Goal: Task Accomplishment & Management: Complete application form

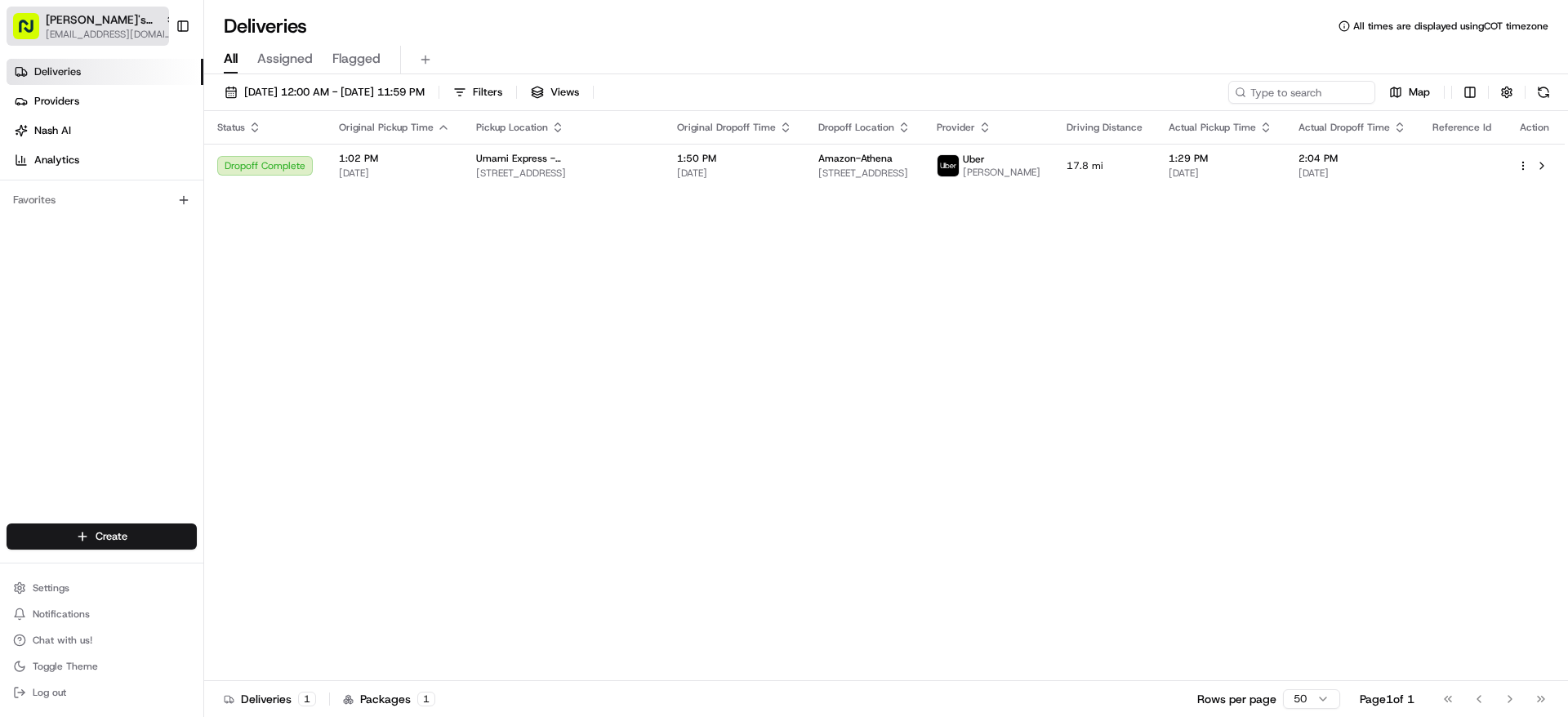
click at [115, 33] on span "[EMAIL_ADDRESS][DOMAIN_NAME]" at bounding box center [111, 34] width 130 height 13
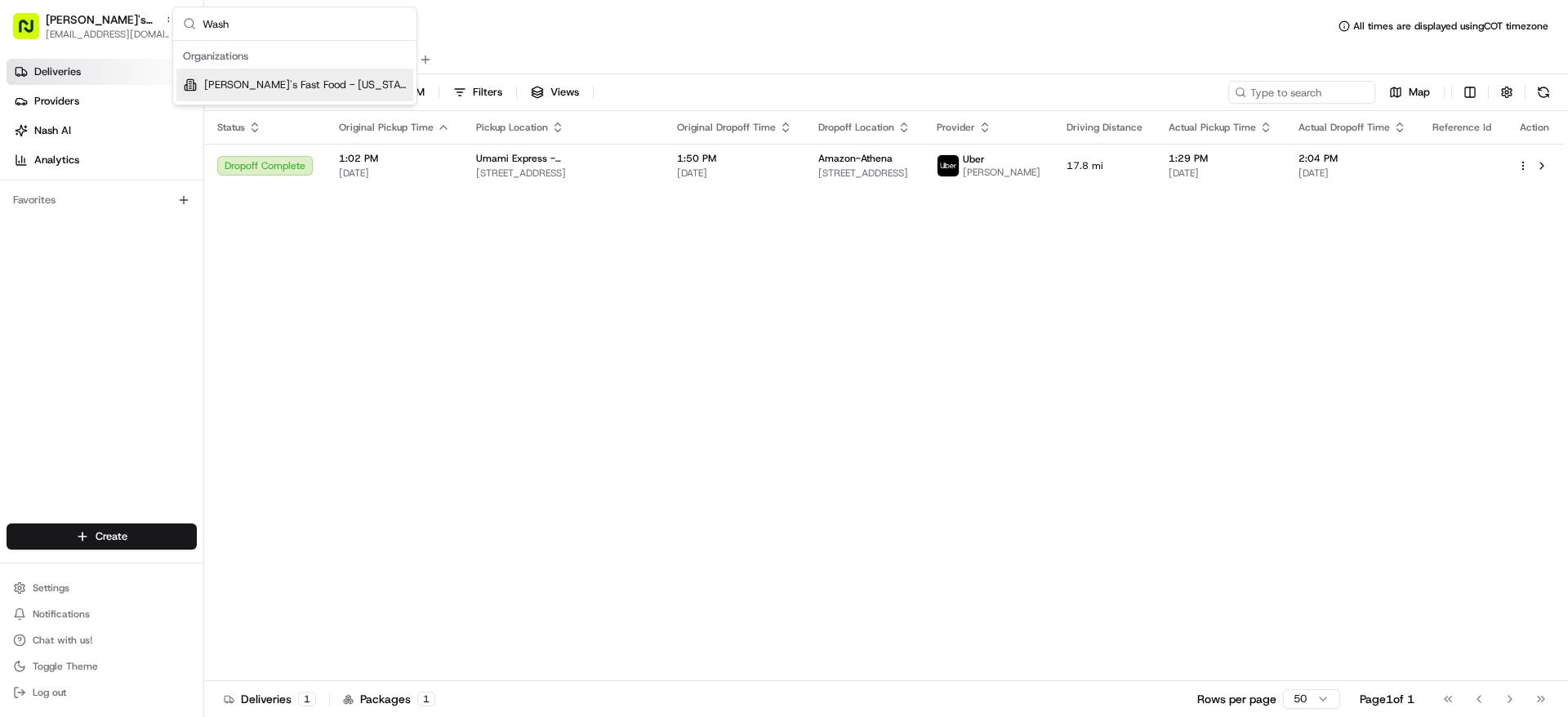
type input "Wash"
click at [257, 82] on span "[PERSON_NAME]'s Fast Food - [US_STATE], [GEOGRAPHIC_DATA]" at bounding box center [305, 85] width 203 height 15
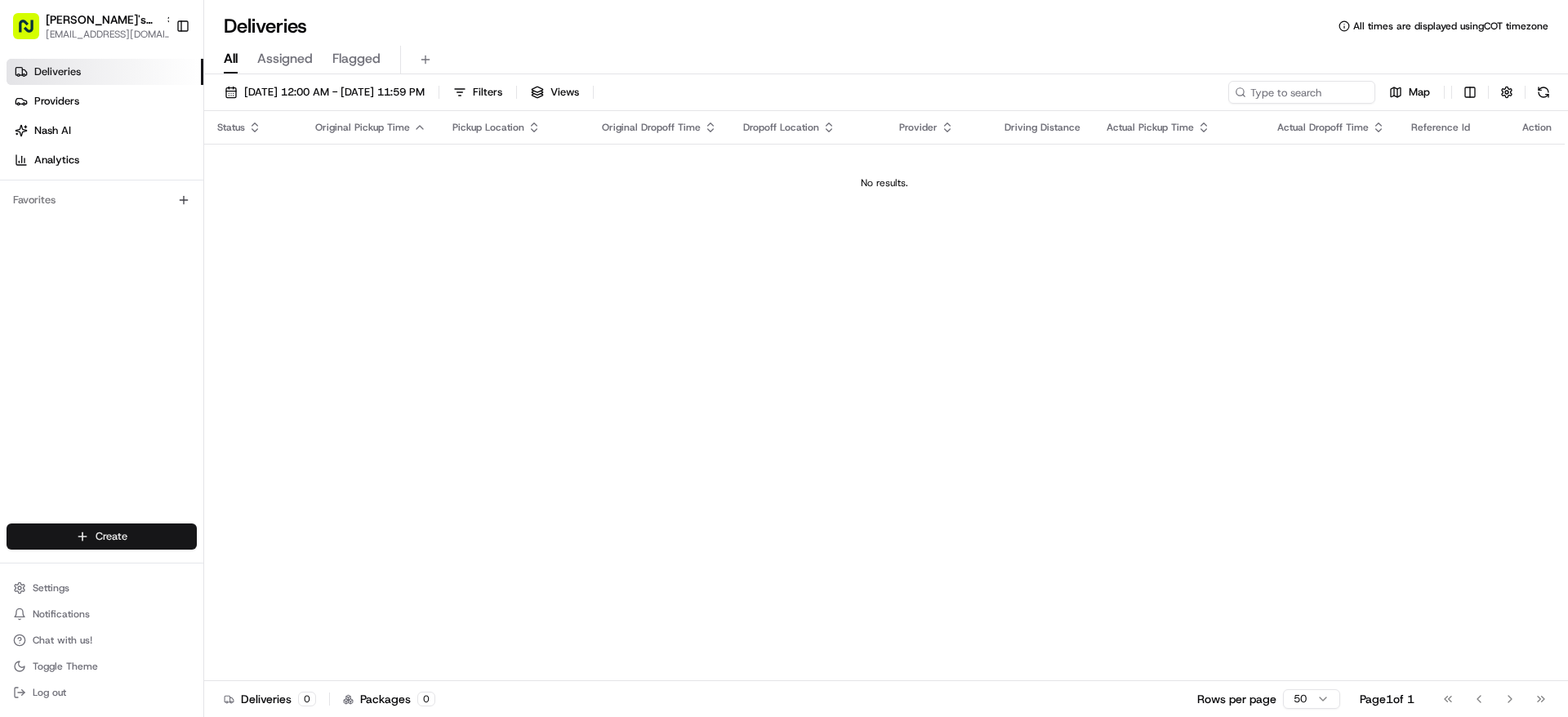
click at [139, 536] on html "[PERSON_NAME]'s Fast Food - [US_STATE], [GEOGRAPHIC_DATA] [EMAIL_ADDRESS][DOMAI…" at bounding box center [784, 358] width 1568 height 717
click at [254, 564] on link "Delivery" at bounding box center [295, 567] width 182 height 30
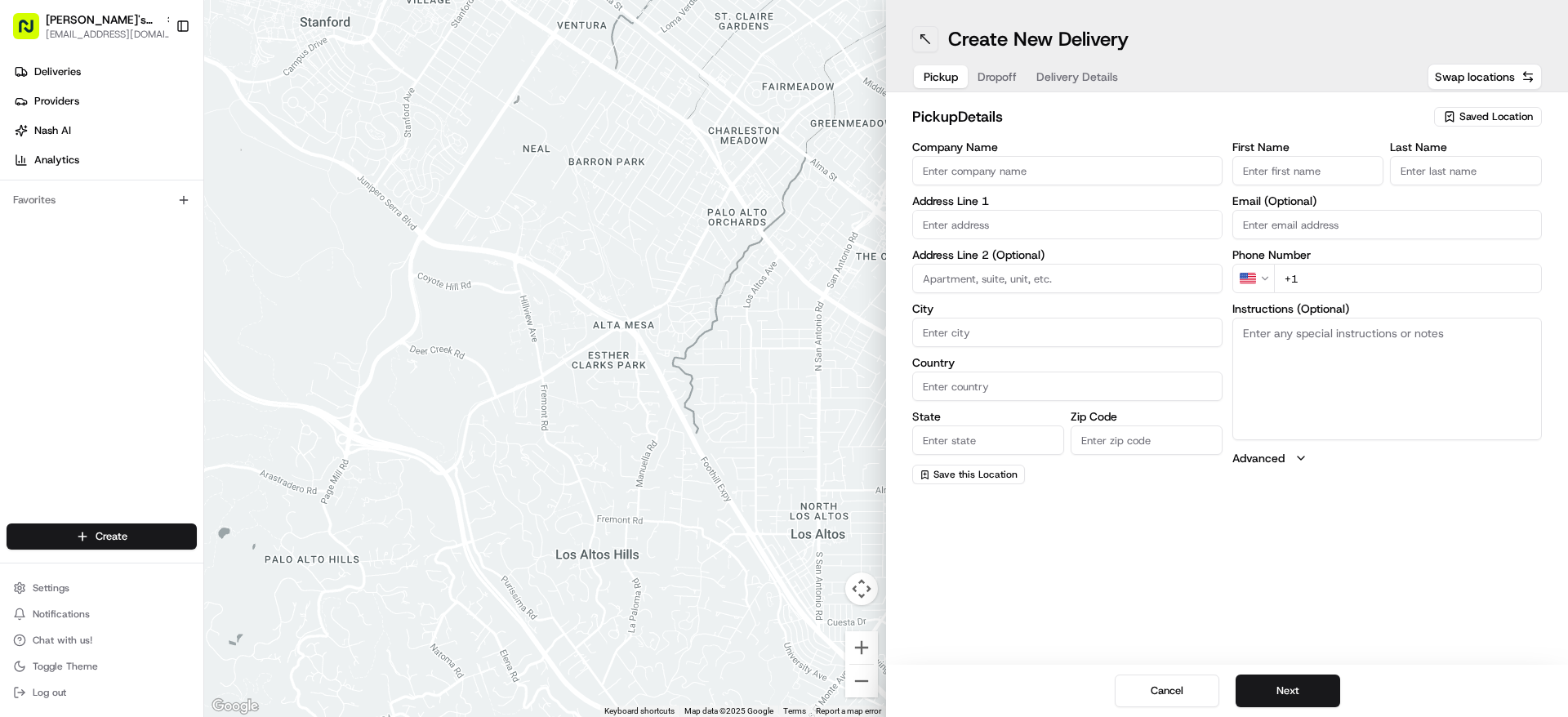
click at [921, 37] on button at bounding box center [925, 39] width 26 height 26
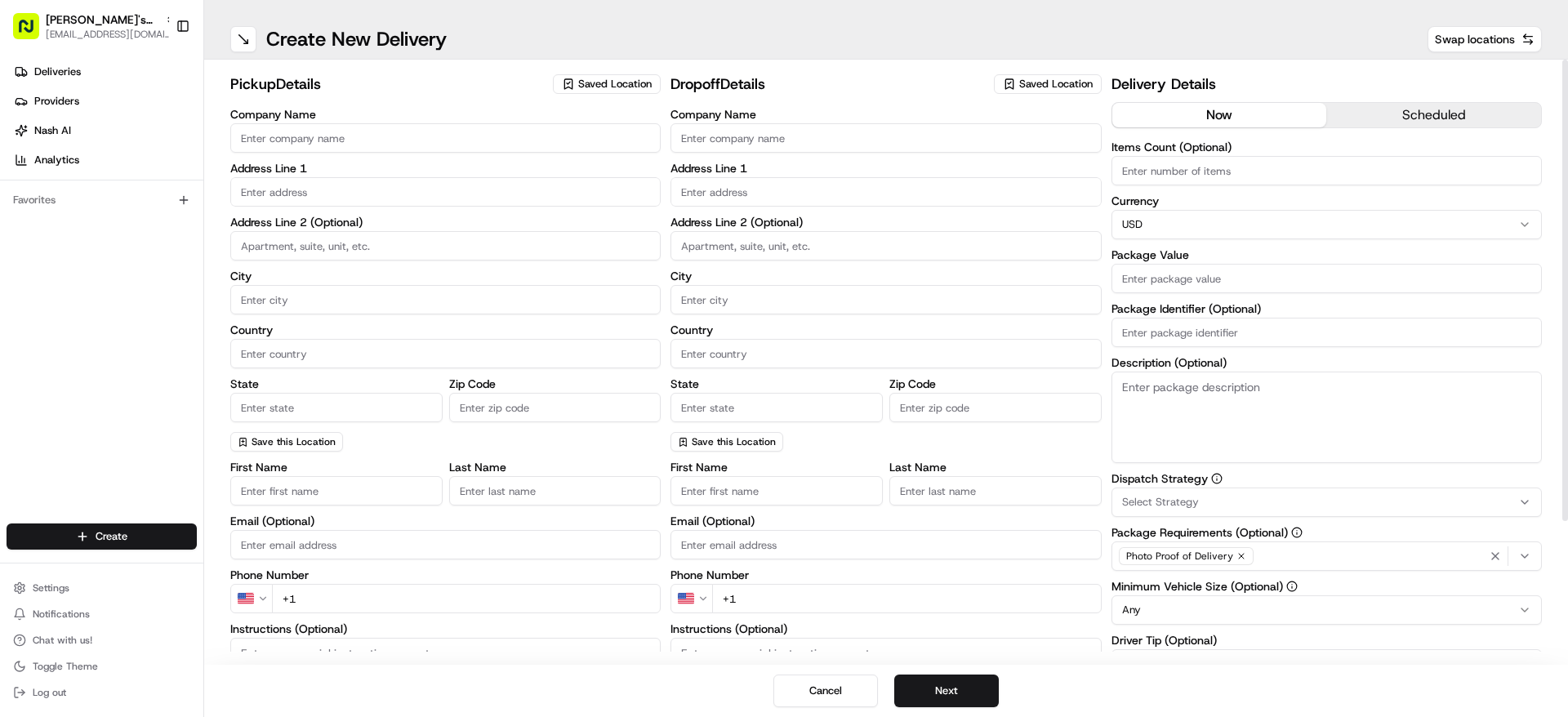
click at [570, 98] on div "pickup Details Saved Location" at bounding box center [446, 88] width 431 height 30
click at [575, 87] on icon "button" at bounding box center [568, 84] width 13 height 13
click at [624, 139] on span "Ben's Fast Food / Umami Express / Palmita - Washington DC" at bounding box center [681, 153] width 201 height 30
type input "Ben's Fast Food / Umami Express / Palmita - Washington DC"
type input "[STREET_ADDRESS]"
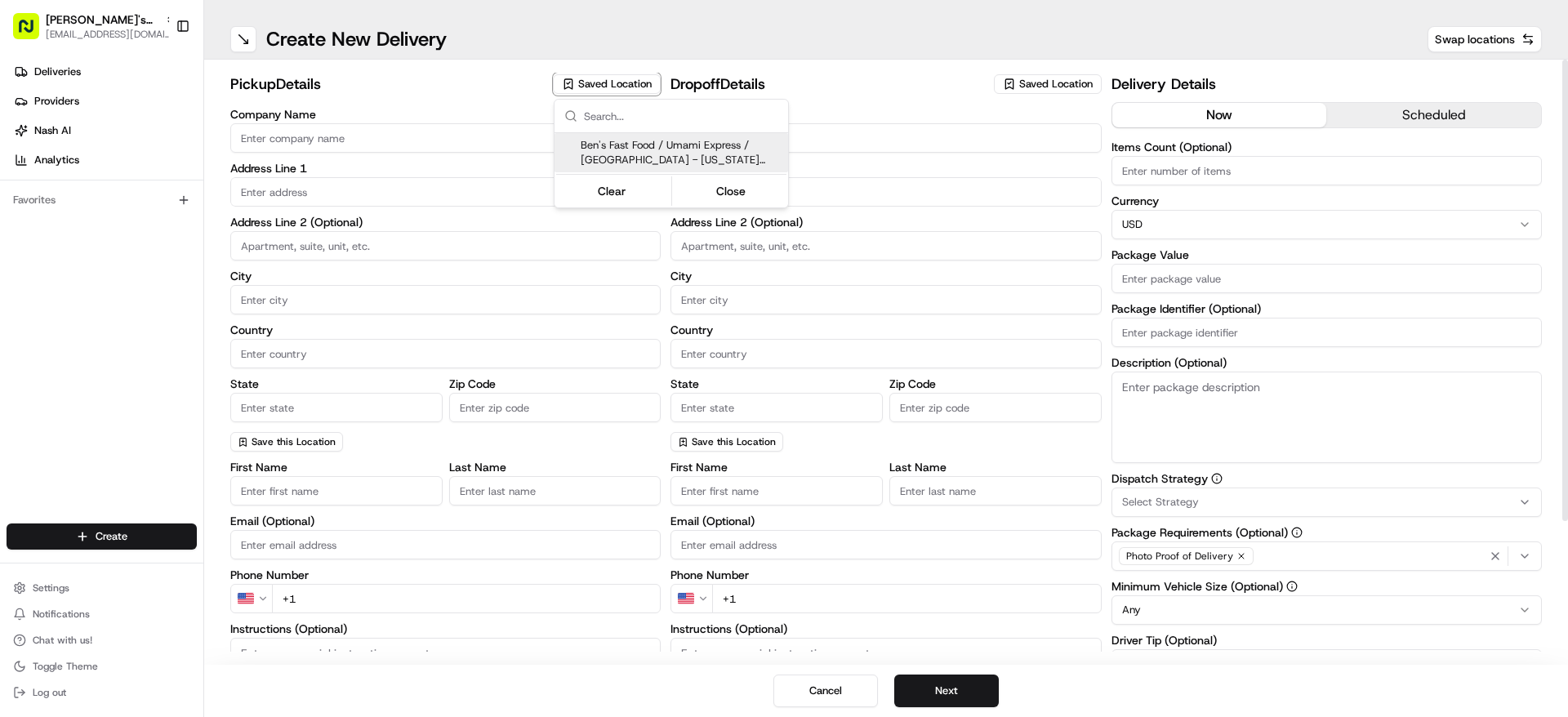
type input "[US_STATE]"
type input "US"
type input "DC"
type input "20002"
type input "[PERSON_NAME]"
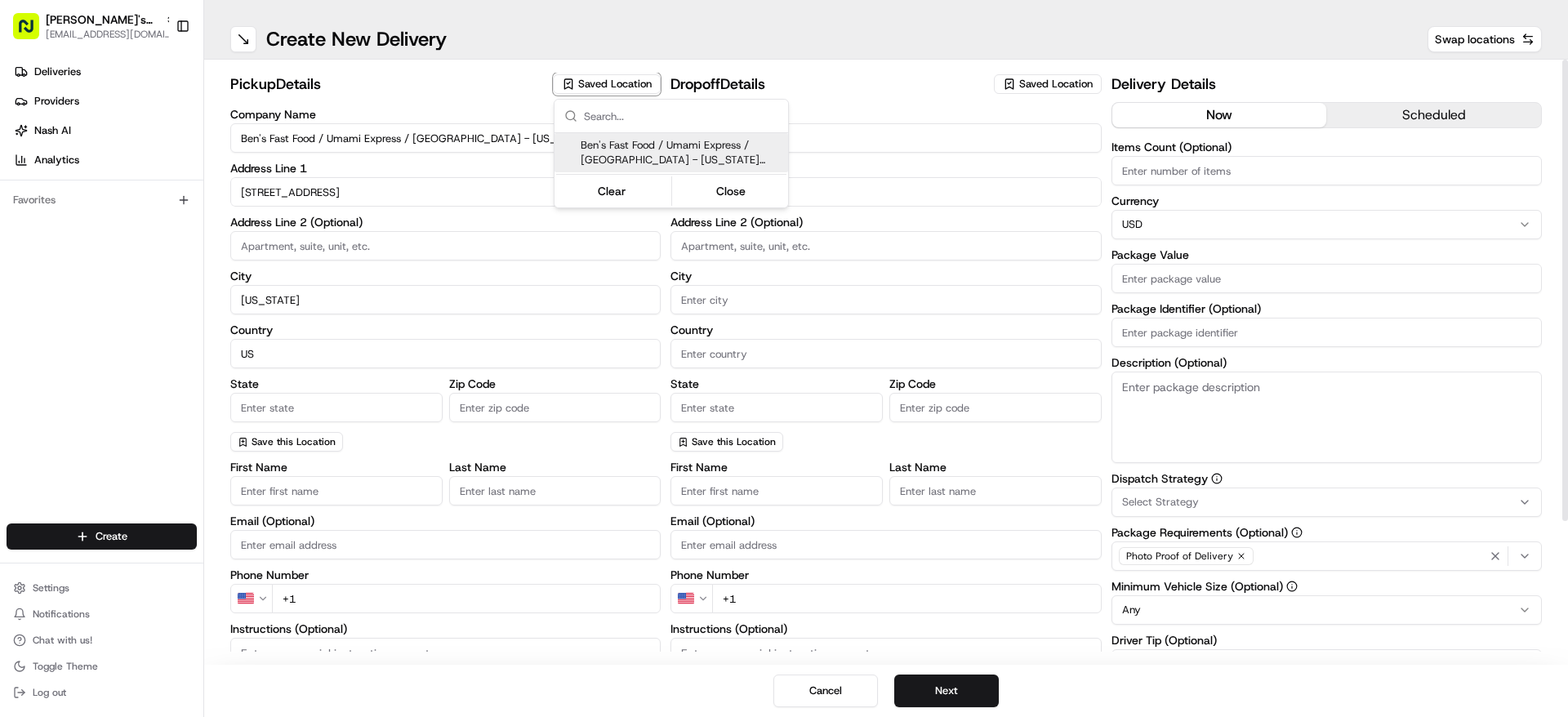
type input "[PERSON_NAME]"
type input "[EMAIL_ADDRESS][DOMAIN_NAME]"
type input "[PHONE_NUMBER]"
type textarea "After parking, please call our kitchen at (703) 348-9888. If no one answers, ca…"
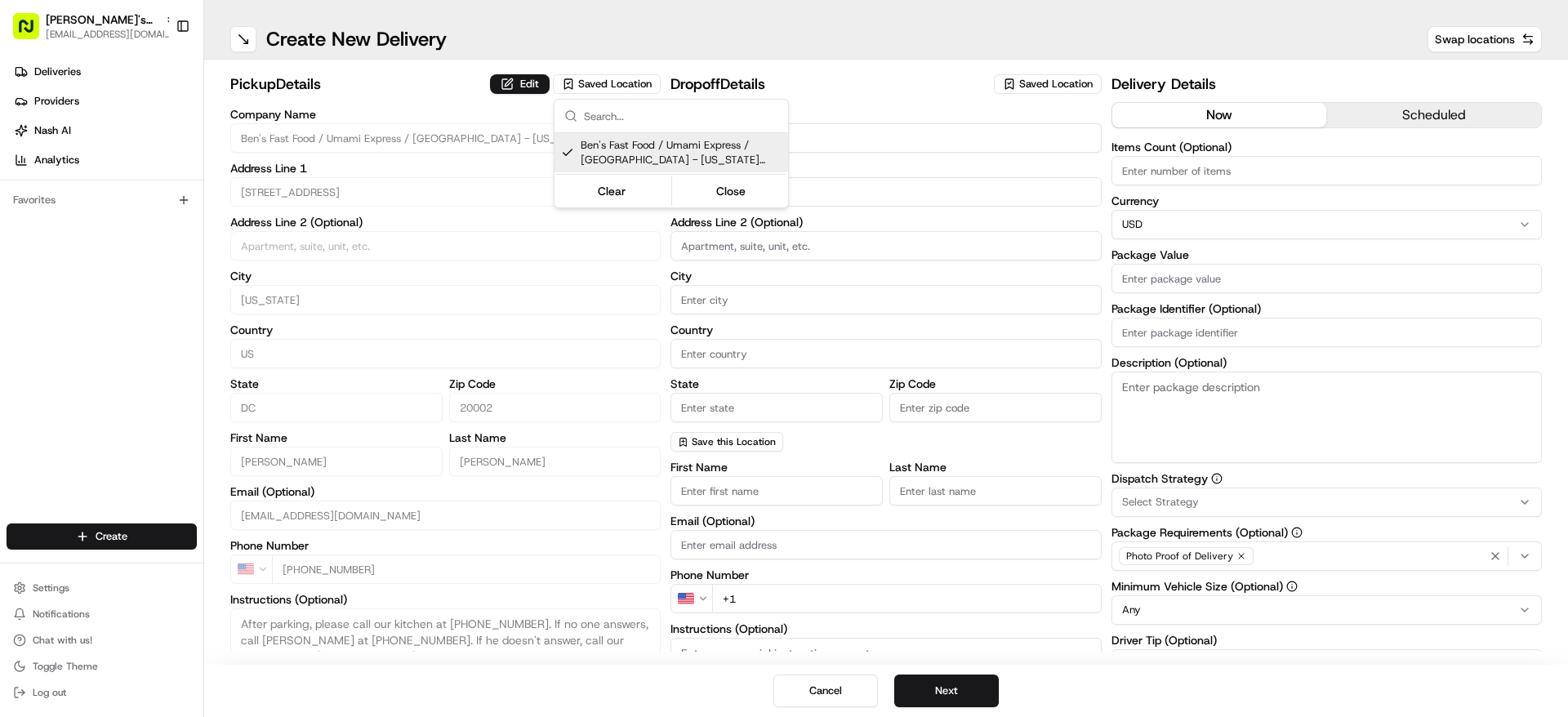
click at [439, 87] on html "Ben's Fast Food - Washington, D.C. operations@bensfastfood.com Toggle Sidebar D…" at bounding box center [784, 358] width 1568 height 717
click at [521, 90] on button "Edit" at bounding box center [520, 84] width 59 height 20
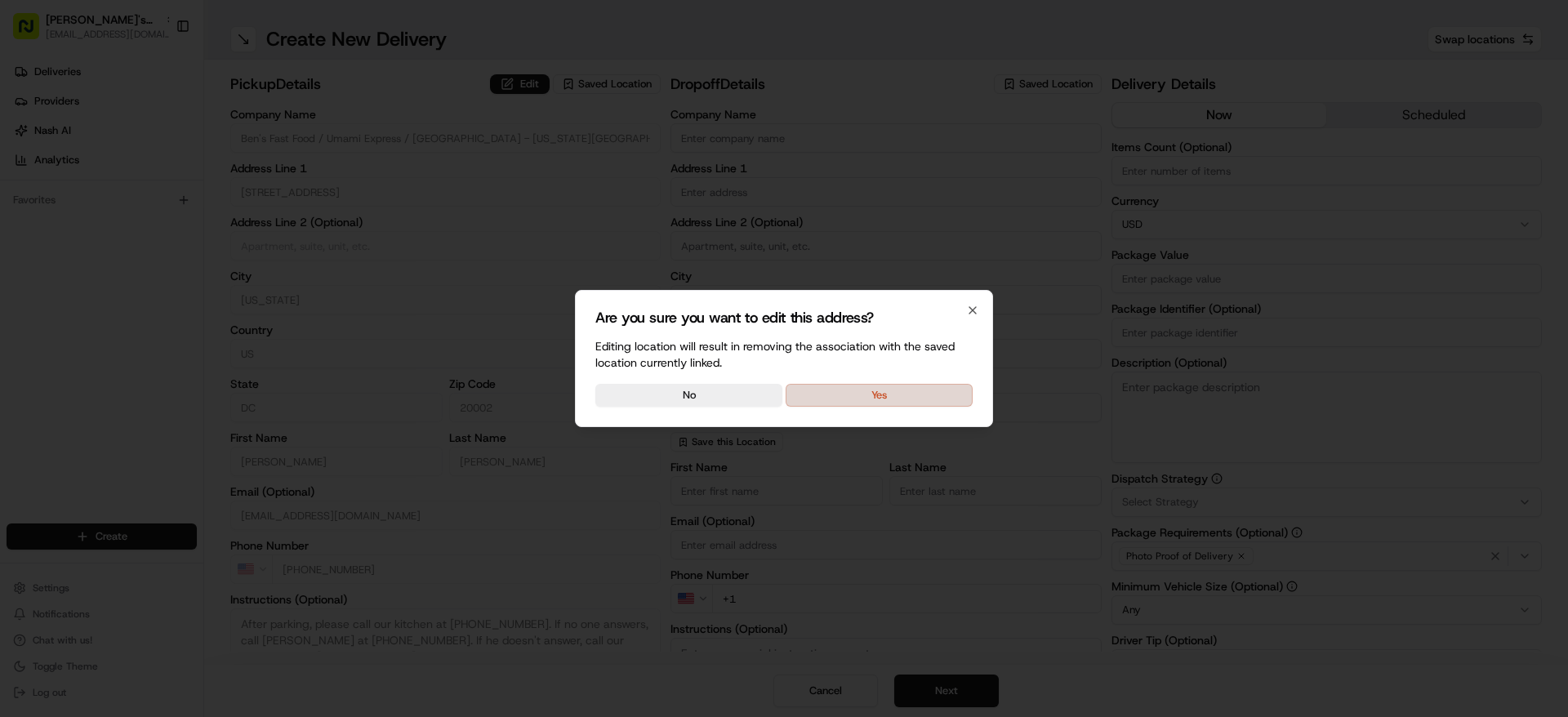
click at [883, 393] on button "Yes" at bounding box center [878, 394] width 187 height 23
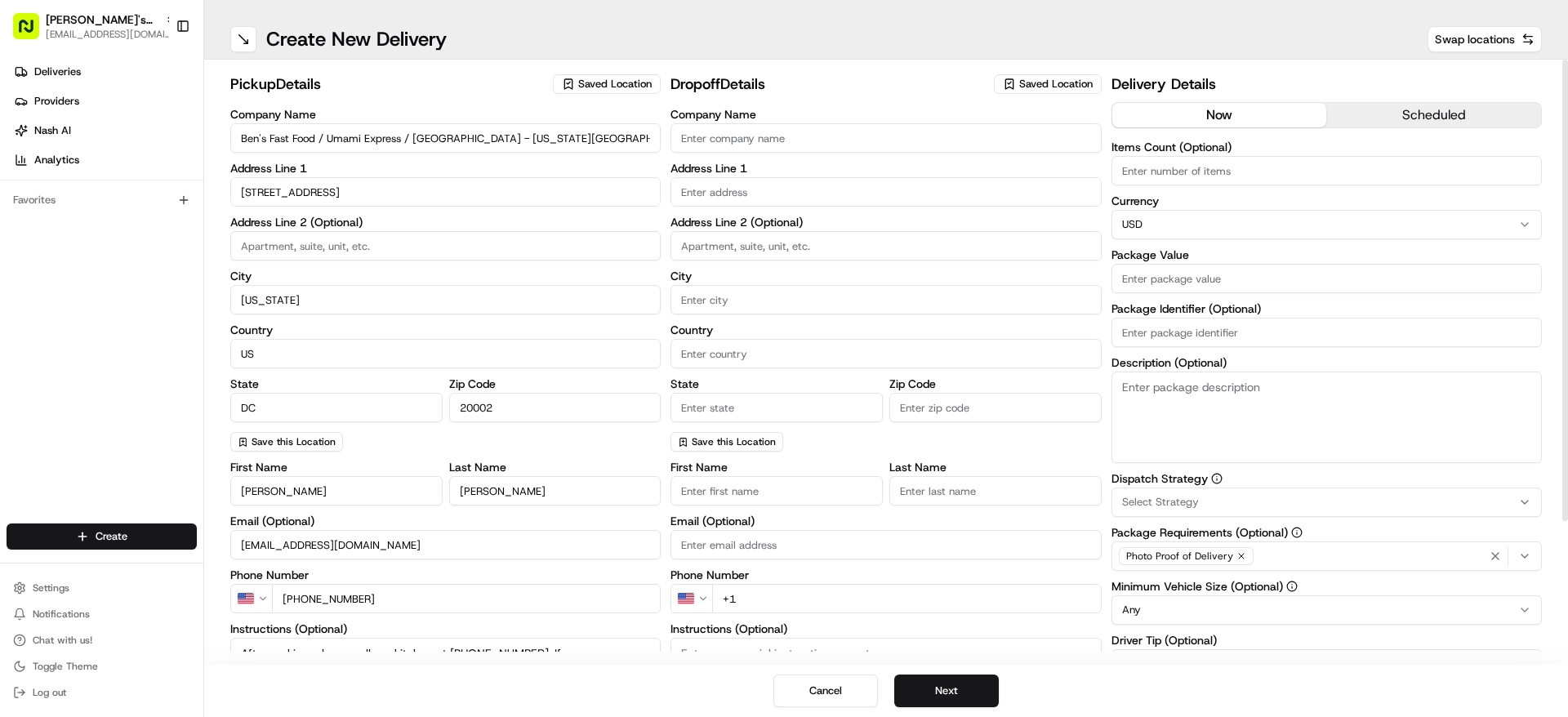
drag, startPoint x: 451, startPoint y: 132, endPoint x: 321, endPoint y: 139, distance: 130.2
click at [321, 139] on input "Ben's Fast Food / Umami Express / Palmita - Washington DC" at bounding box center [446, 138] width 431 height 30
type input "[PERSON_NAME]'s Fast Food - [US_STATE][GEOGRAPHIC_DATA]"
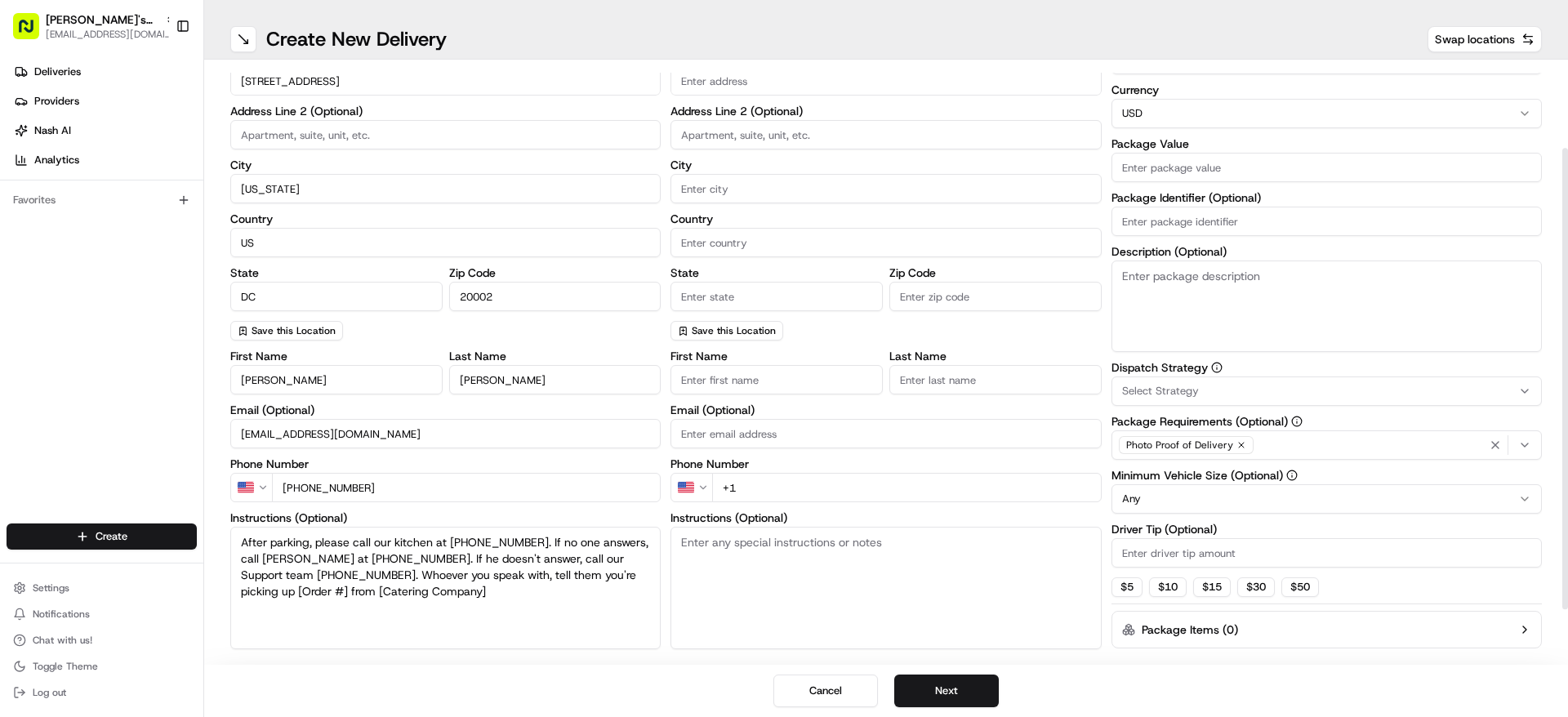
scroll to position [181, 0]
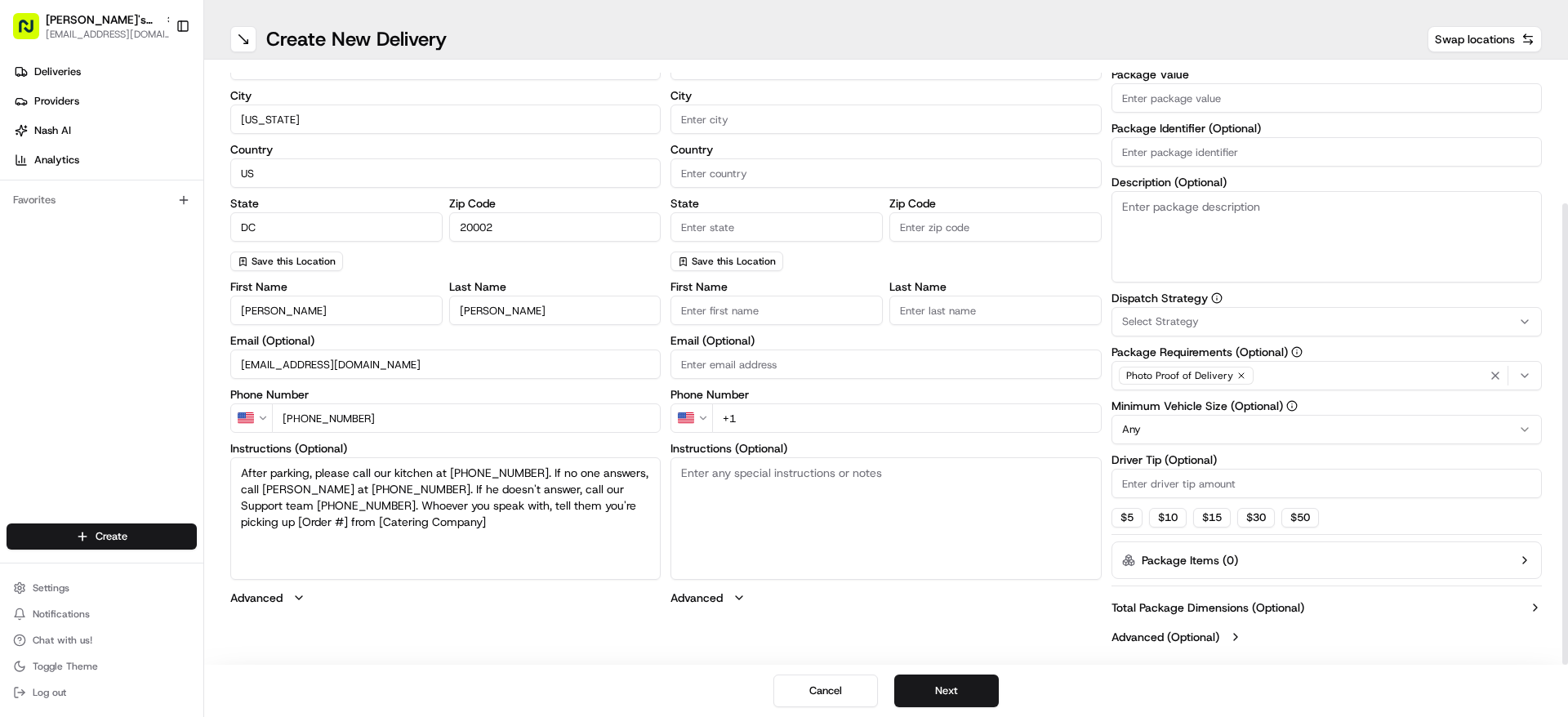
drag, startPoint x: 1567, startPoint y: 175, endPoint x: 1567, endPoint y: 415, distance: 240.0
click at [1567, 415] on div at bounding box center [1565, 434] width 6 height 461
drag, startPoint x: 561, startPoint y: 526, endPoint x: 240, endPoint y: 548, distance: 321.8
click at [240, 548] on textarea "After parking, please call our kitchen at (703) 348-9888. If no one answers, ca…" at bounding box center [446, 518] width 431 height 122
paste textarea "261139"
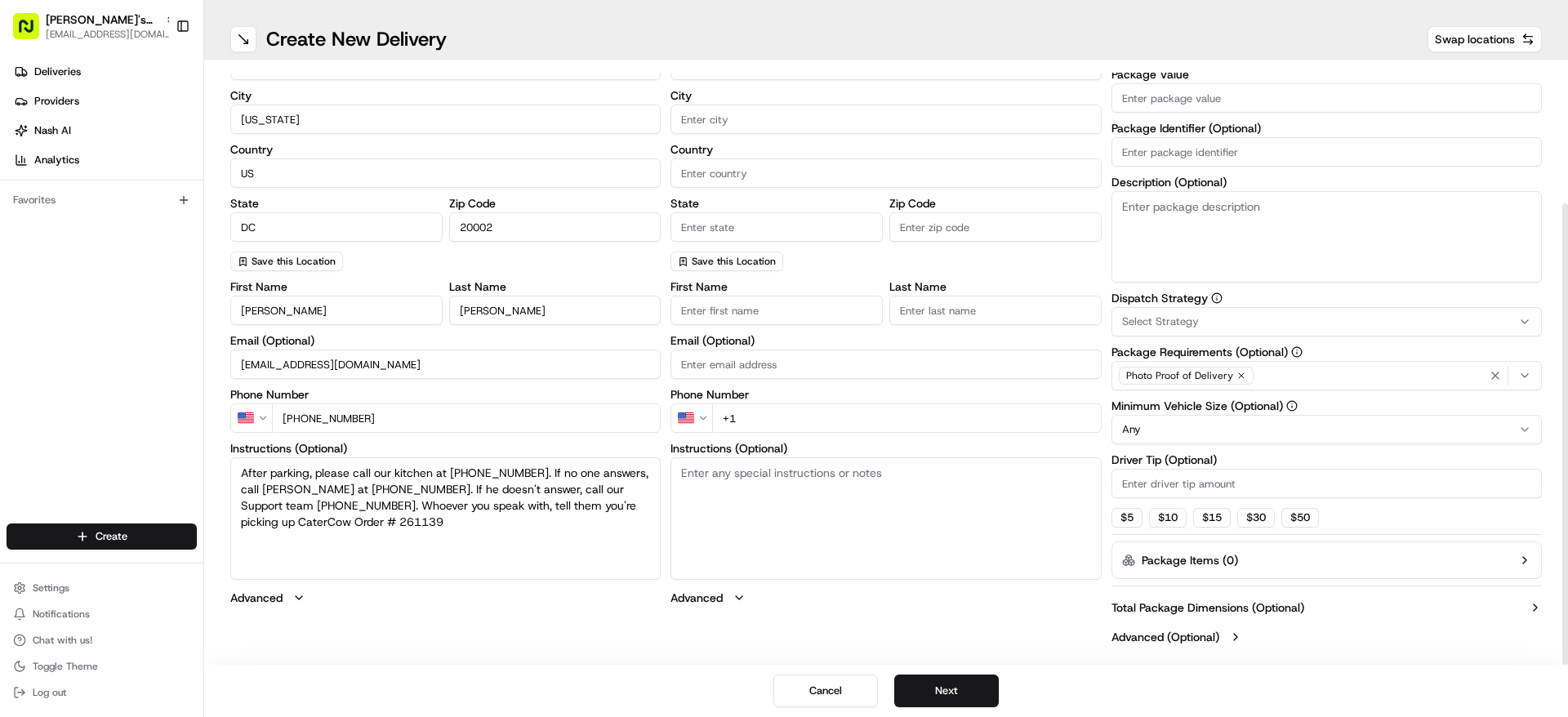
type textarea "After parking, please call our kitchen at [PHONE_NUMBER]. If no one answers, ca…"
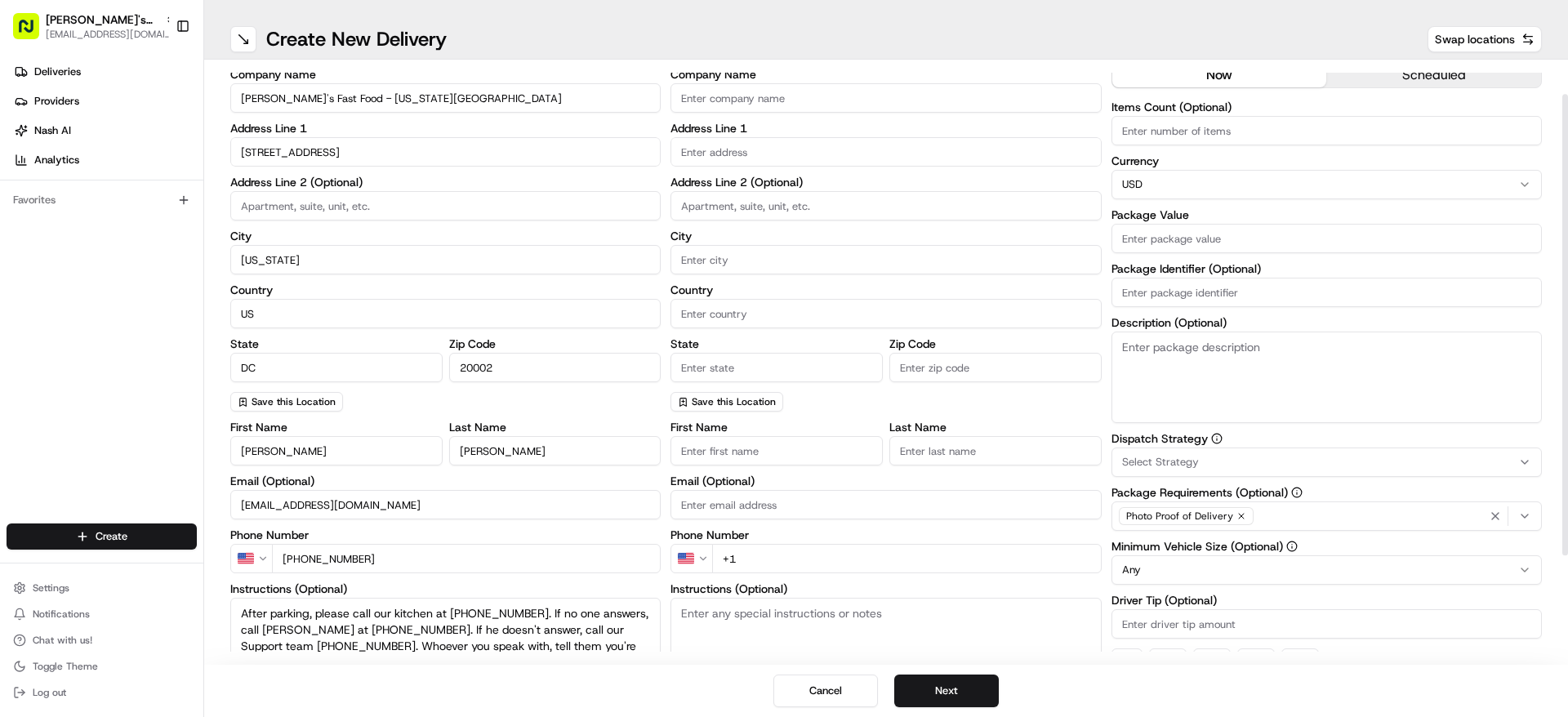
scroll to position [0, 0]
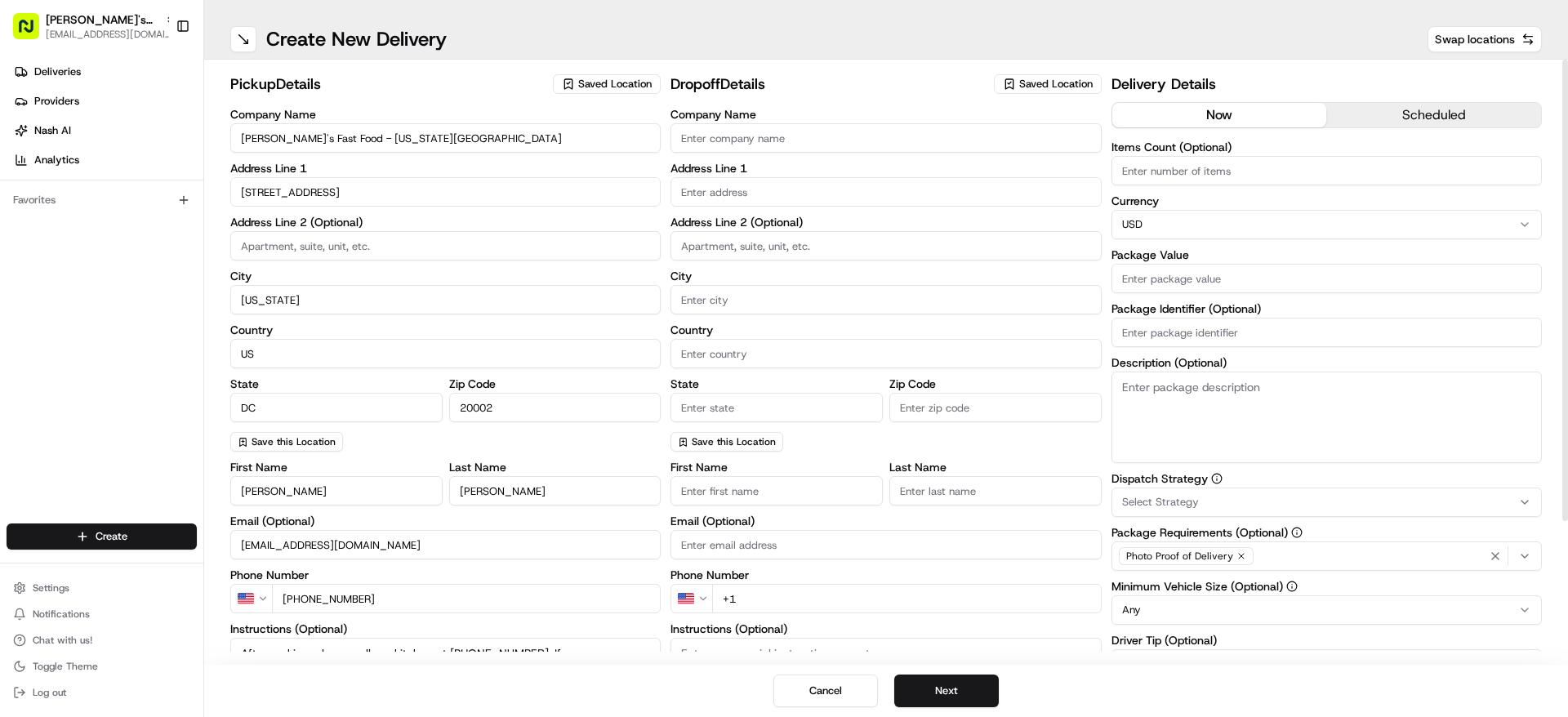
drag, startPoint x: 1566, startPoint y: 301, endPoint x: 1567, endPoint y: 98, distance: 203.0
click at [1567, 98] on div at bounding box center [1565, 289] width 6 height 461
click at [1067, 78] on span "Saved Location" at bounding box center [1056, 84] width 73 height 15
click at [852, 72] on html "Ben's Fast Food - Washington, D.C. operations@bensfastfood.com Toggle Sidebar D…" at bounding box center [784, 358] width 1568 height 717
click at [746, 132] on input "Company Name" at bounding box center [886, 138] width 431 height 30
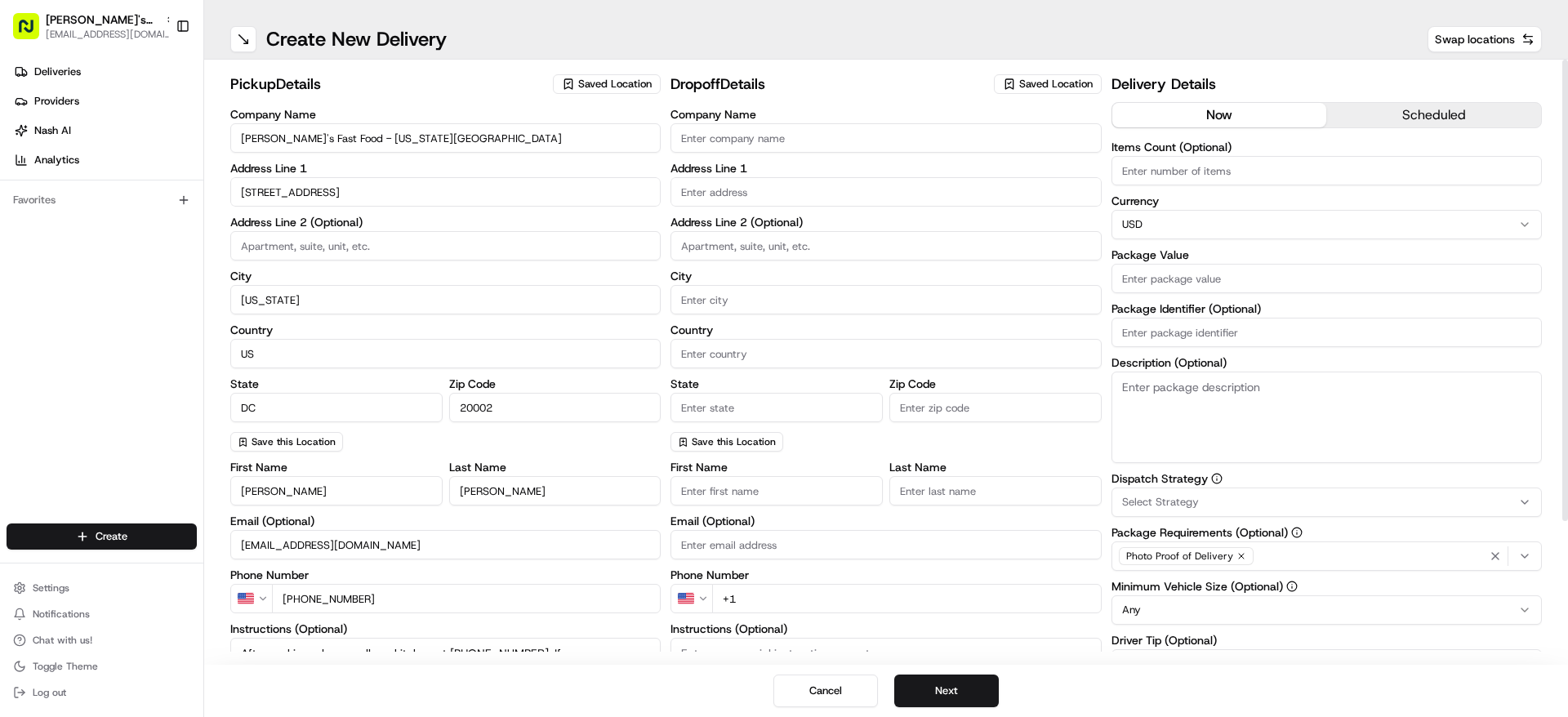
paste input "SpaceX"
type input "SpaceX"
click at [739, 203] on input "text" at bounding box center [886, 192] width 431 height 30
paste input "1155 F St NW Washington DC 20004, USA"
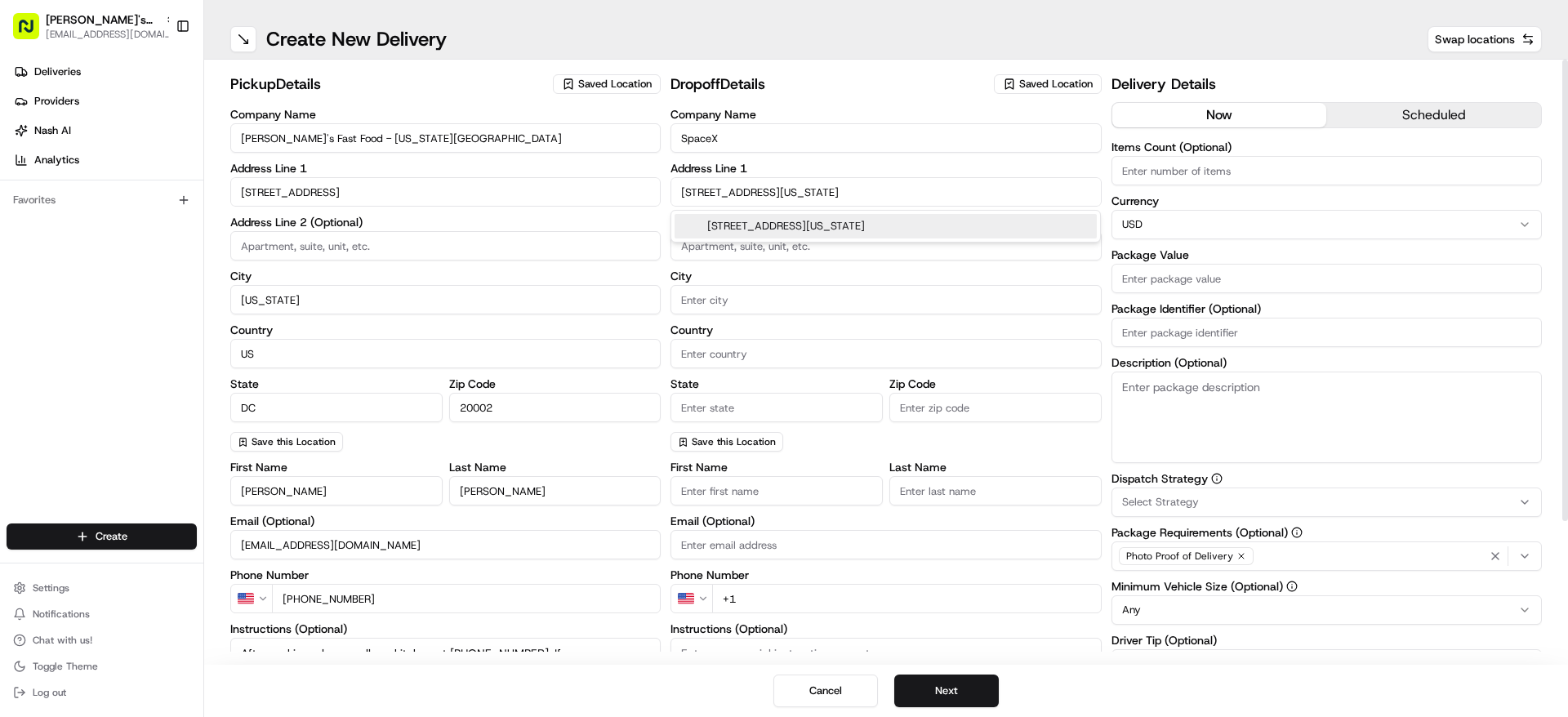
click at [780, 221] on div "1155 F St NW, Washington, DC 20004, USA" at bounding box center [885, 226] width 422 height 25
type input "1155 F St NW, Washington, DC 20004, USA"
type input "[US_STATE]"
type input "United States"
type input "DC"
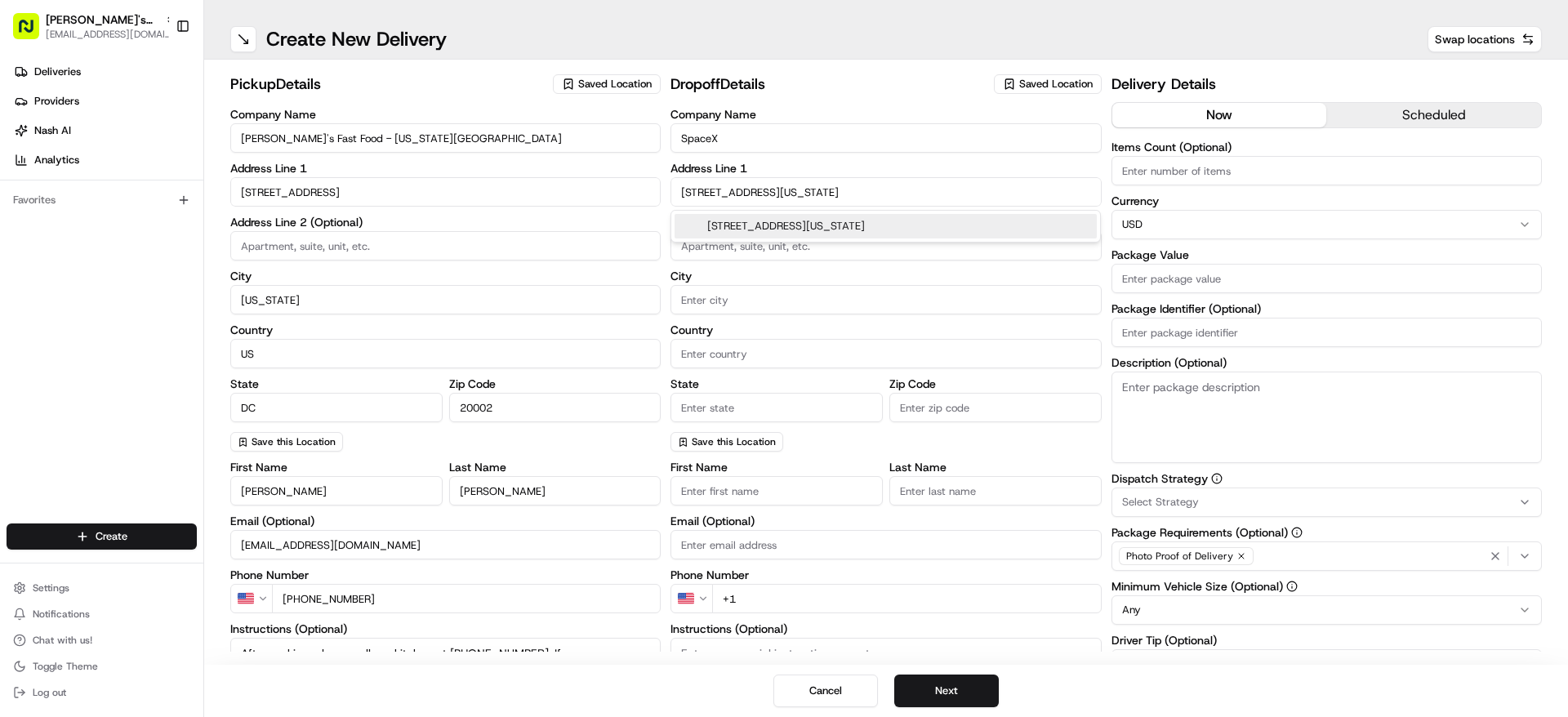
type input "20004"
type input "1155 F Street Northwest"
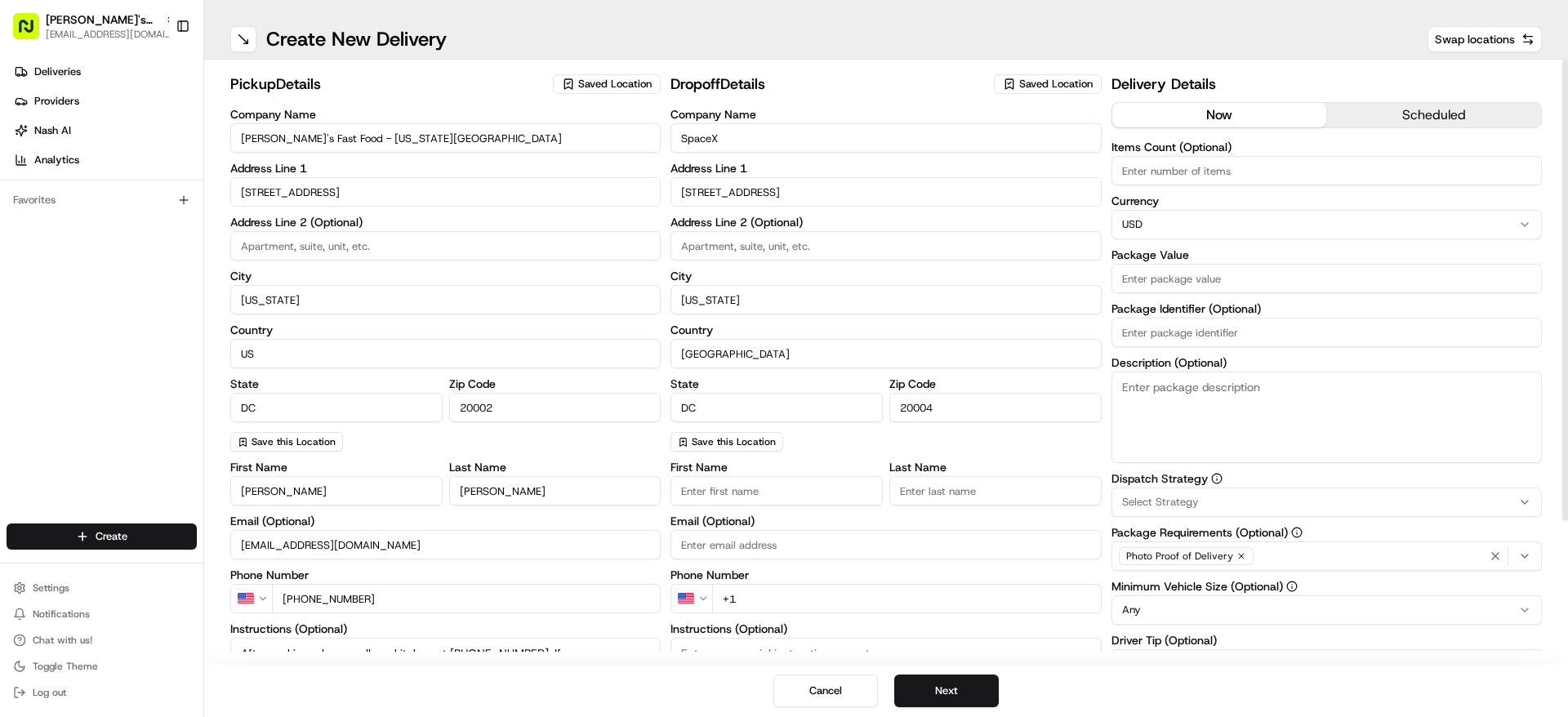
click at [836, 254] on input at bounding box center [886, 246] width 431 height 30
paste input "Suite 450"
type input "Suite 450"
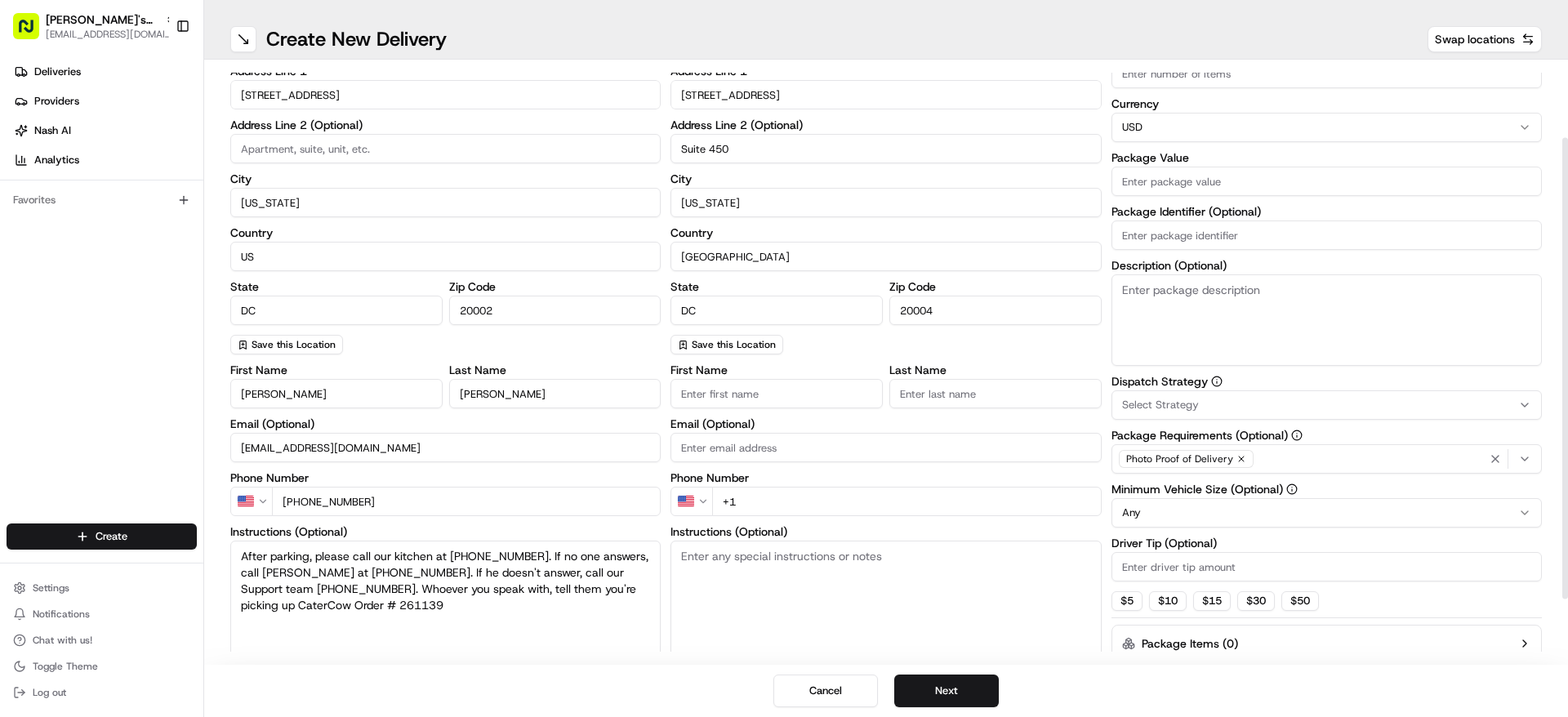
scroll to position [98, 0]
drag, startPoint x: 1567, startPoint y: 229, endPoint x: 1567, endPoint y: 309, distance: 80.0
click at [1567, 309] on div at bounding box center [1565, 368] width 6 height 461
click at [849, 392] on input "First Name" at bounding box center [777, 393] width 212 height 30
paste input "Laura Fox"
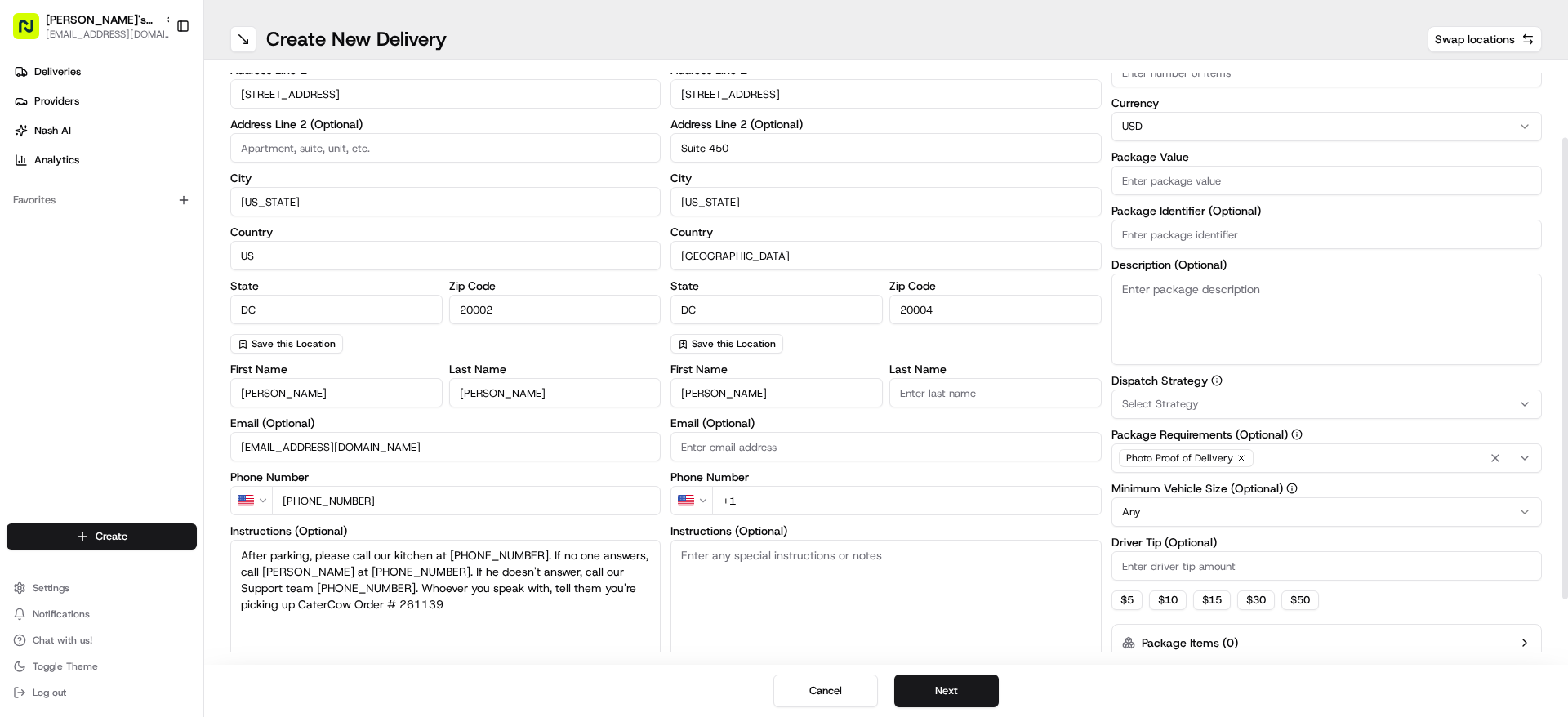
click at [722, 396] on input "Laura Fox" at bounding box center [777, 393] width 212 height 30
type input "[PERSON_NAME]"
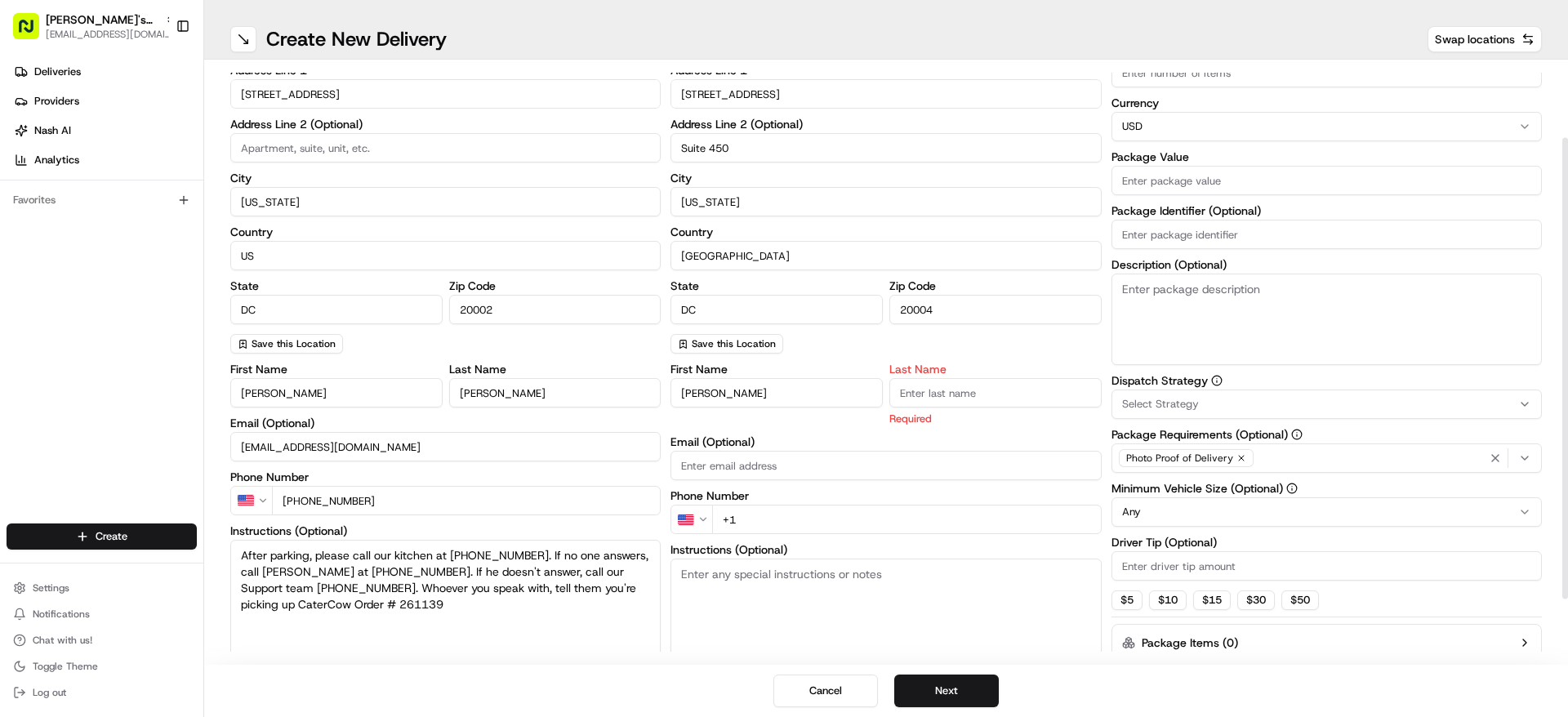
click at [931, 384] on input "Last Name" at bounding box center [995, 393] width 212 height 30
paste input "Fox"
type input "Fox"
click at [795, 510] on input "+1" at bounding box center [906, 519] width 388 height 30
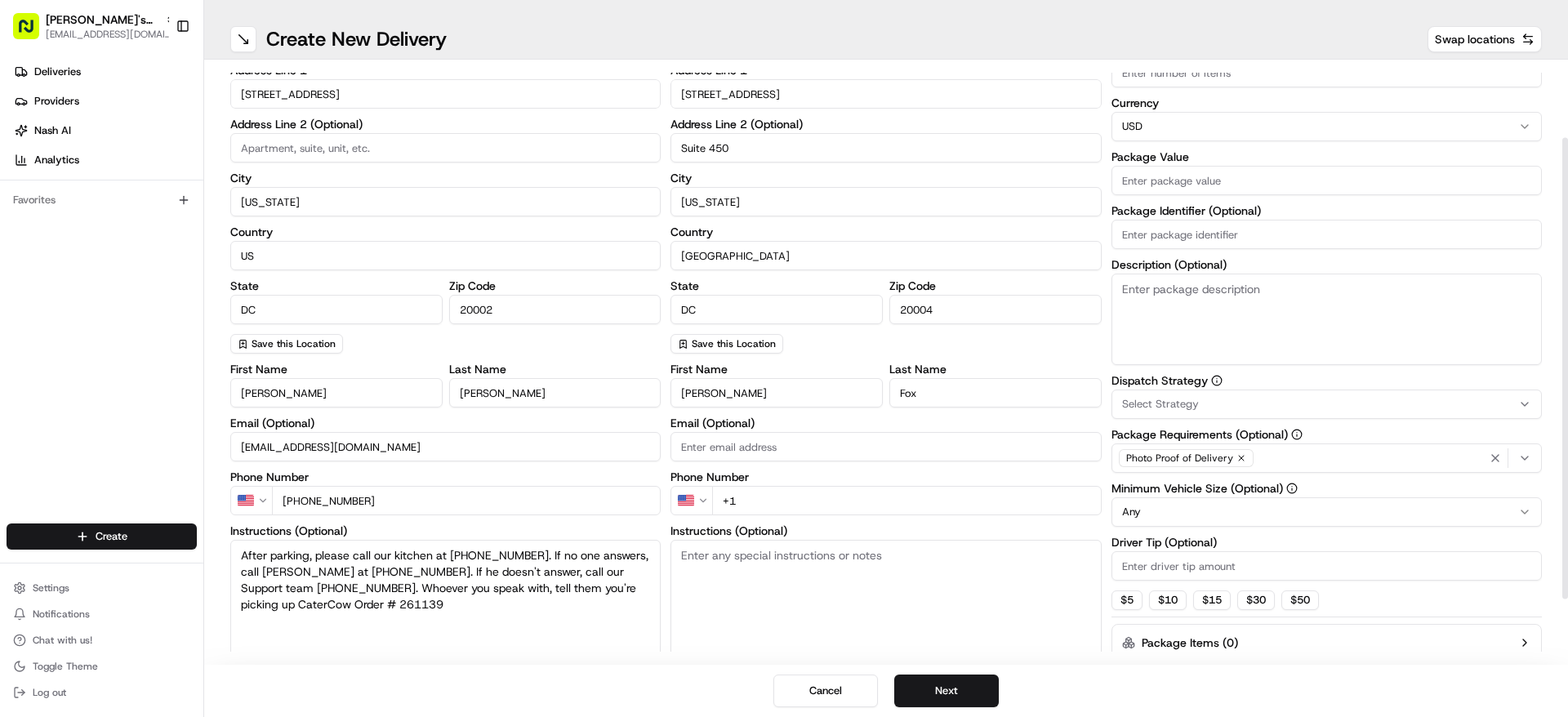
paste input "202 787 0469"
type input "[PHONE_NUMBER]"
click at [780, 571] on textarea "Instructions (Optional)" at bounding box center [886, 600] width 431 height 122
paste textarea "* There is street parking available directly in front of our building * Please …"
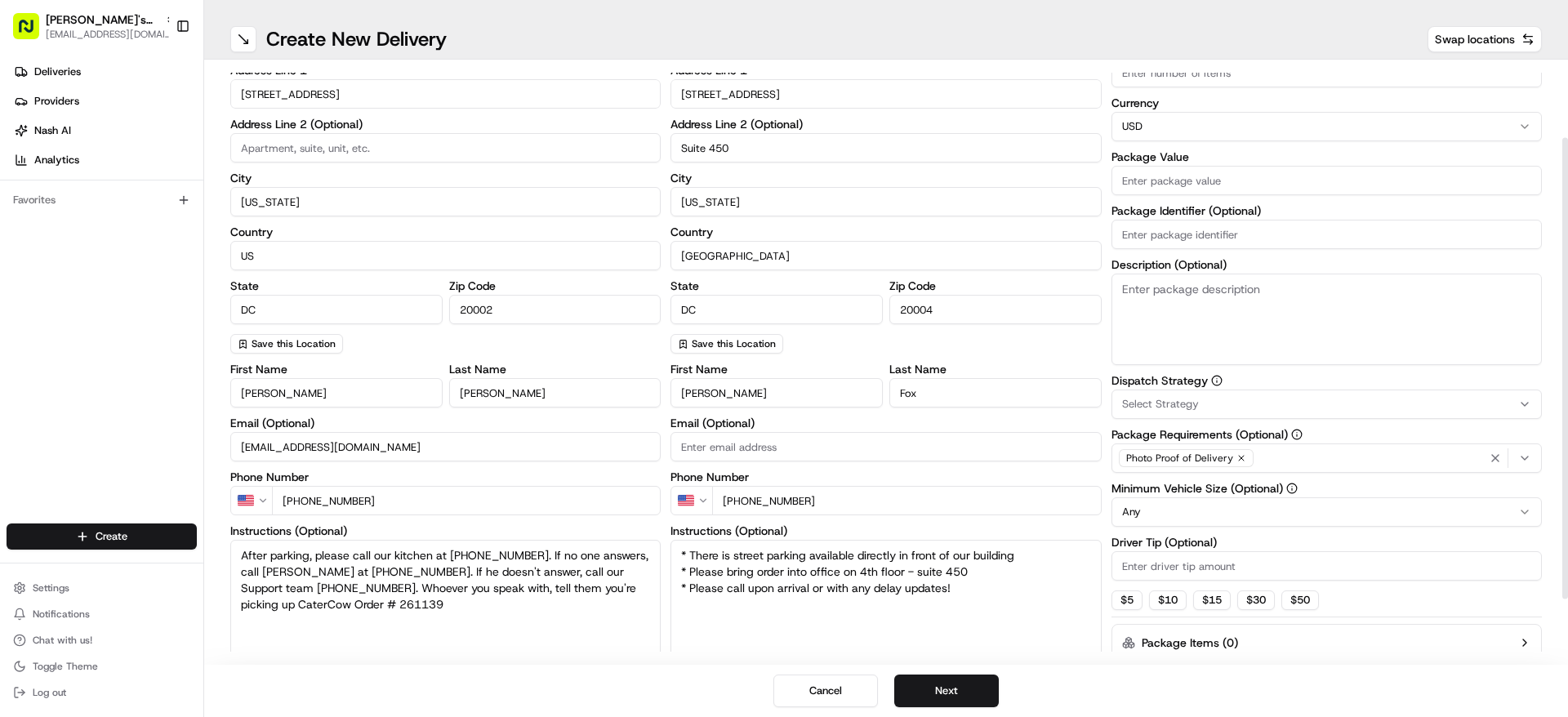
click at [975, 605] on textarea "* There is street parking available directly in front of our building * Please …" at bounding box center [886, 600] width 431 height 122
type textarea "* There is street parking available directly in front of our building * Please …"
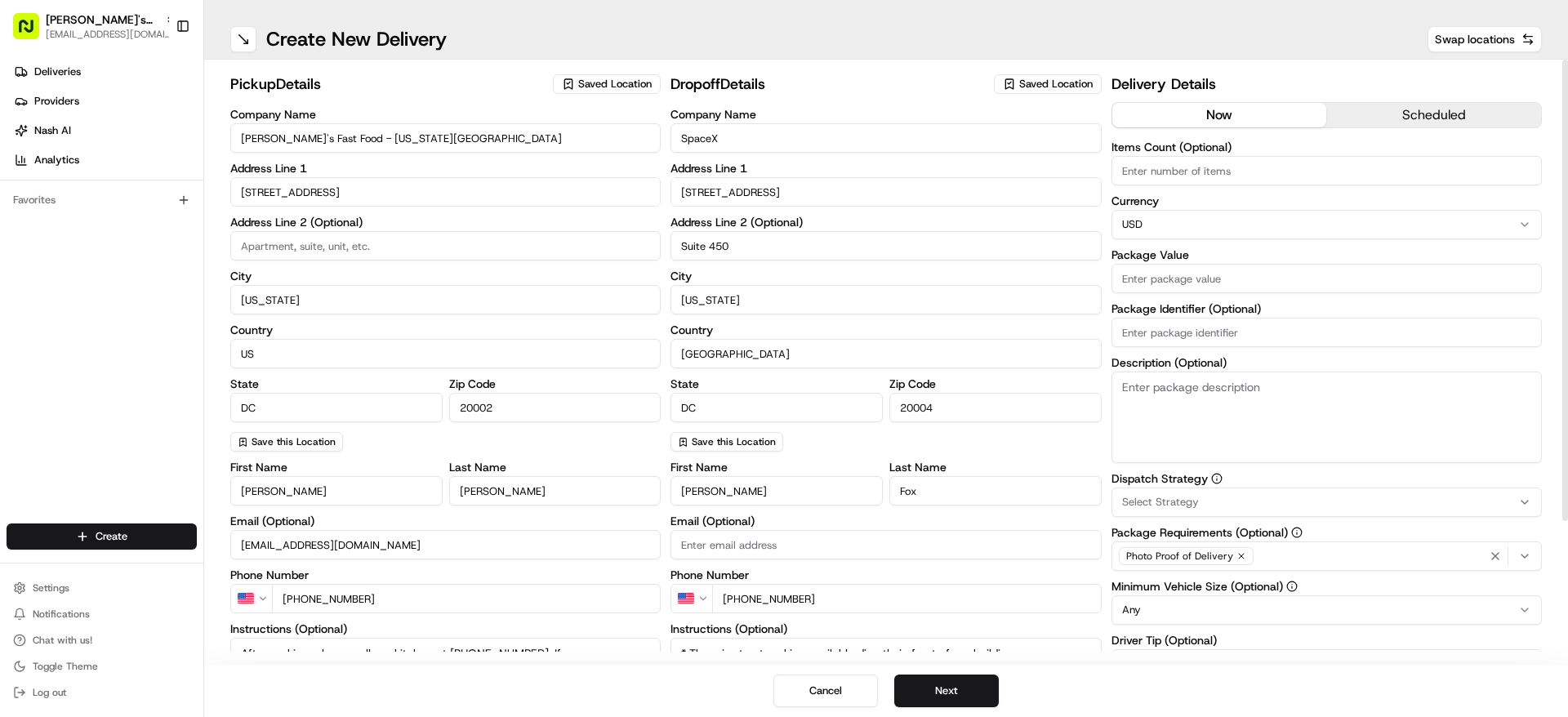
drag, startPoint x: 1567, startPoint y: 379, endPoint x: 1567, endPoint y: 203, distance: 176.0
click at [1567, 203] on div at bounding box center [1565, 289] width 6 height 461
click at [1400, 124] on button "scheduled" at bounding box center [1433, 115] width 214 height 25
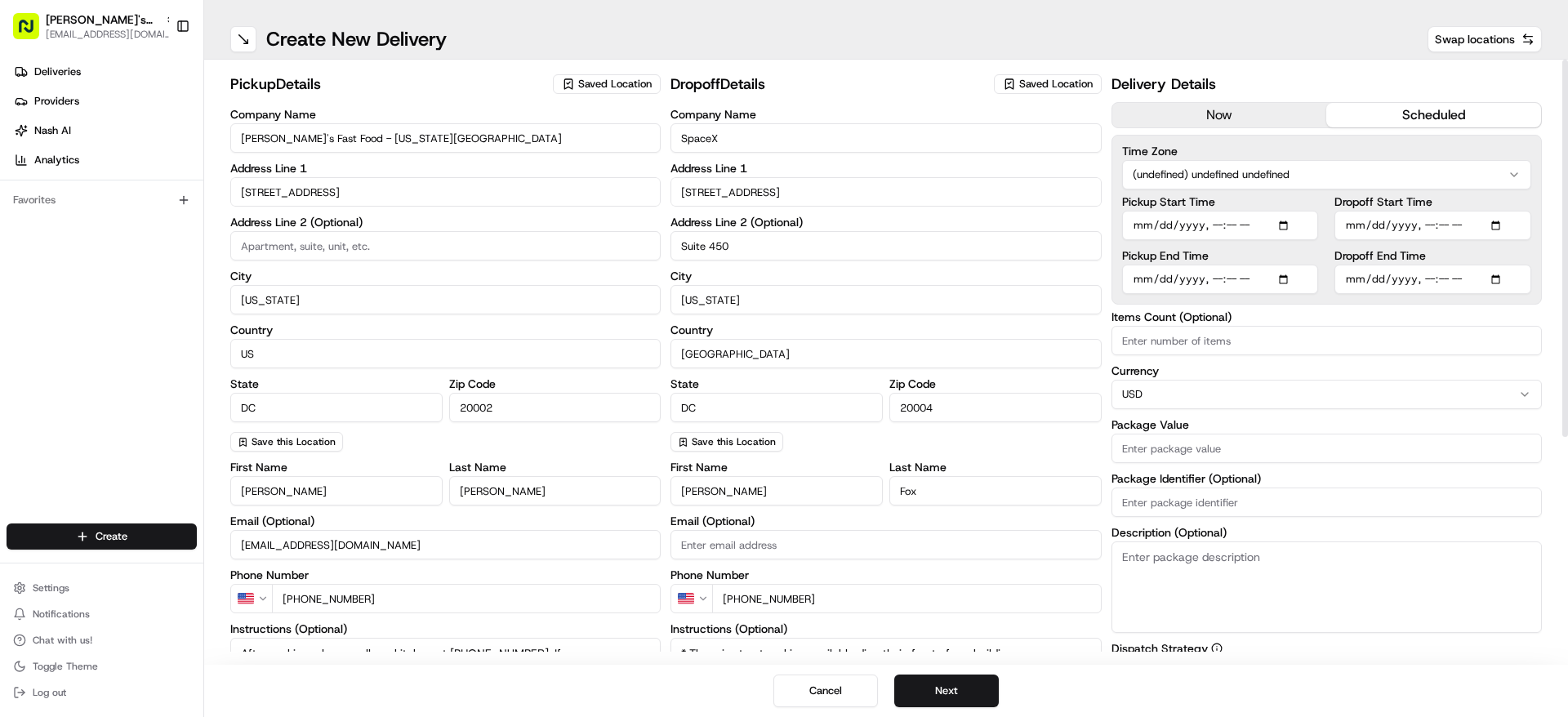
click at [1363, 166] on html "Ben's Fast Food - Washington, D.C. operations@bensfastfood.com Toggle Sidebar D…" at bounding box center [784, 358] width 1568 height 717
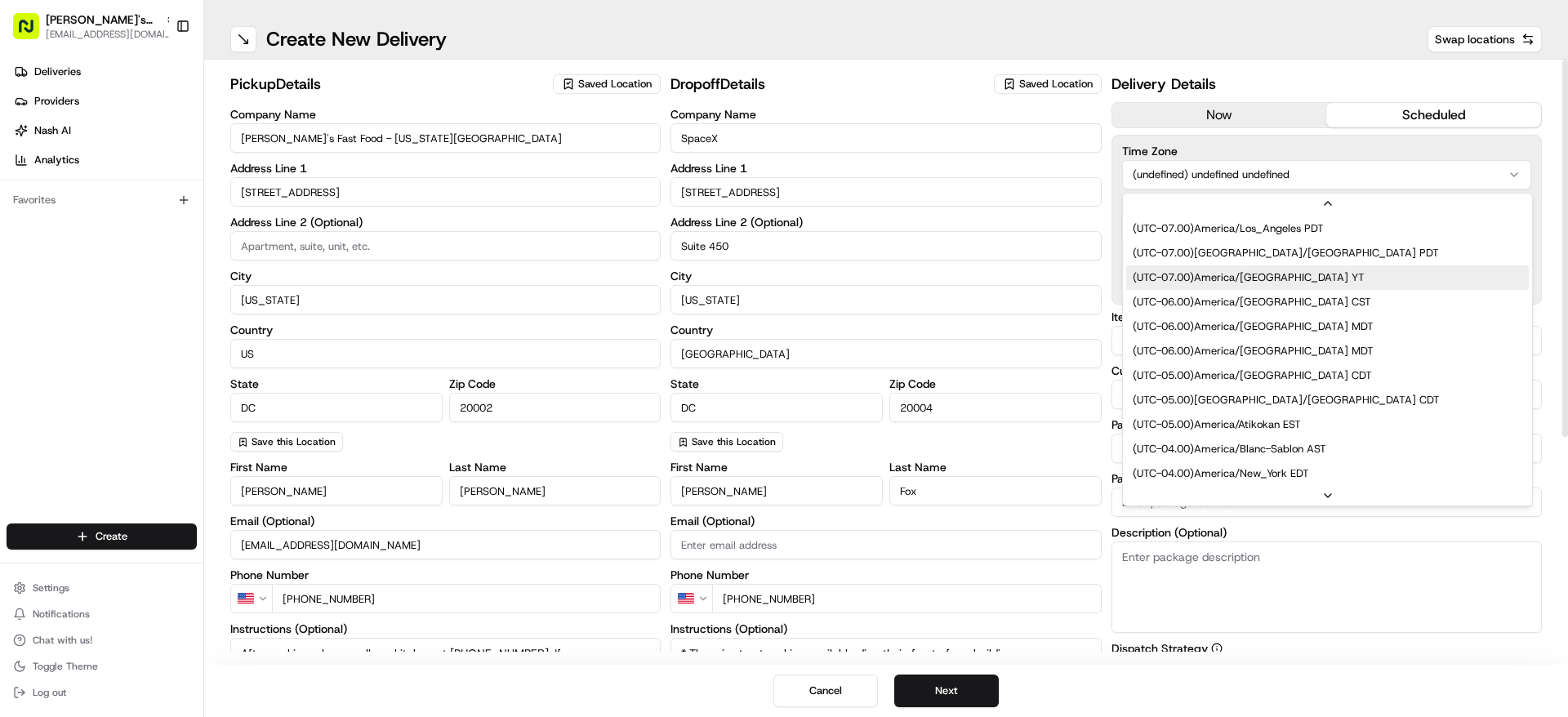
scroll to position [122, 0]
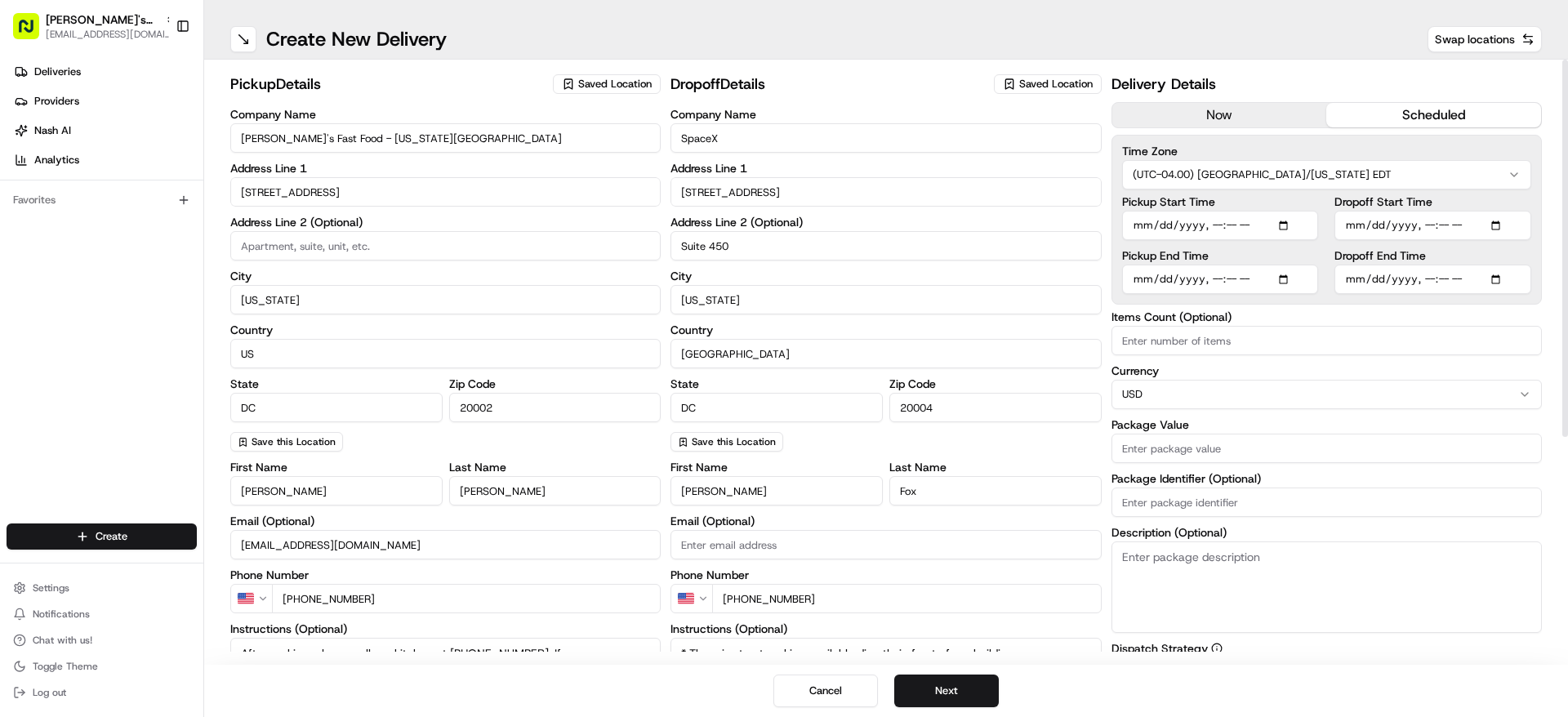
click at [1382, 228] on input "Dropoff Start Time" at bounding box center [1433, 225] width 197 height 30
click at [1363, 228] on input "Dropoff Start Time" at bounding box center [1433, 225] width 197 height 30
click at [1394, 225] on input "Dropoff Start Time" at bounding box center [1433, 225] width 197 height 30
click at [1497, 228] on input "Dropoff Start Time" at bounding box center [1433, 225] width 197 height 30
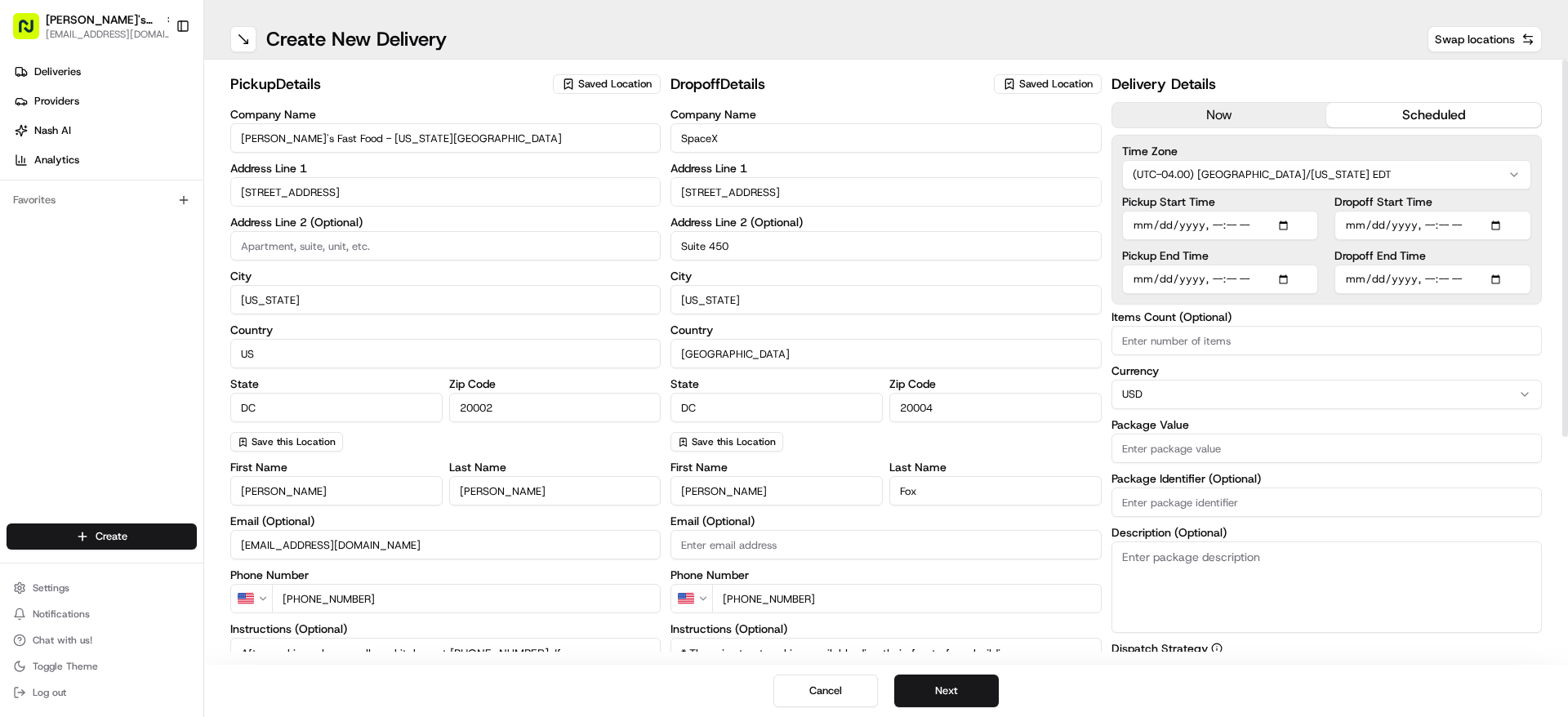
click at [1437, 224] on input "Dropoff Start Time" at bounding box center [1433, 225] width 197 height 30
click at [1496, 221] on input "Dropoff Start Time" at bounding box center [1433, 225] width 197 height 30
type input "2025-08-20T11:30"
click at [1502, 278] on input "Dropoff End Time" at bounding box center [1433, 279] width 197 height 30
type input "2025-08-20T12:00"
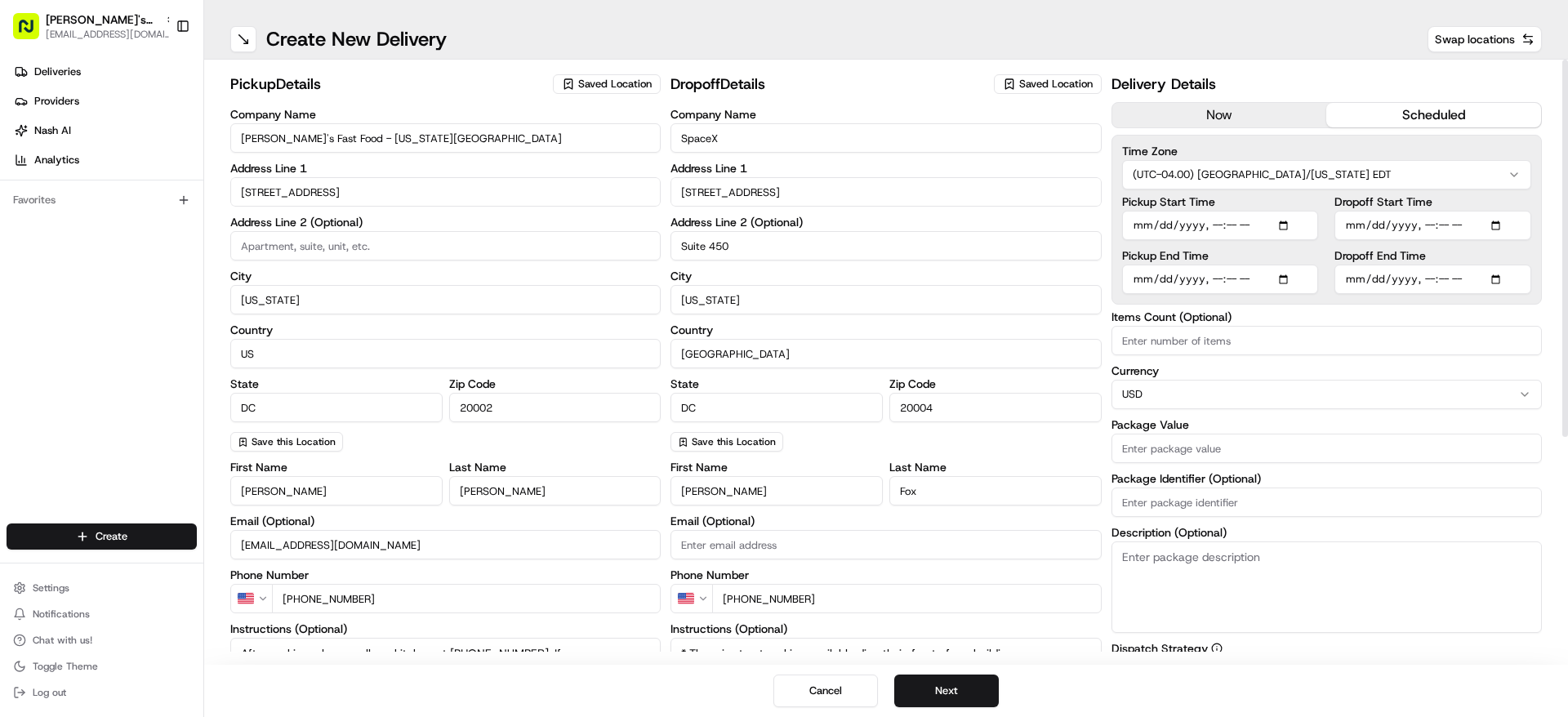
click at [1439, 161] on html "Ben's Fast Food - Washington, D.C. operations@bensfastfood.com Toggle Sidebar D…" at bounding box center [784, 358] width 1568 height 717
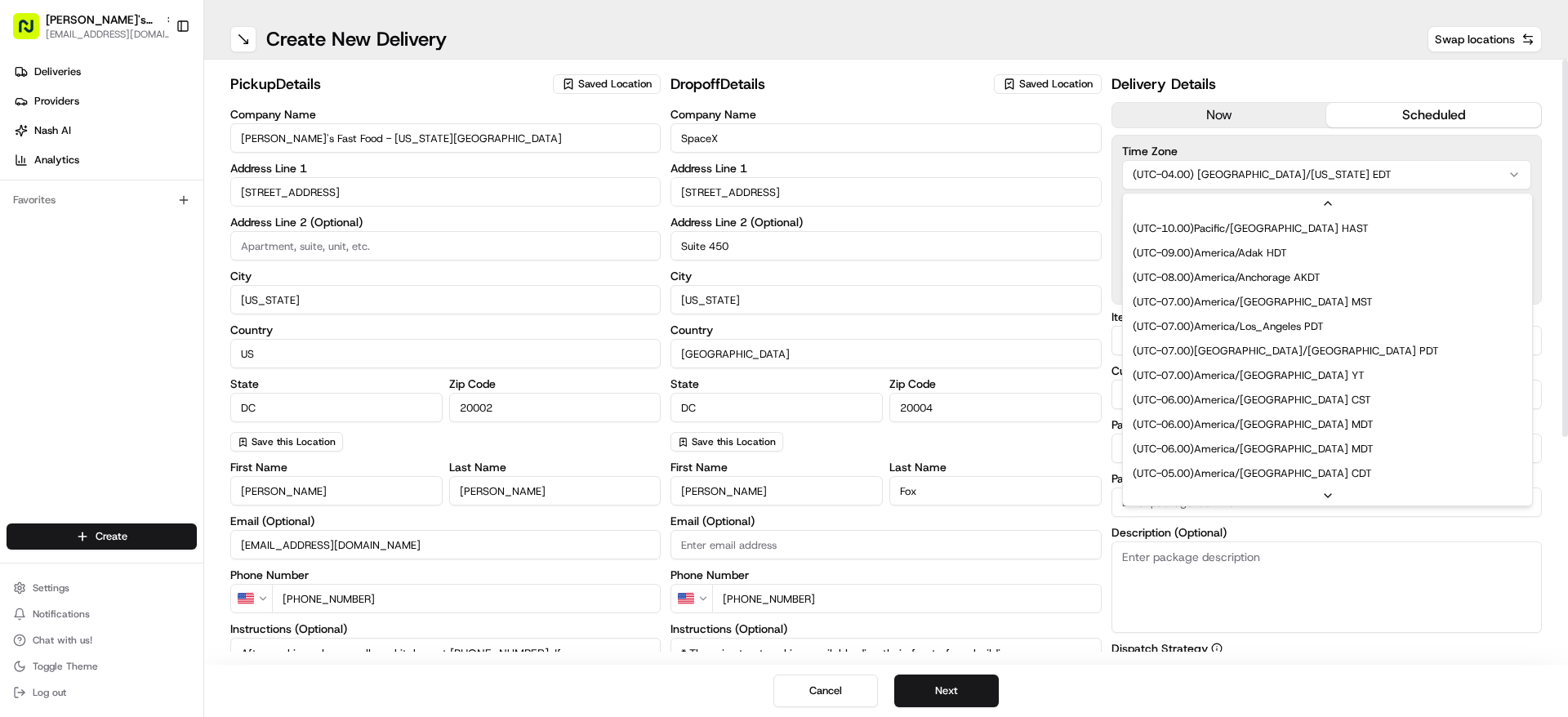
scroll to position [98, 0]
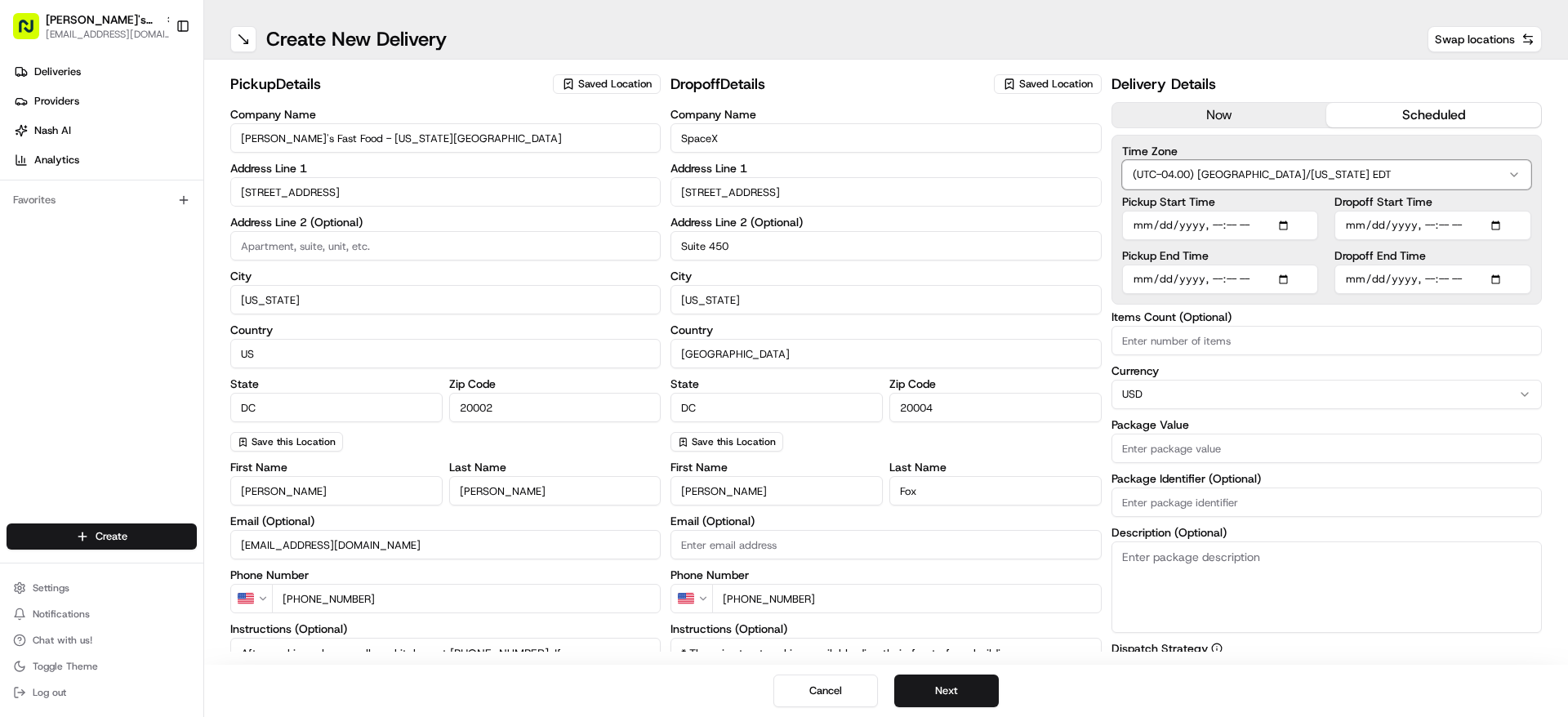
click at [1439, 143] on html "Ben's Fast Food - Washington, D.C. operations@bensfastfood.com Toggle Sidebar D…" at bounding box center [784, 358] width 1568 height 717
click at [1236, 443] on input "Package Value" at bounding box center [1327, 448] width 431 height 30
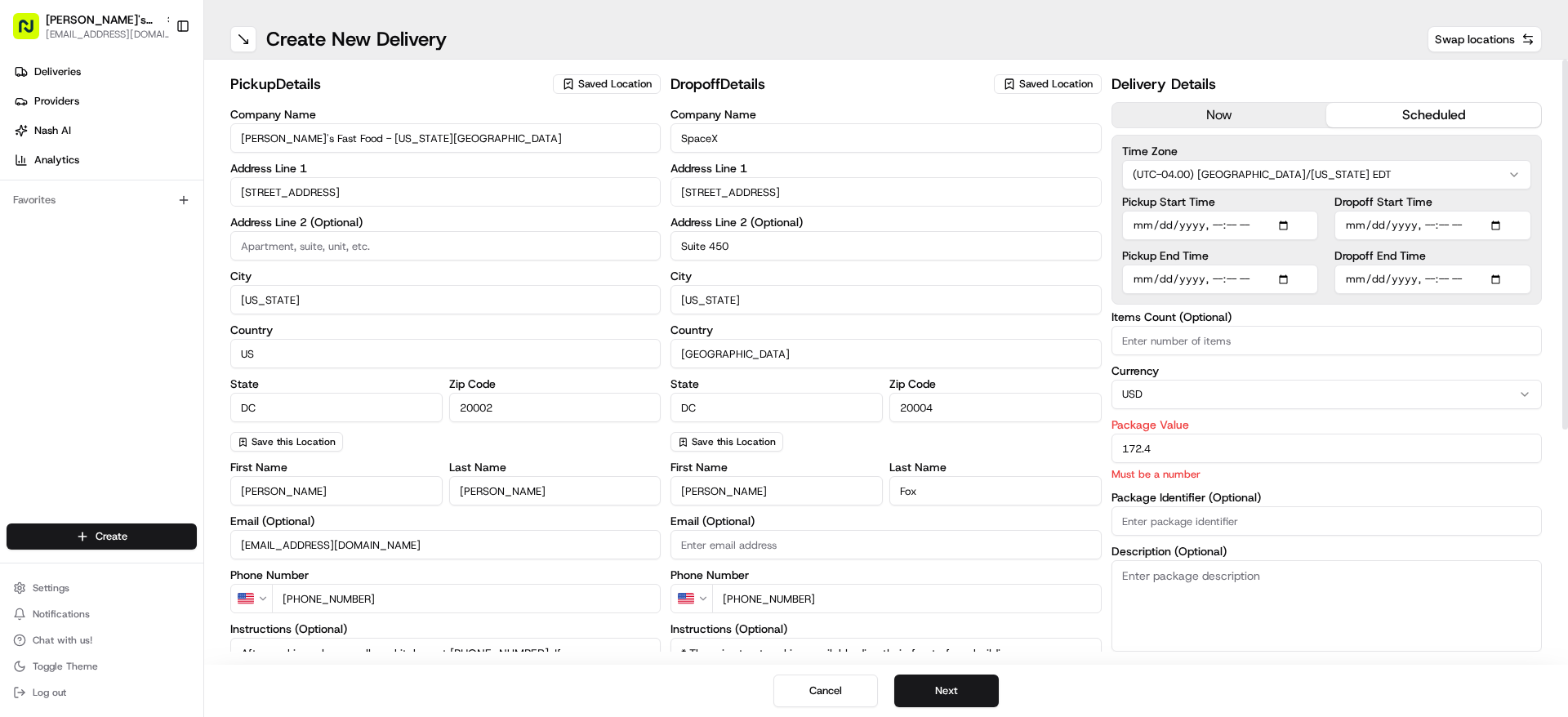
click at [1413, 453] on input "172.4" at bounding box center [1327, 448] width 431 height 30
type input "172"
click at [1567, 402] on div at bounding box center [1565, 244] width 6 height 369
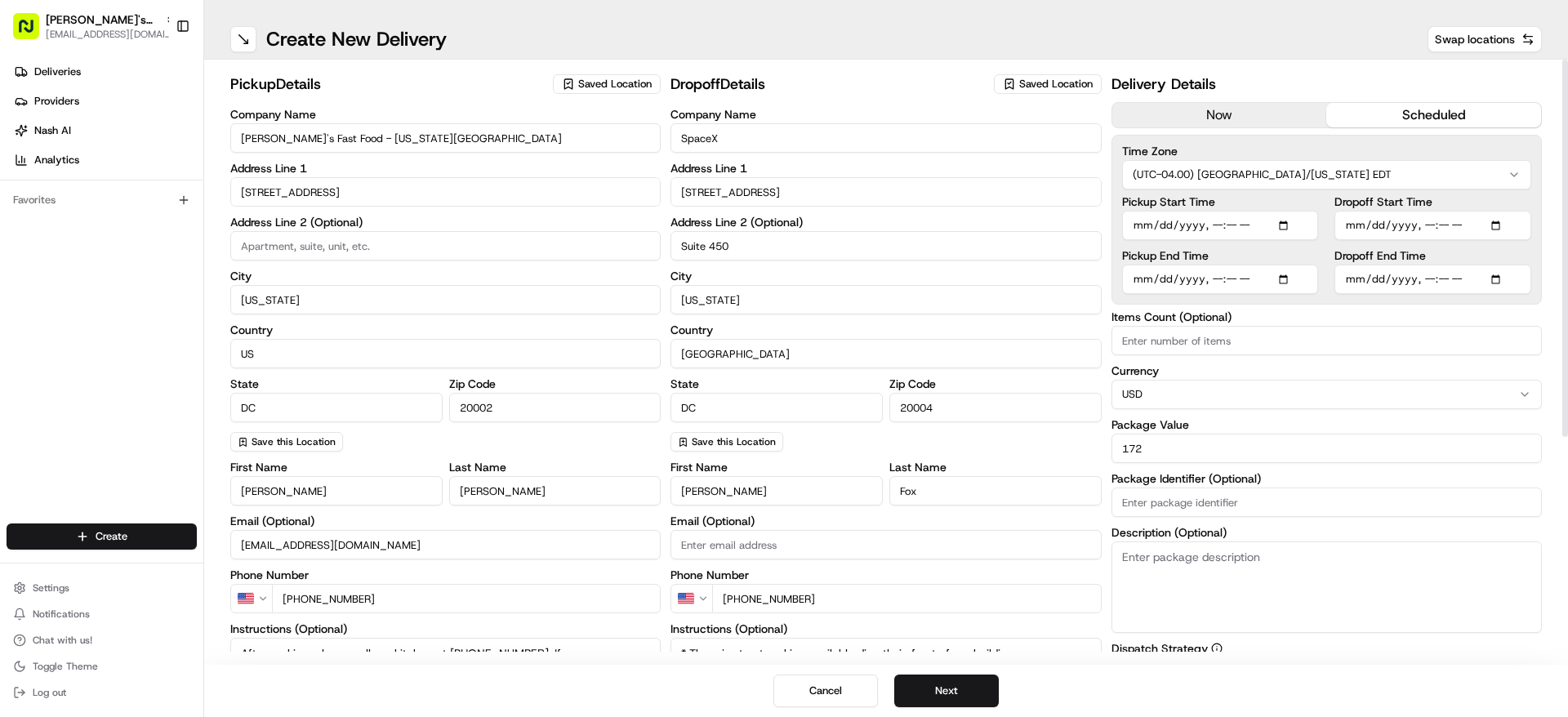
click at [1567, 402] on div at bounding box center [1565, 248] width 6 height 377
drag, startPoint x: 1567, startPoint y: 402, endPoint x: 1561, endPoint y: 279, distance: 123.1
click at [1562, 279] on div at bounding box center [1565, 248] width 6 height 377
click at [1352, 619] on textarea "Description (Optional)" at bounding box center [1327, 587] width 431 height 92
type textarea "1"
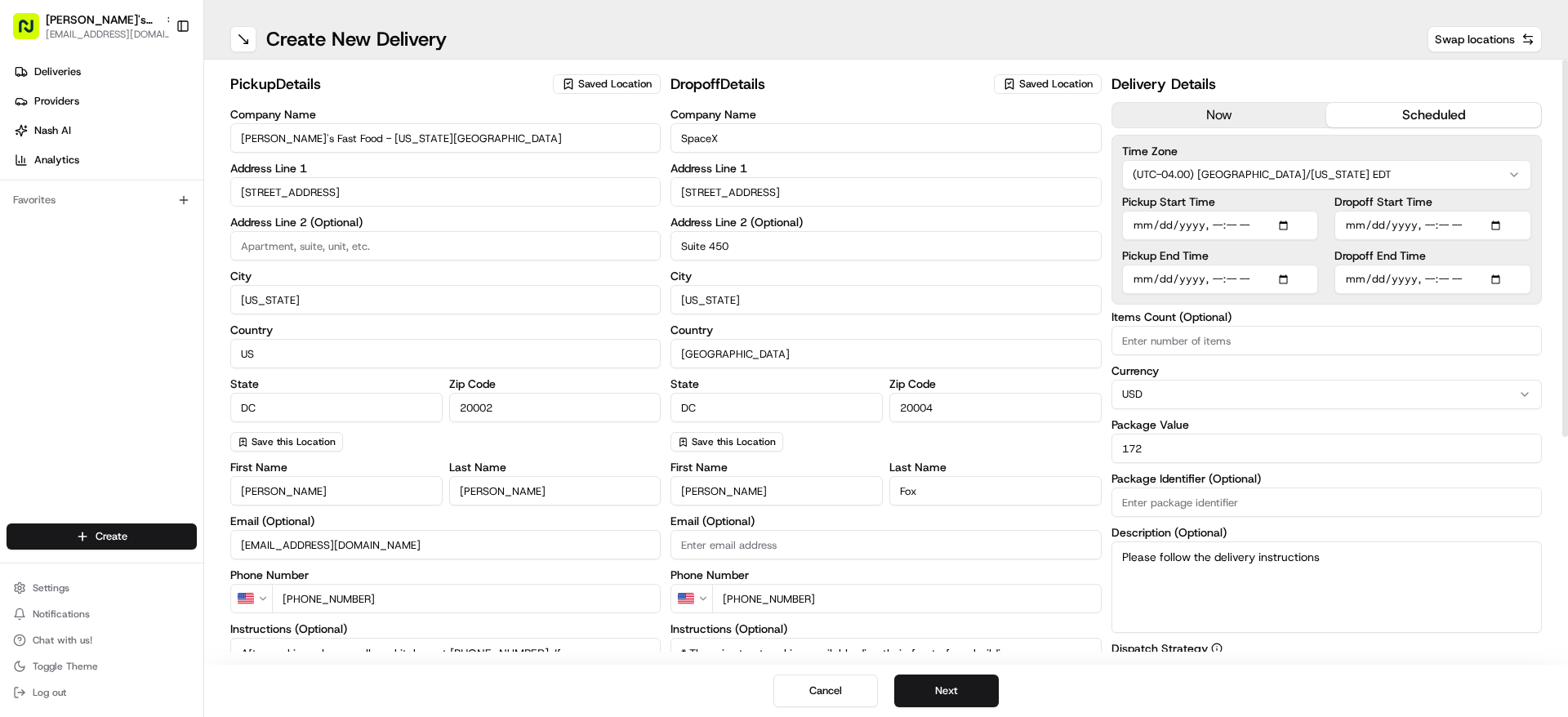
type textarea "Please follow the delivery instructions"
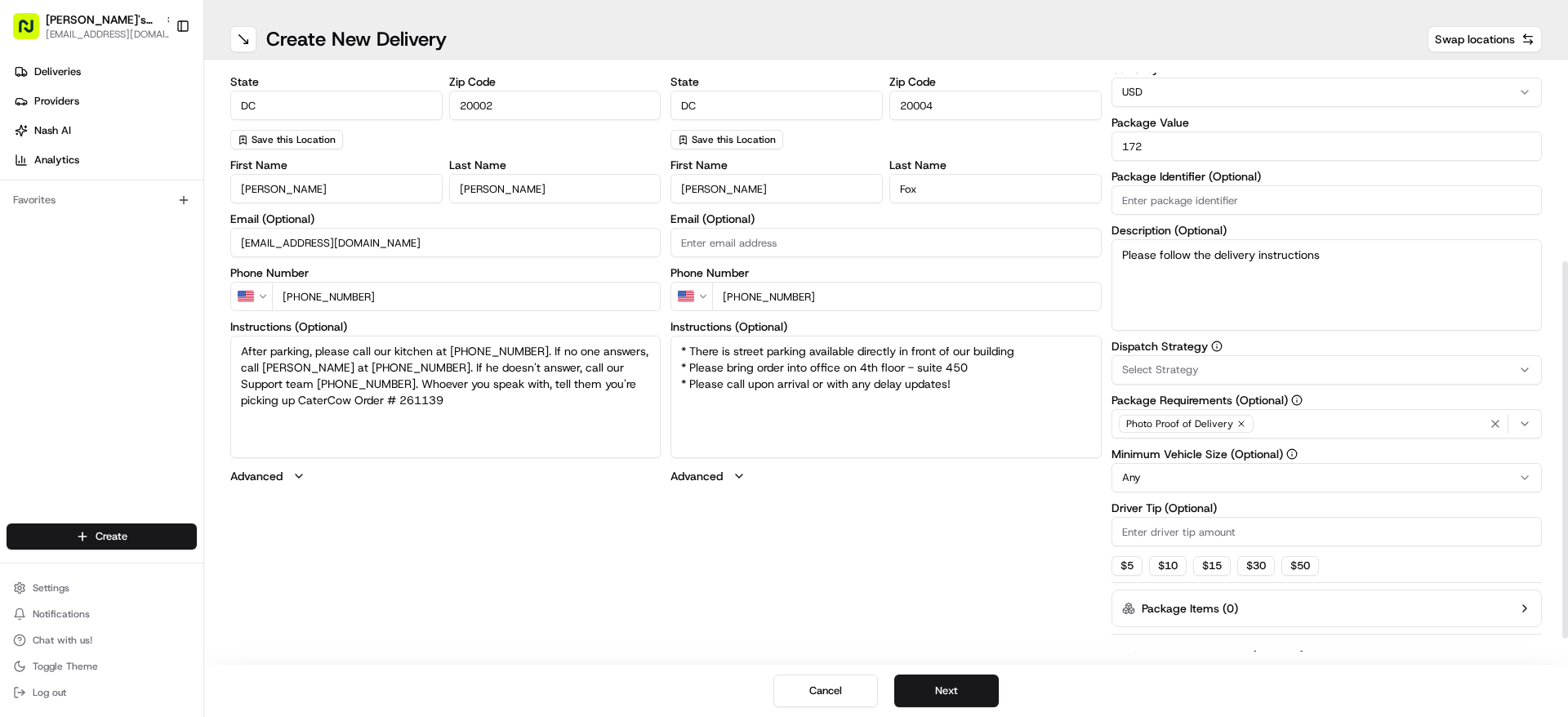
drag, startPoint x: 1567, startPoint y: 343, endPoint x: 1566, endPoint y: 545, distance: 202.0
click at [1566, 545] on div at bounding box center [1565, 449] width 6 height 377
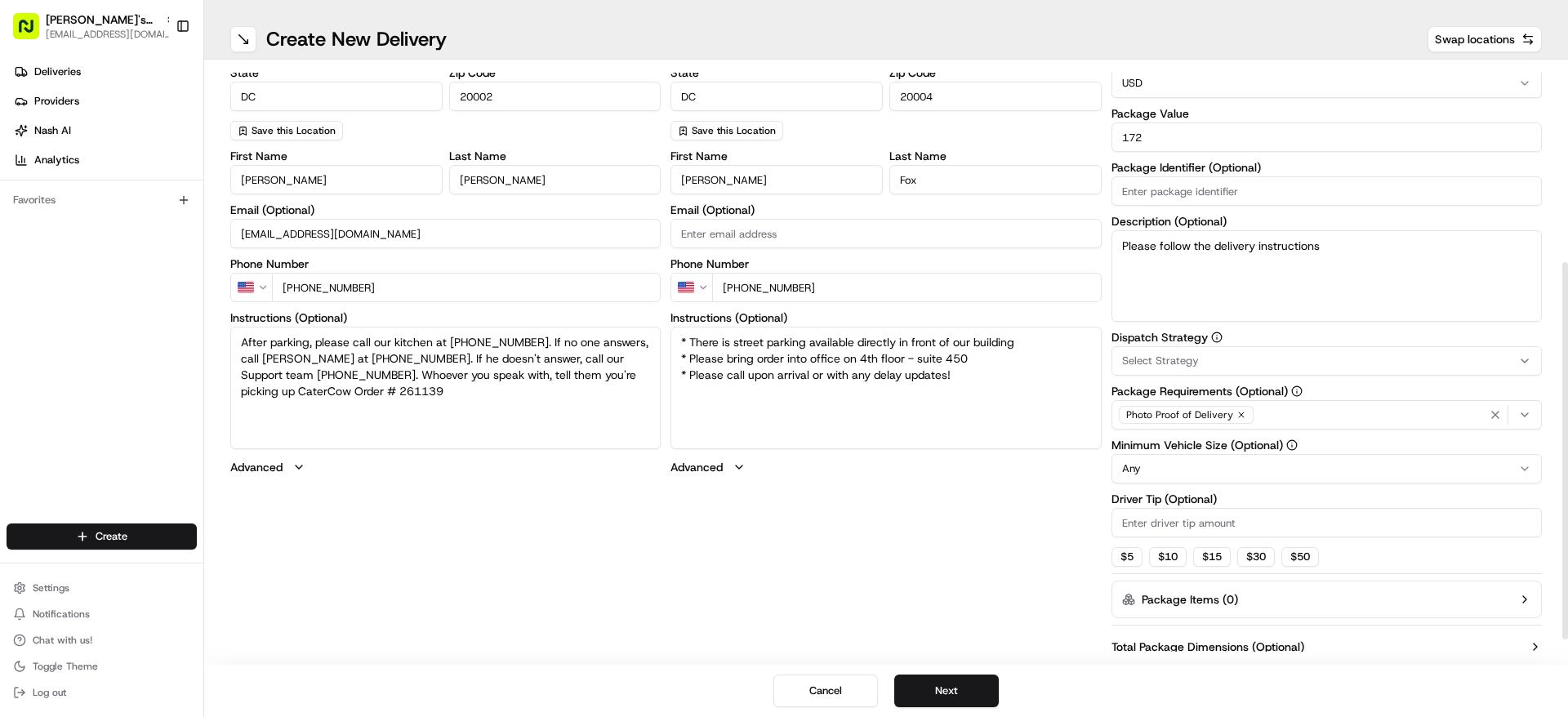
click at [1246, 363] on div "Select Strategy" at bounding box center [1326, 360] width 422 height 15
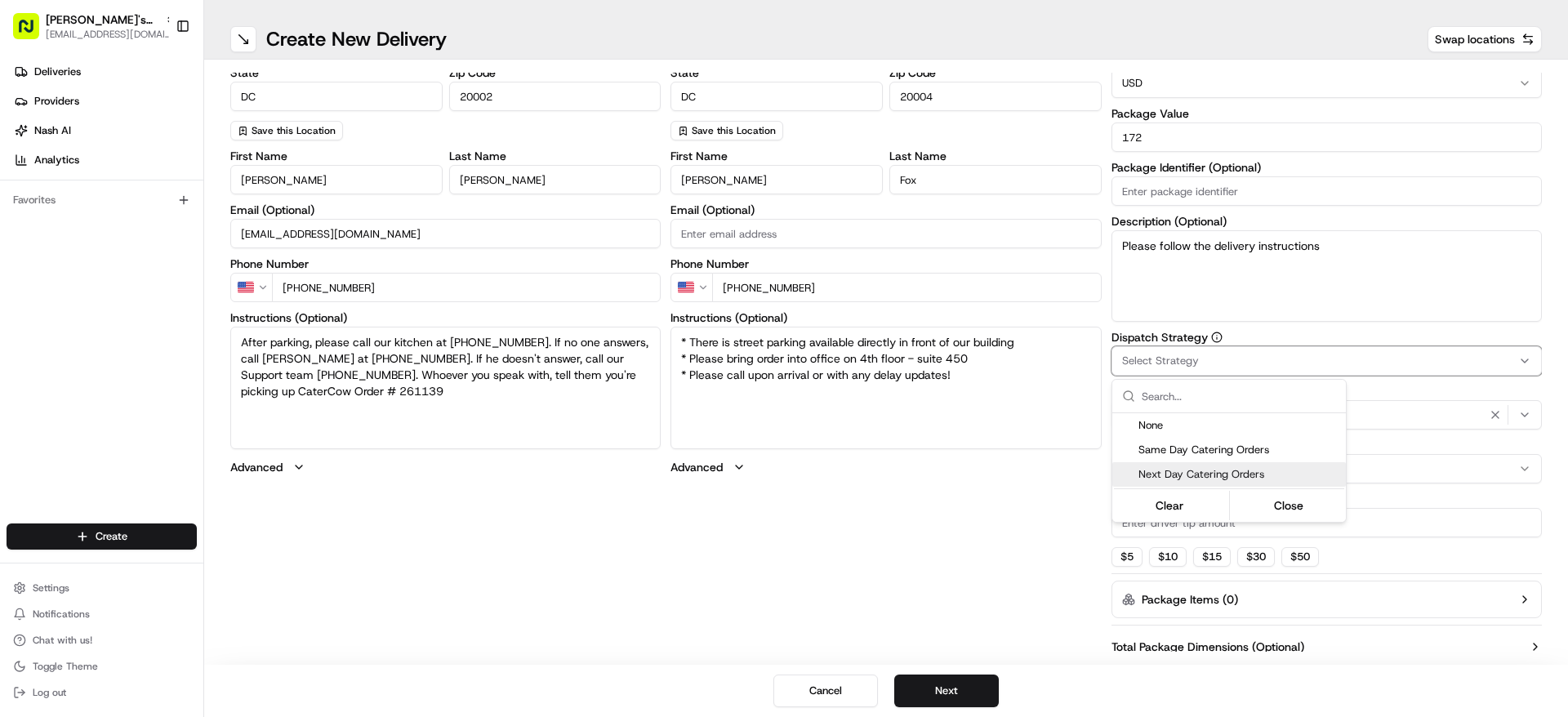
click at [1207, 468] on span "Next Day Catering Orders" at bounding box center [1238, 474] width 201 height 15
click at [1001, 534] on html "Ben's Fast Food - Washington, D.C. operations@bensfastfood.com Toggle Sidebar D…" at bounding box center [784, 358] width 1568 height 717
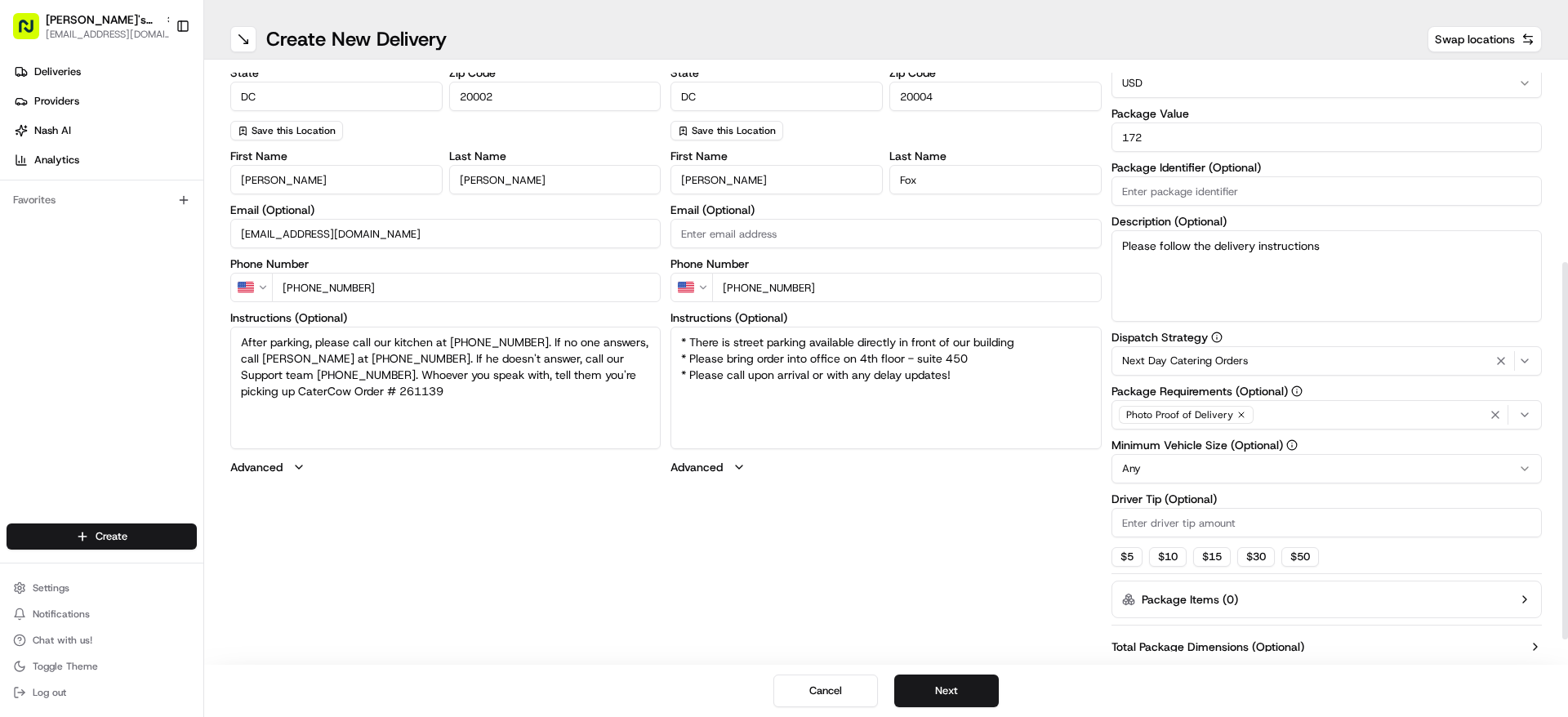
click at [1235, 468] on html "Ben's Fast Food - Washington, D.C. operations@bensfastfood.com Toggle Sidebar D…" at bounding box center [784, 358] width 1568 height 717
click at [1157, 545] on div "Dispatch Strategy Next Day Catering Orders Package Requirements (Optional) Phot…" at bounding box center [1327, 449] width 431 height 235
click at [1165, 547] on button "$ 10" at bounding box center [1168, 557] width 38 height 20
type input "10"
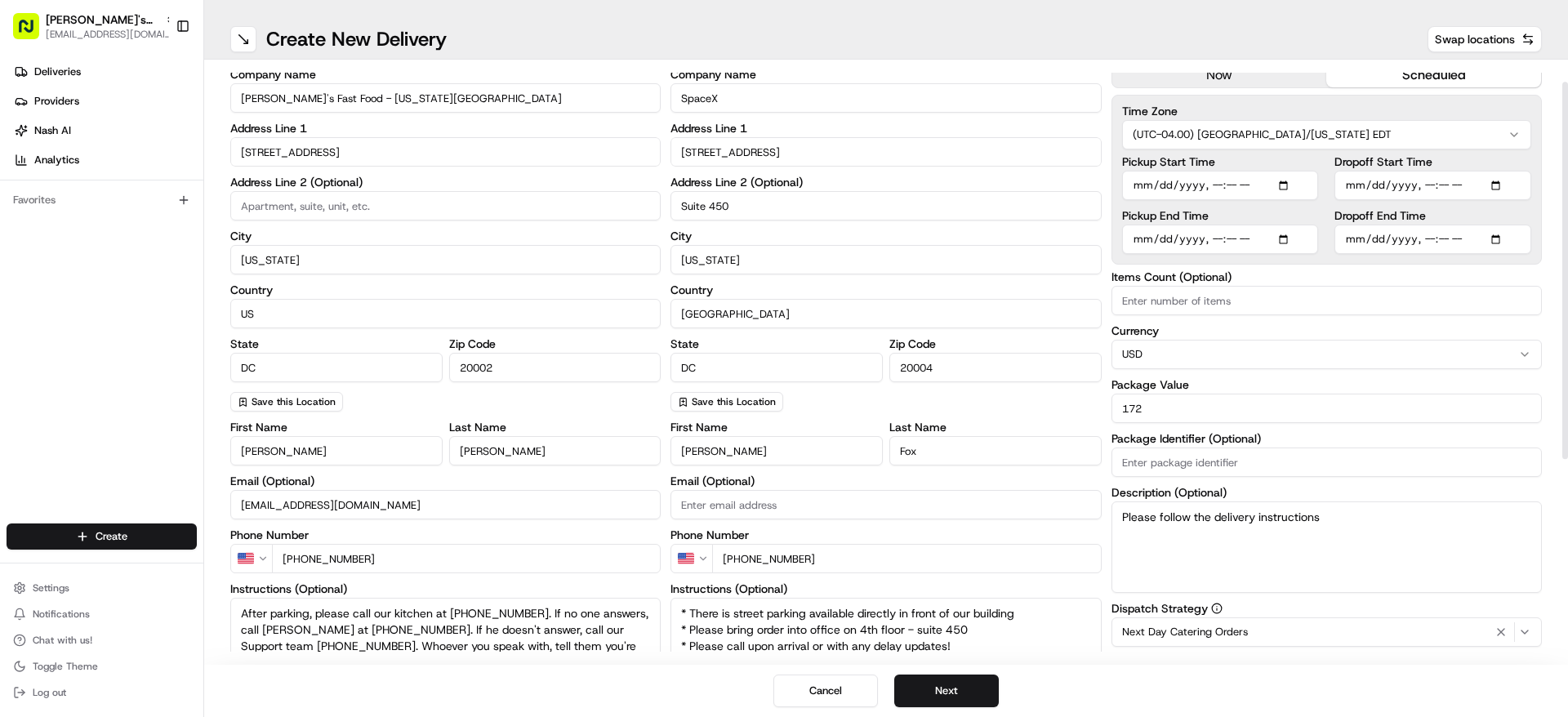
scroll to position [42, 0]
drag, startPoint x: 1526, startPoint y: 491, endPoint x: 1542, endPoint y: 328, distance: 163.8
click at [1562, 328] on div at bounding box center [1565, 276] width 6 height 377
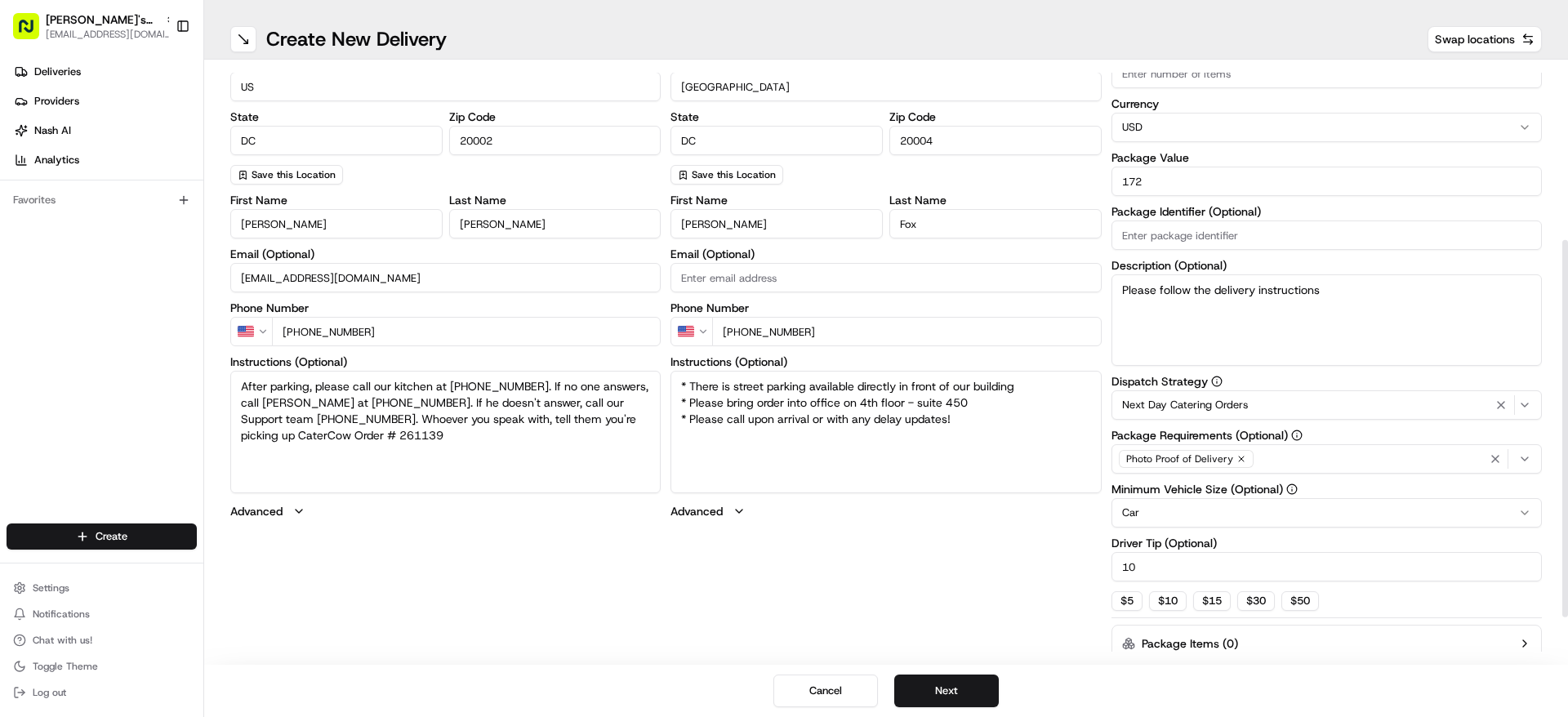
scroll to position [277, 0]
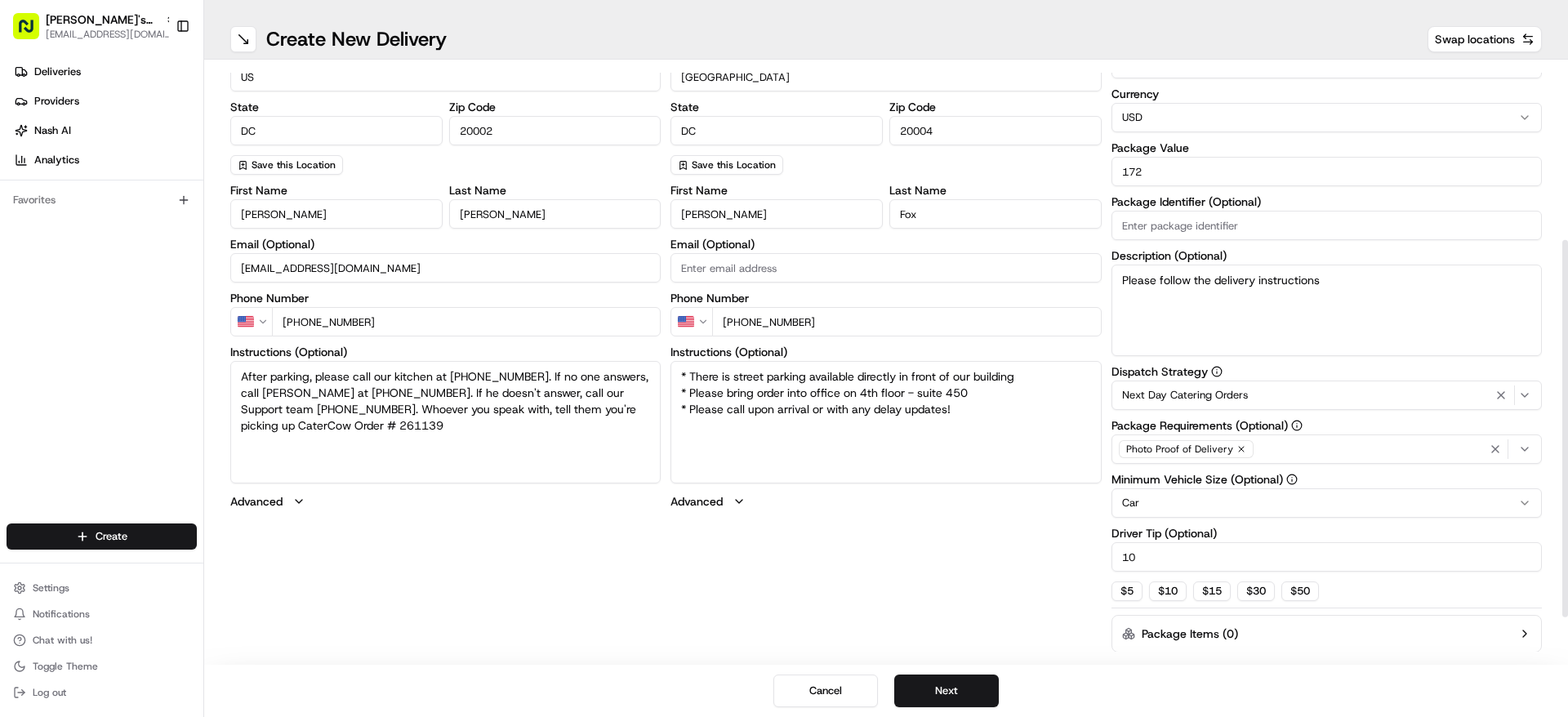
drag, startPoint x: 1567, startPoint y: 453, endPoint x: 1545, endPoint y: 605, distance: 153.6
click at [1562, 605] on div at bounding box center [1565, 429] width 6 height 377
click at [928, 680] on button "Next" at bounding box center [947, 690] width 105 height 33
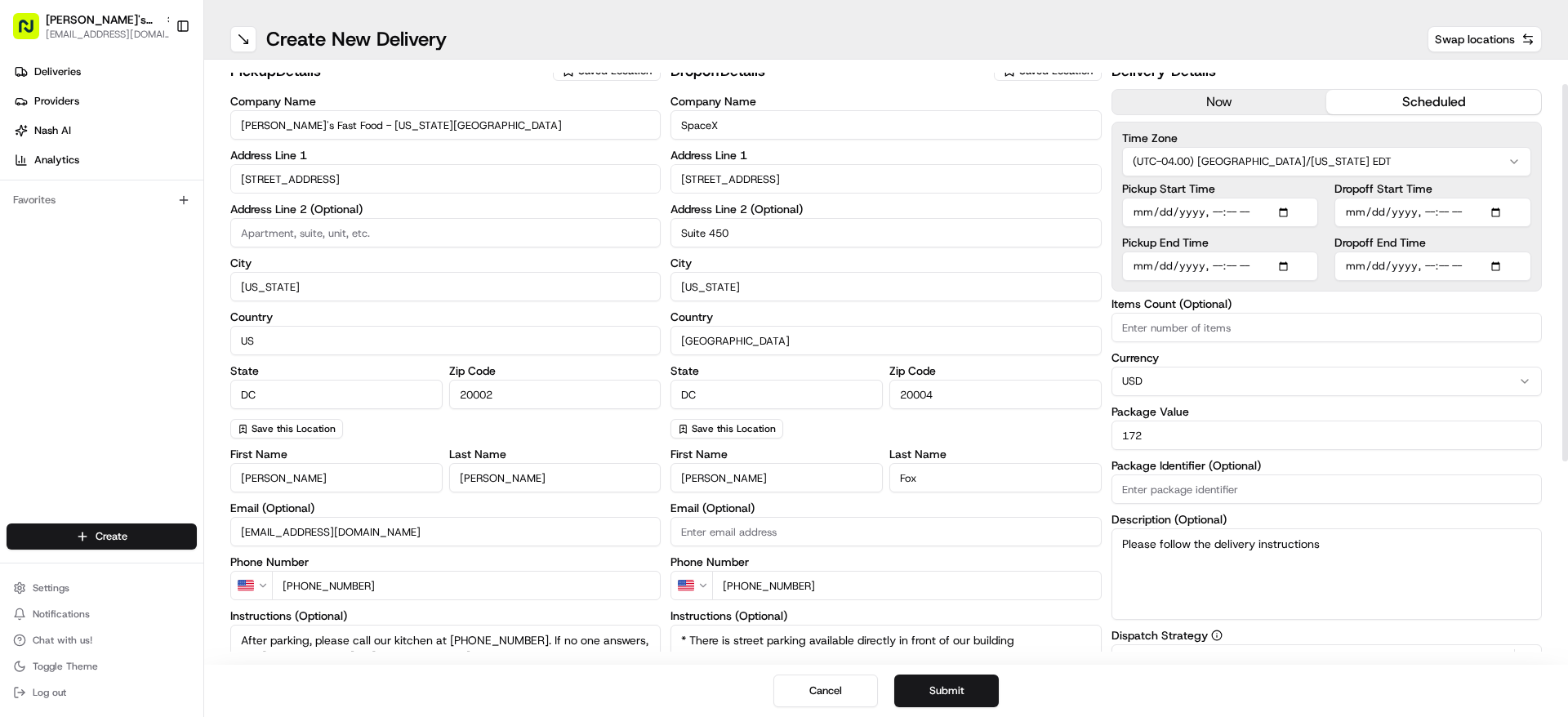
scroll to position [0, 0]
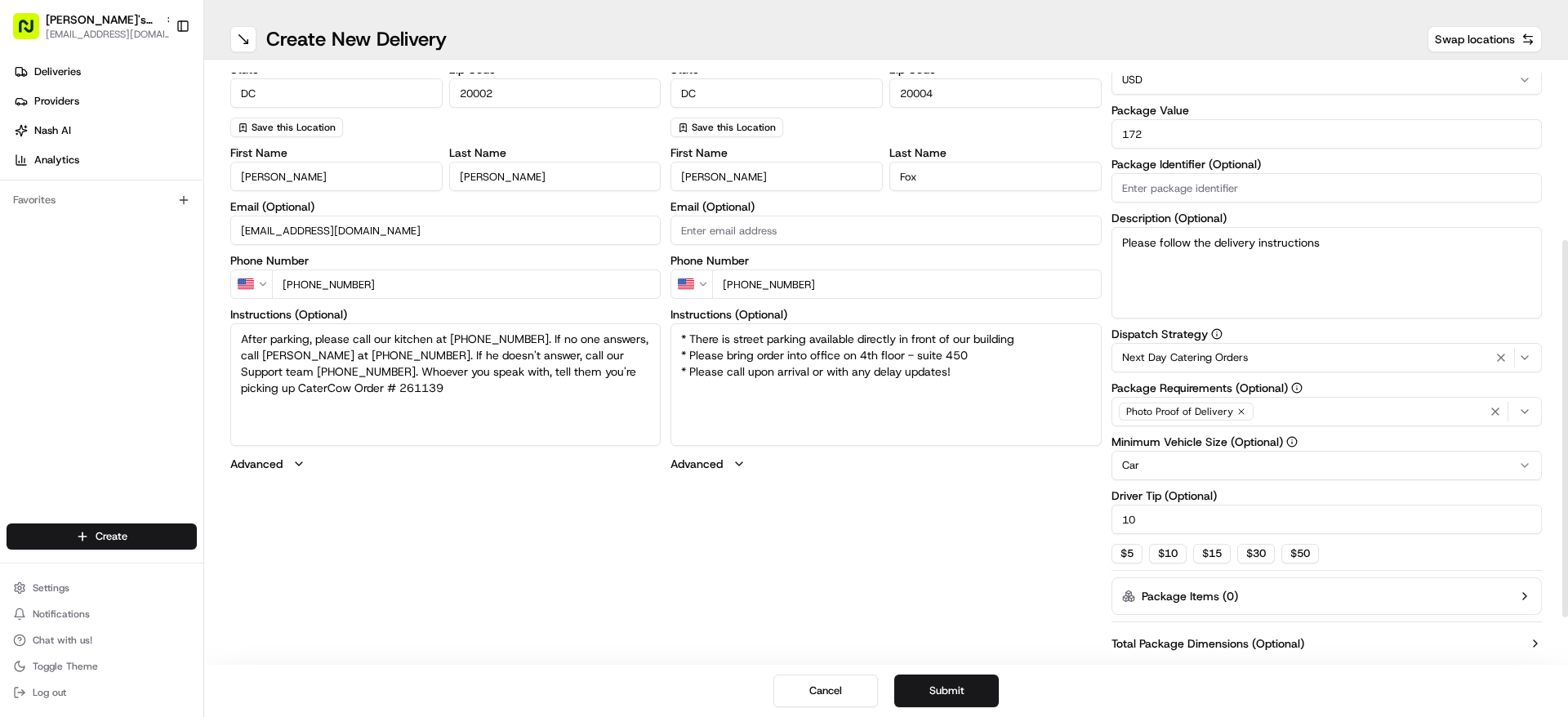
drag, startPoint x: 1567, startPoint y: 558, endPoint x: 1565, endPoint y: 585, distance: 27.1
click at [1565, 585] on div at bounding box center [1565, 429] width 6 height 377
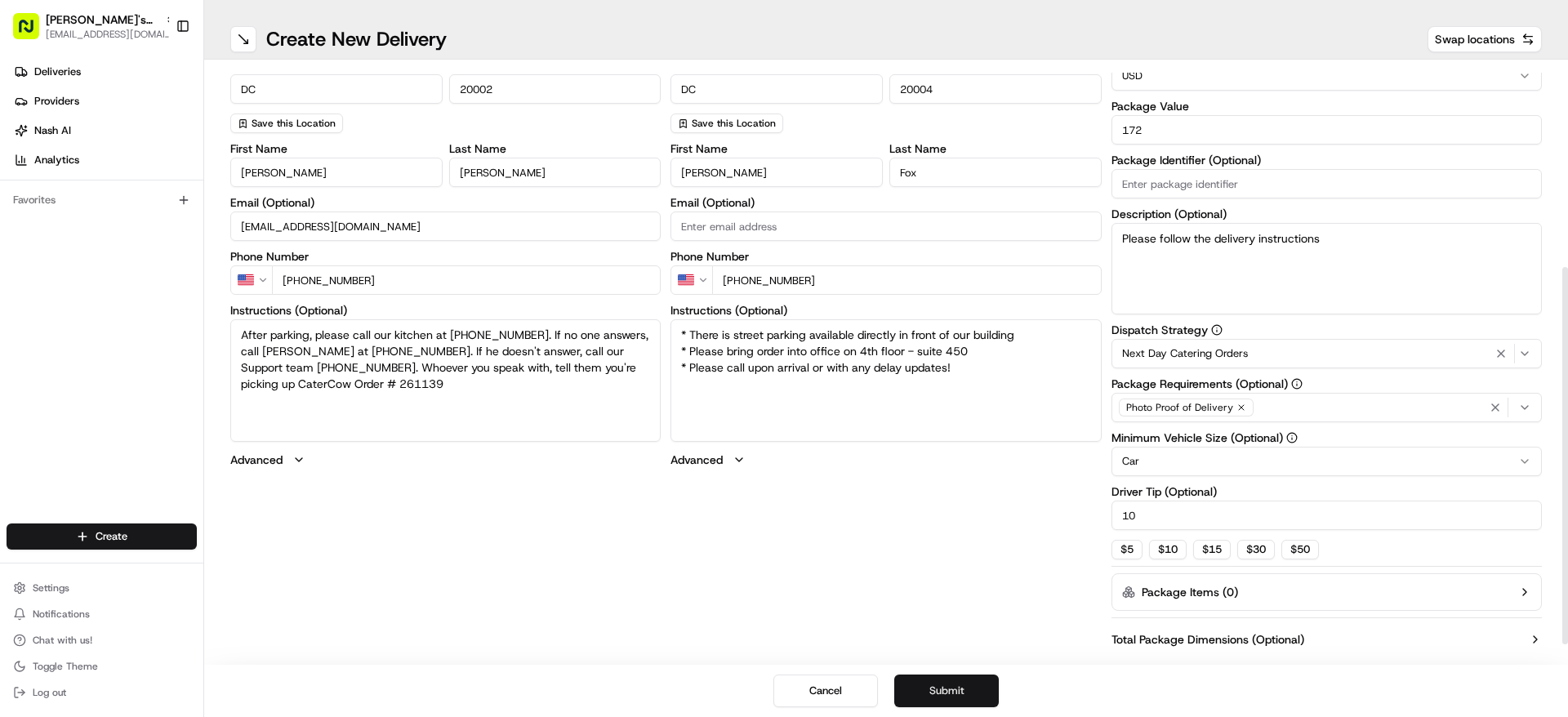
click at [960, 689] on button "Submit" at bounding box center [947, 690] width 105 height 33
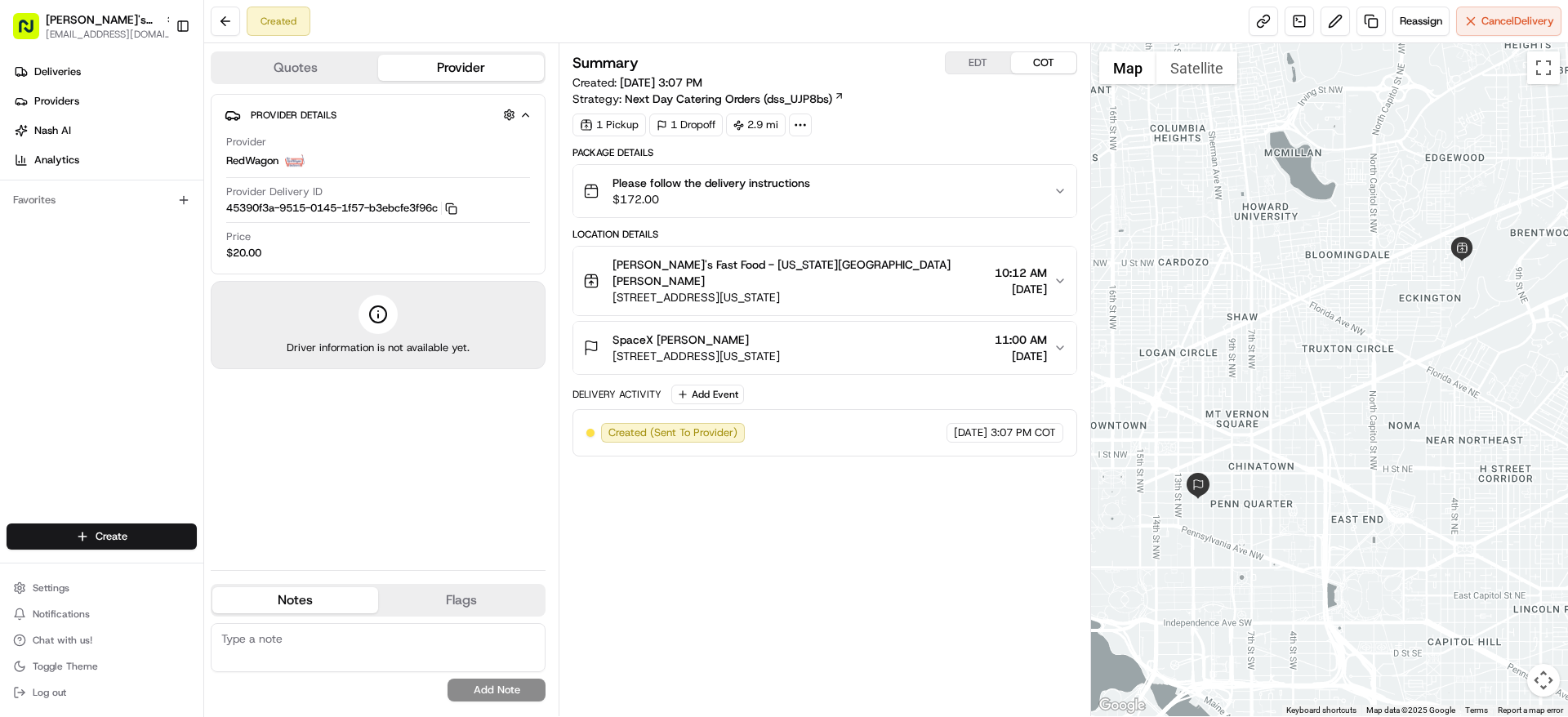
click at [996, 61] on button "EDT" at bounding box center [978, 62] width 65 height 21
click at [1015, 55] on button "COT" at bounding box center [1043, 62] width 65 height 21
click at [977, 57] on button "EDT" at bounding box center [978, 62] width 65 height 21
click at [1258, 19] on link at bounding box center [1264, 22] width 30 height 30
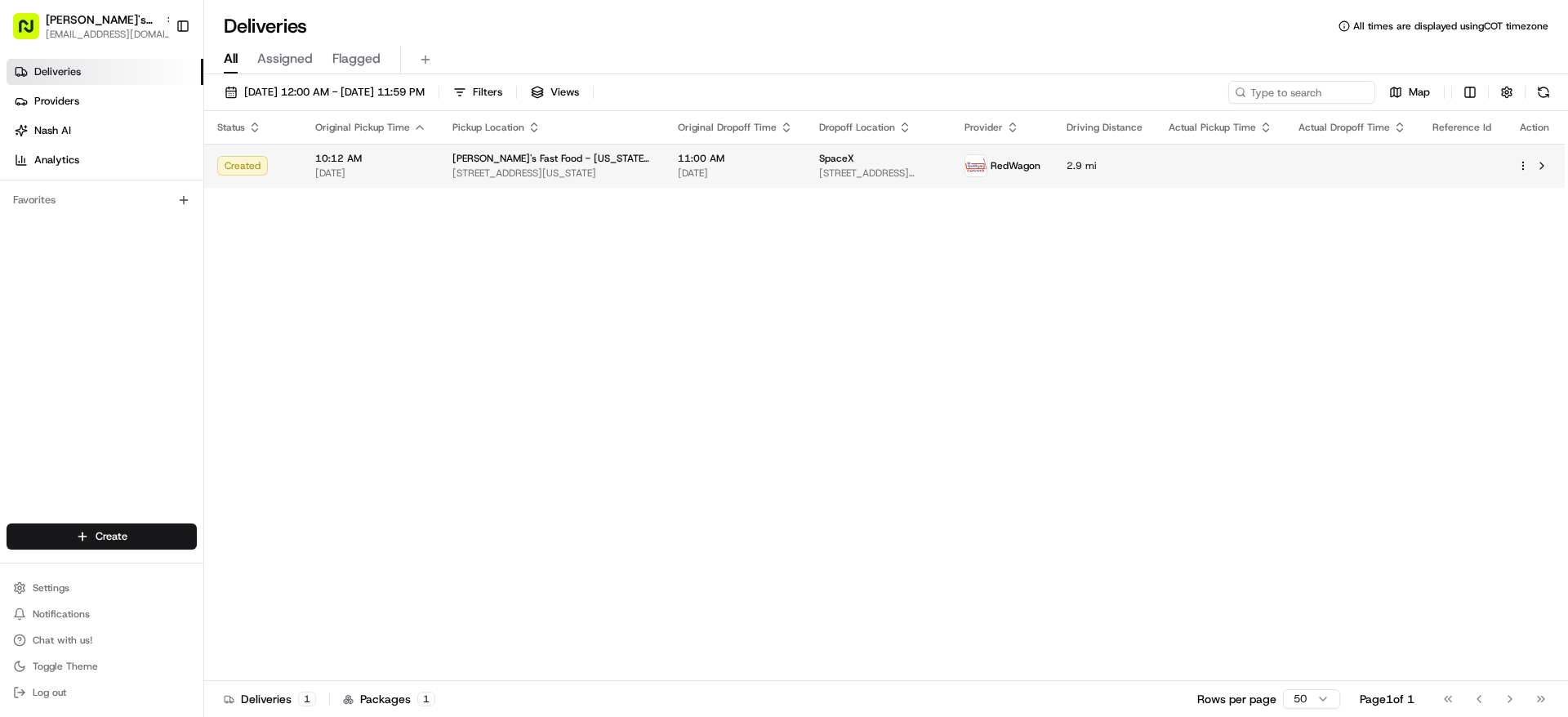
click at [529, 167] on span "[STREET_ADDRESS][US_STATE]" at bounding box center [552, 173] width 200 height 13
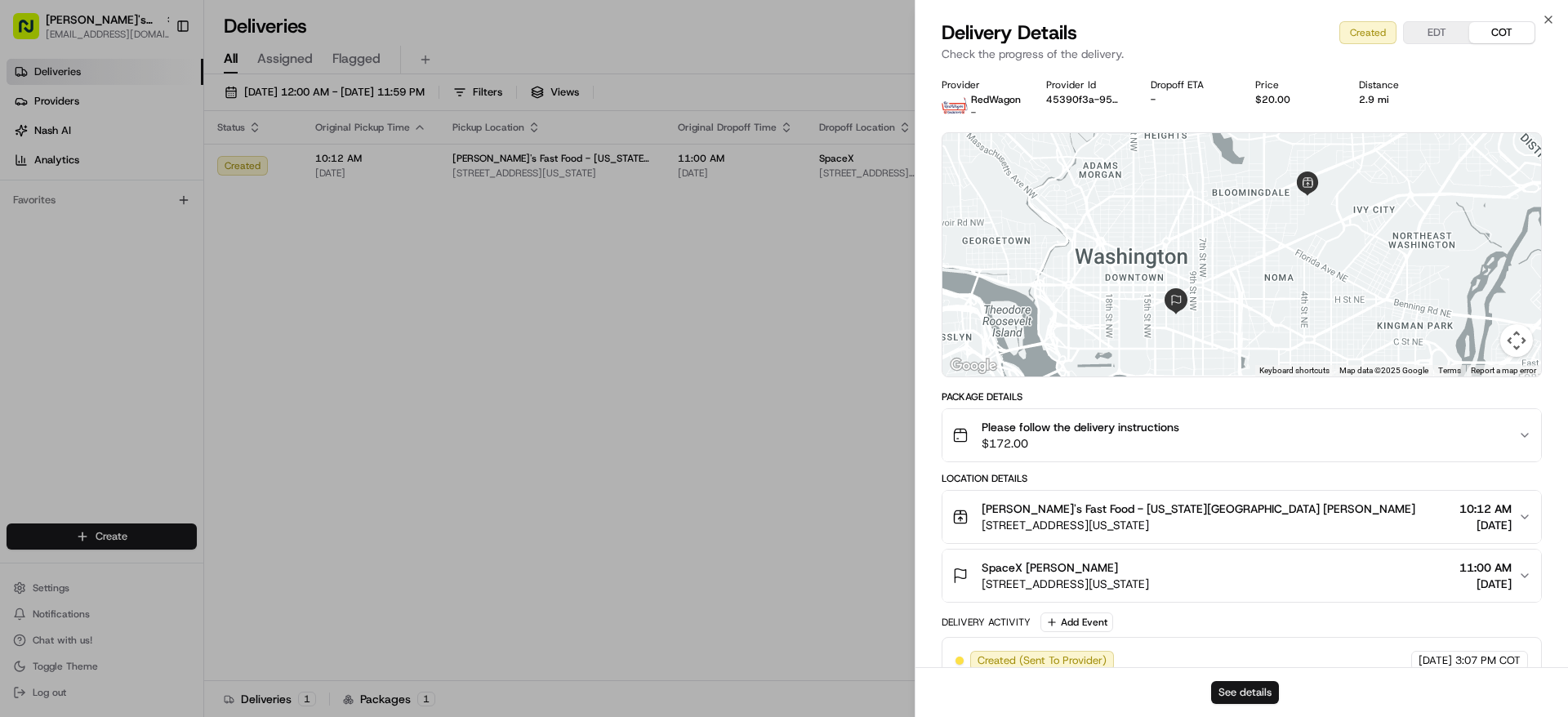
click at [1253, 703] on button "See details" at bounding box center [1245, 691] width 68 height 23
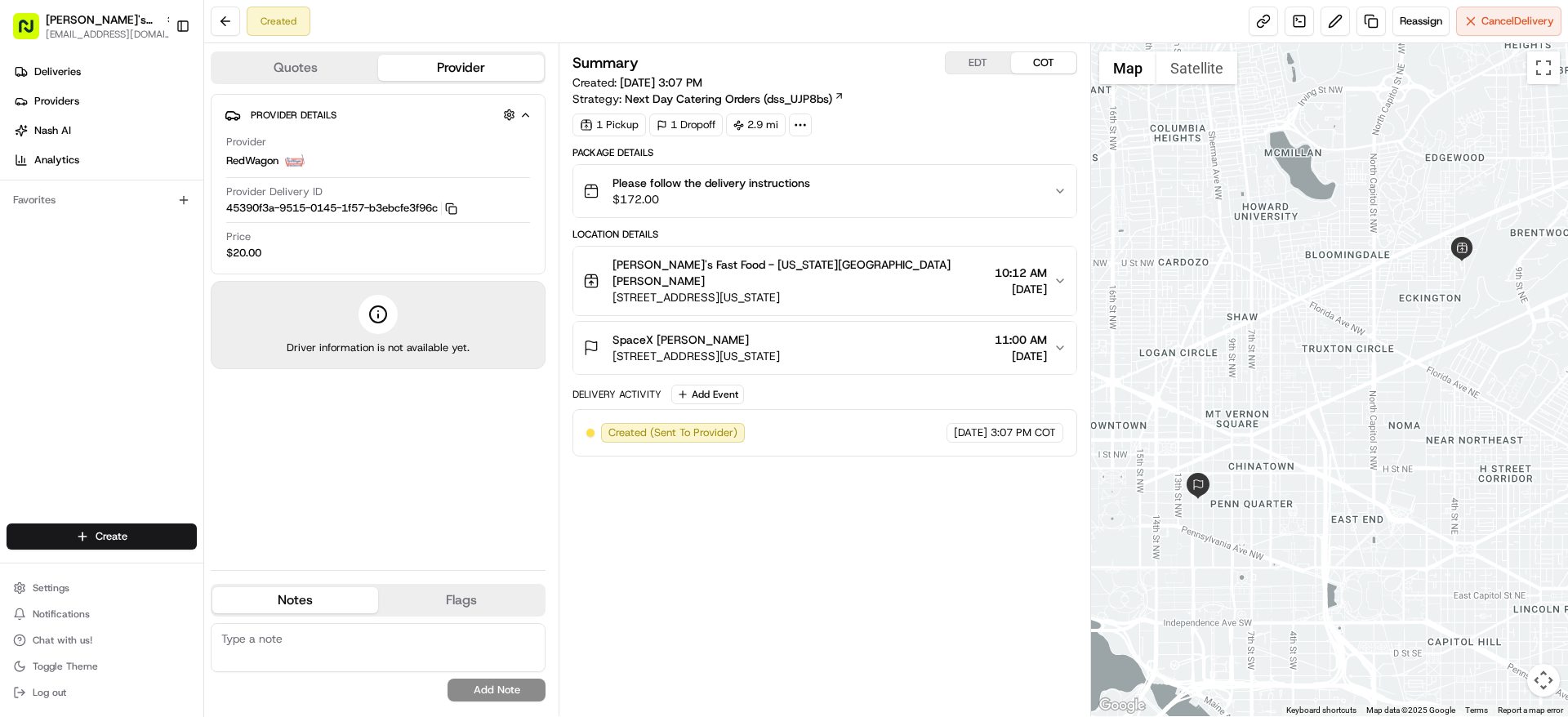
click at [967, 49] on div "Summary EDT COT Created: [DATE] 3:07 PM Strategy: Next Day Catering Orders (dss…" at bounding box center [824, 379] width 532 height 673
click at [967, 54] on button "EDT" at bounding box center [978, 62] width 65 height 21
click at [877, 51] on div "Summary EDT COT" at bounding box center [824, 62] width 504 height 23
click at [1368, 21] on link at bounding box center [1371, 22] width 30 height 30
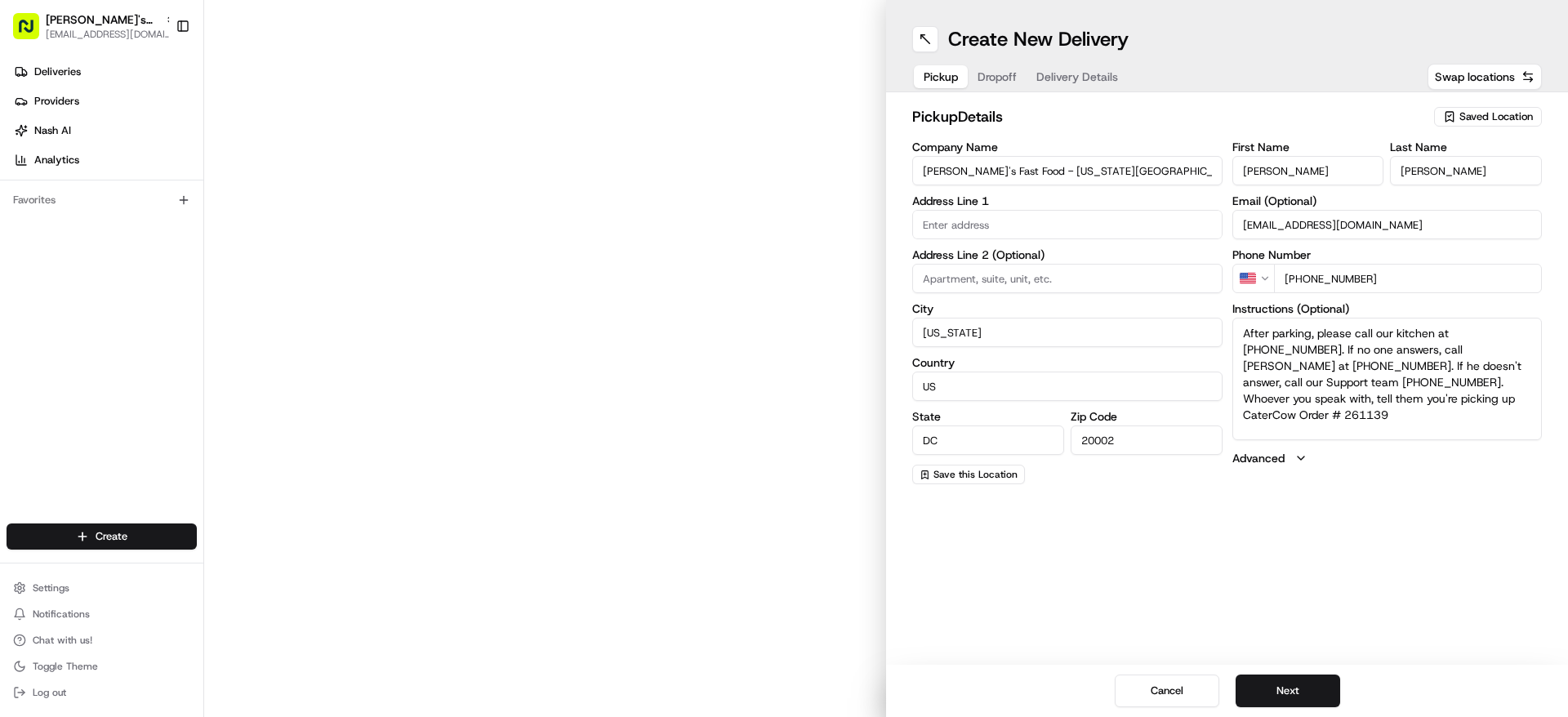
type input "[STREET_ADDRESS]"
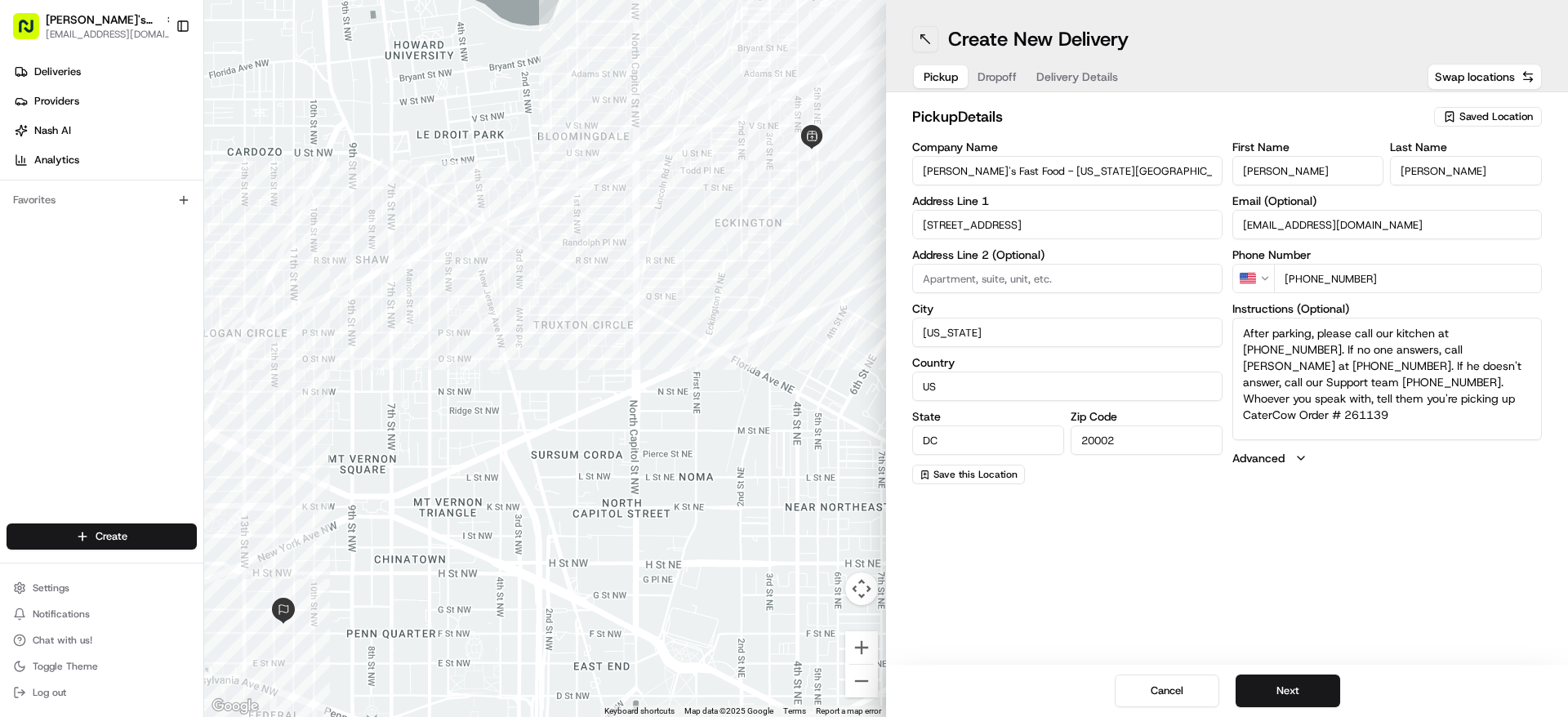
click at [932, 47] on button at bounding box center [925, 39] width 26 height 26
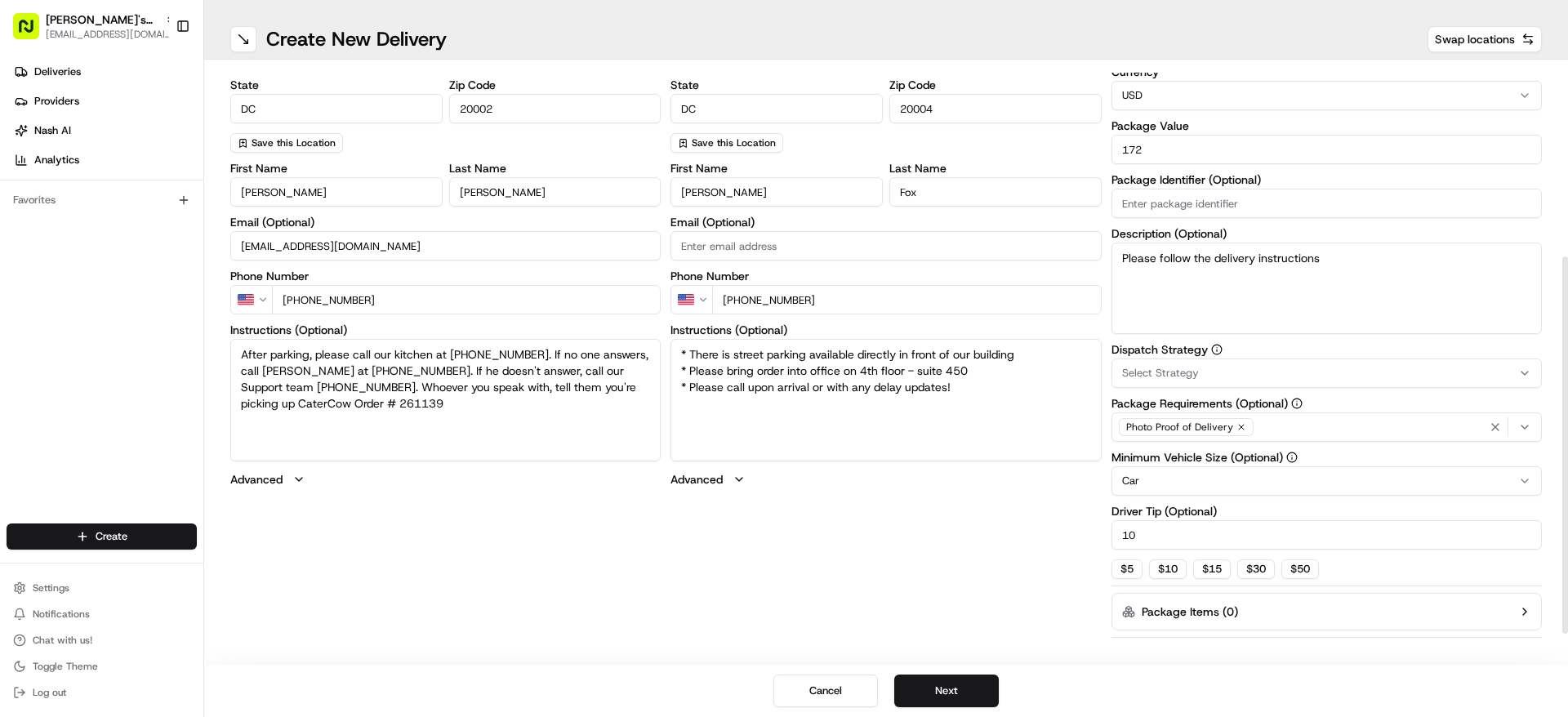
scroll to position [302, 0]
drag, startPoint x: 1567, startPoint y: 239, endPoint x: 1567, endPoint y: 436, distance: 197.0
click at [1567, 436] on div at bounding box center [1565, 445] width 6 height 377
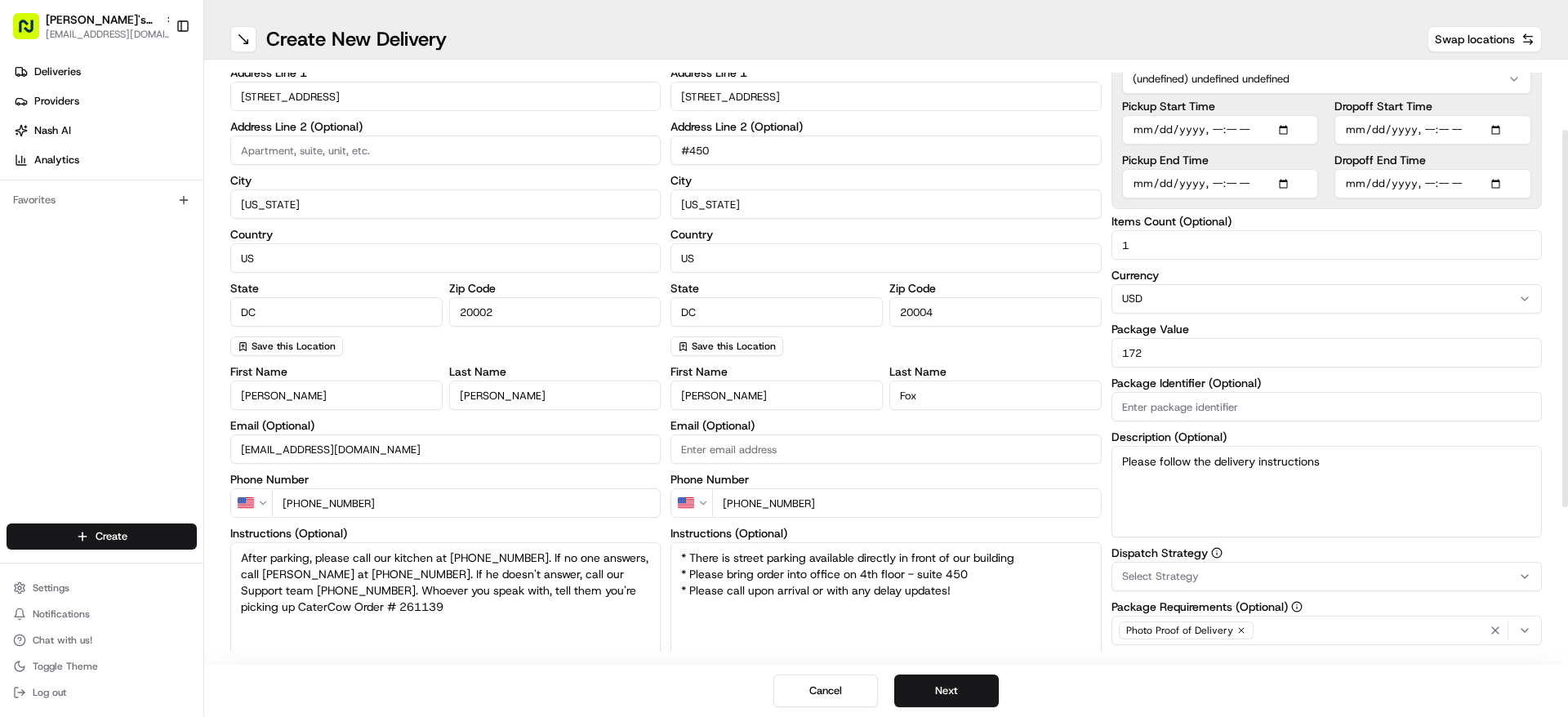
scroll to position [73, 0]
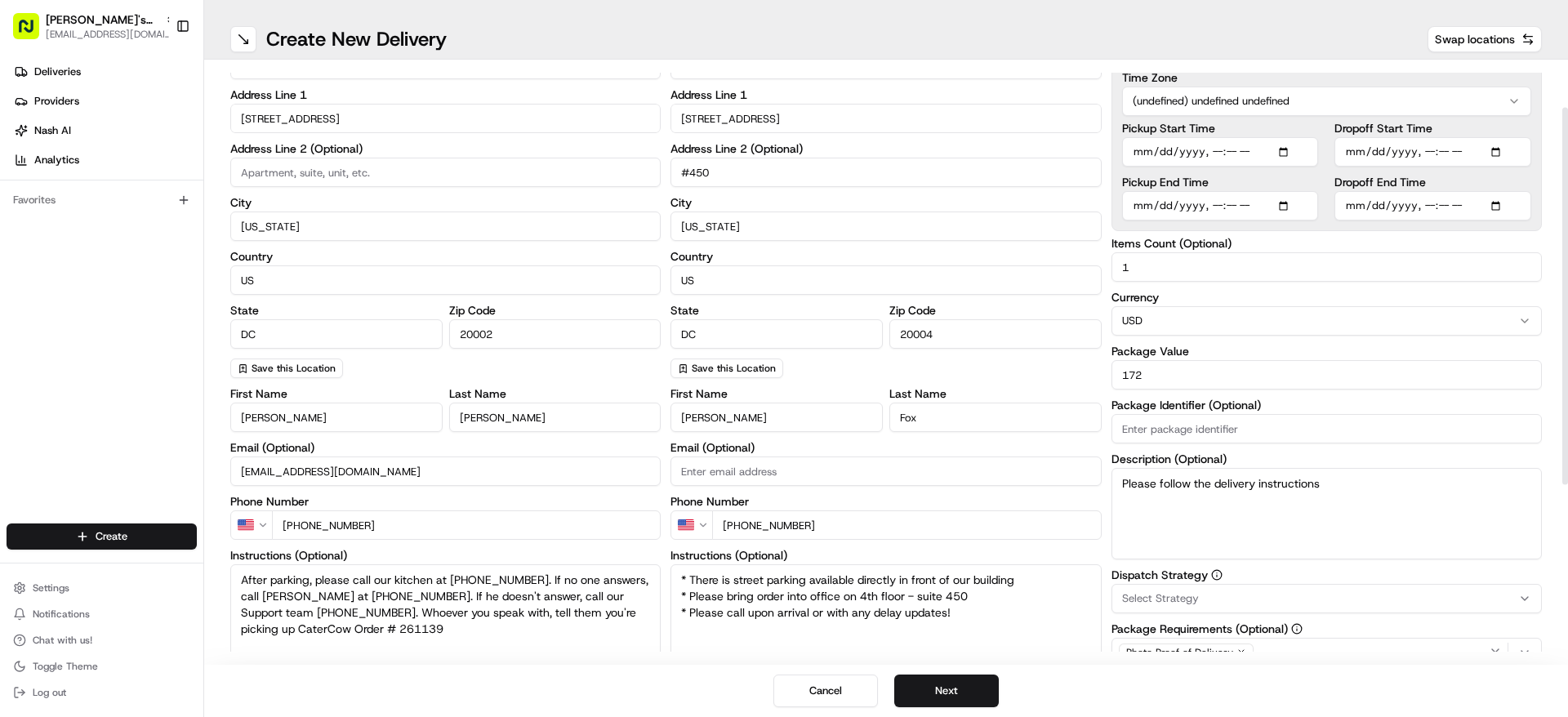
drag, startPoint x: 1567, startPoint y: 529, endPoint x: 1567, endPoint y: 382, distance: 147.0
click at [1567, 382] on div at bounding box center [1565, 296] width 6 height 377
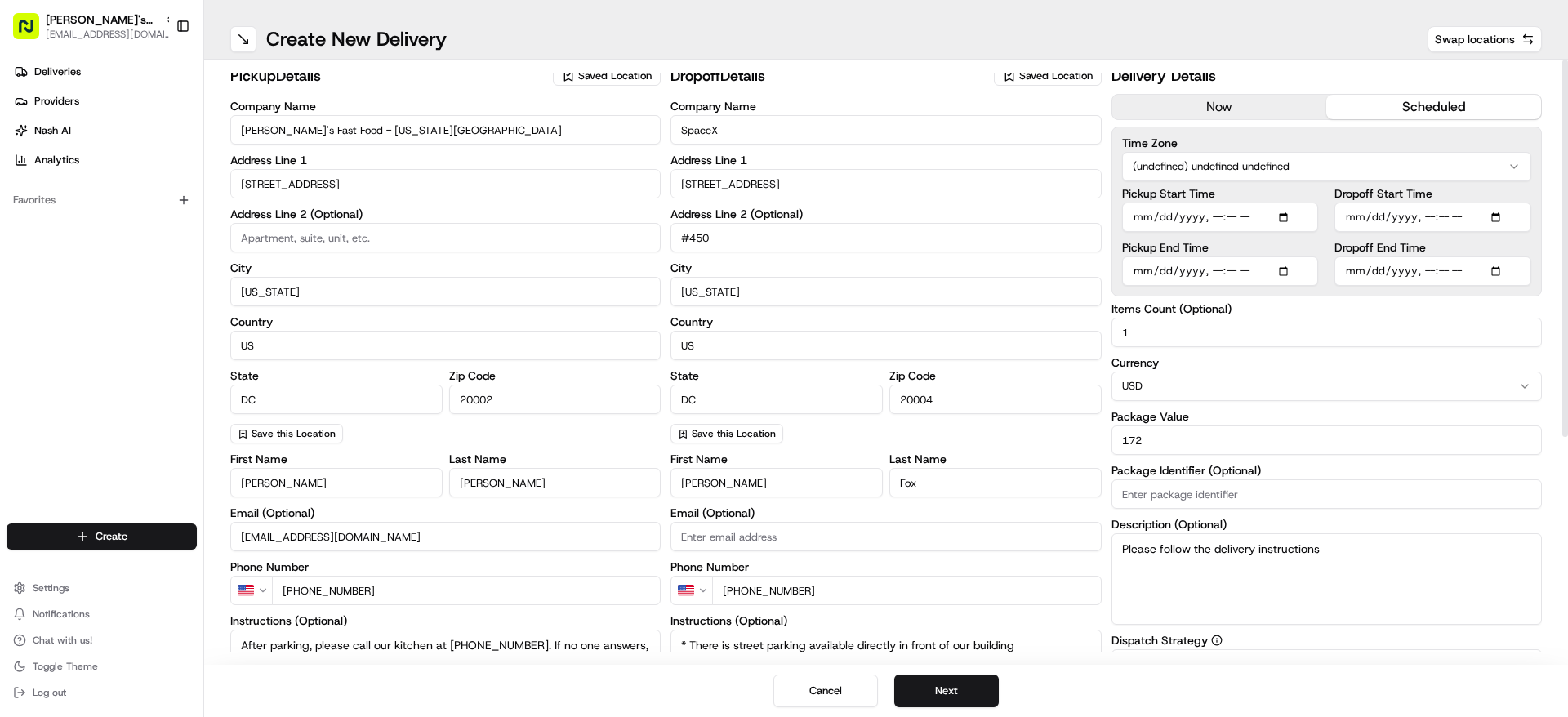
scroll to position [0, 0]
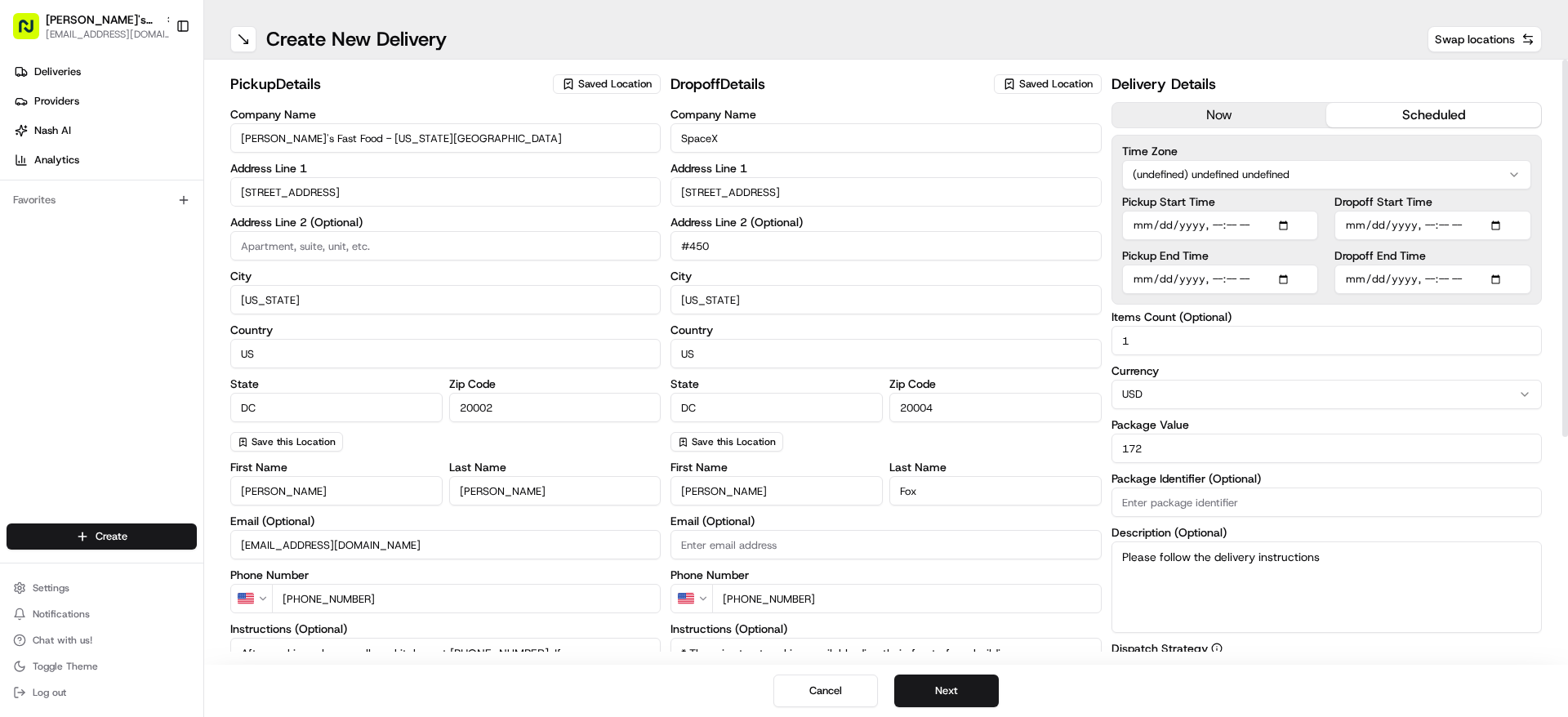
drag, startPoint x: 1567, startPoint y: 407, endPoint x: 1567, endPoint y: 337, distance: 70.0
click at [1567, 337] on div at bounding box center [1565, 248] width 6 height 377
drag, startPoint x: 1567, startPoint y: 313, endPoint x: 1490, endPoint y: 258, distance: 94.6
click at [1562, 258] on div at bounding box center [1565, 248] width 6 height 377
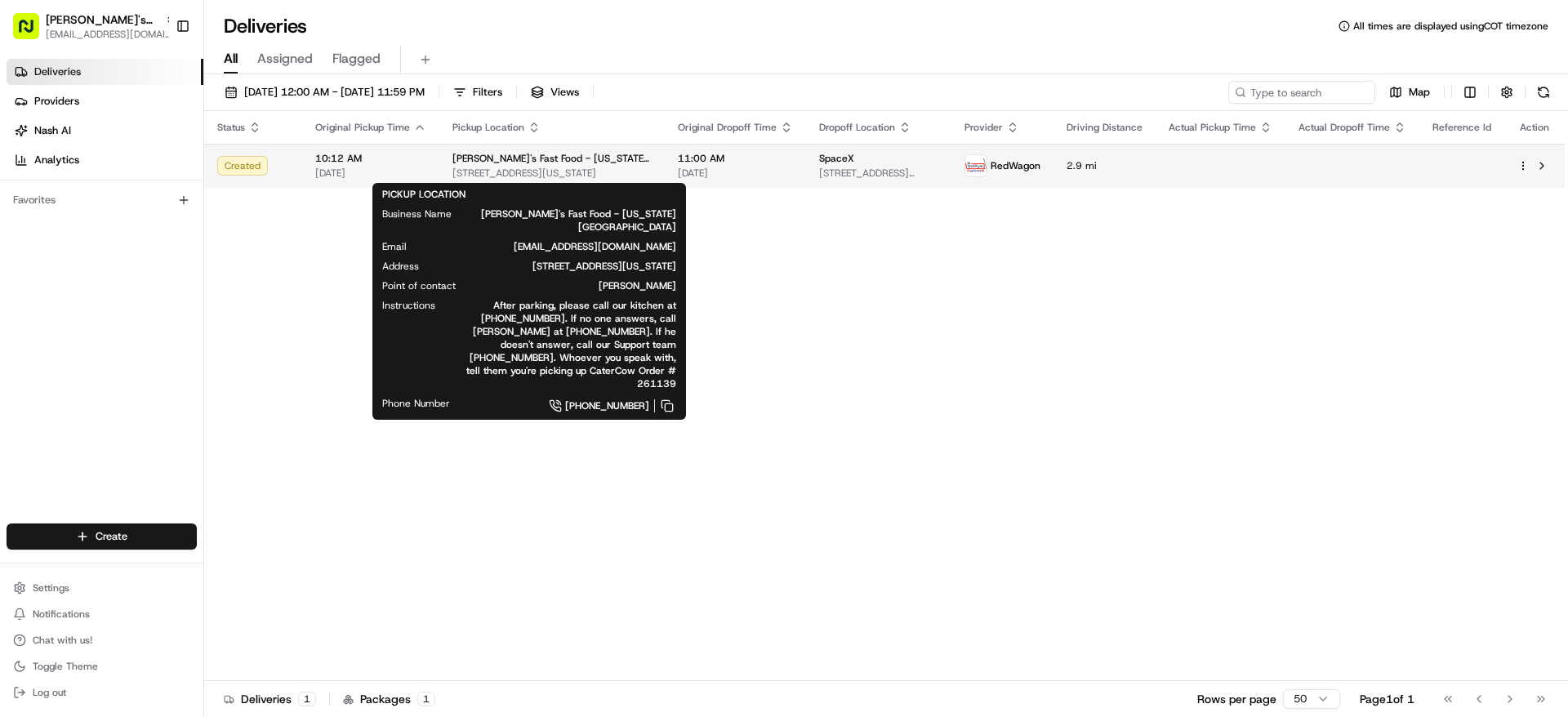
click at [506, 167] on span "[STREET_ADDRESS][US_STATE]" at bounding box center [552, 173] width 200 height 13
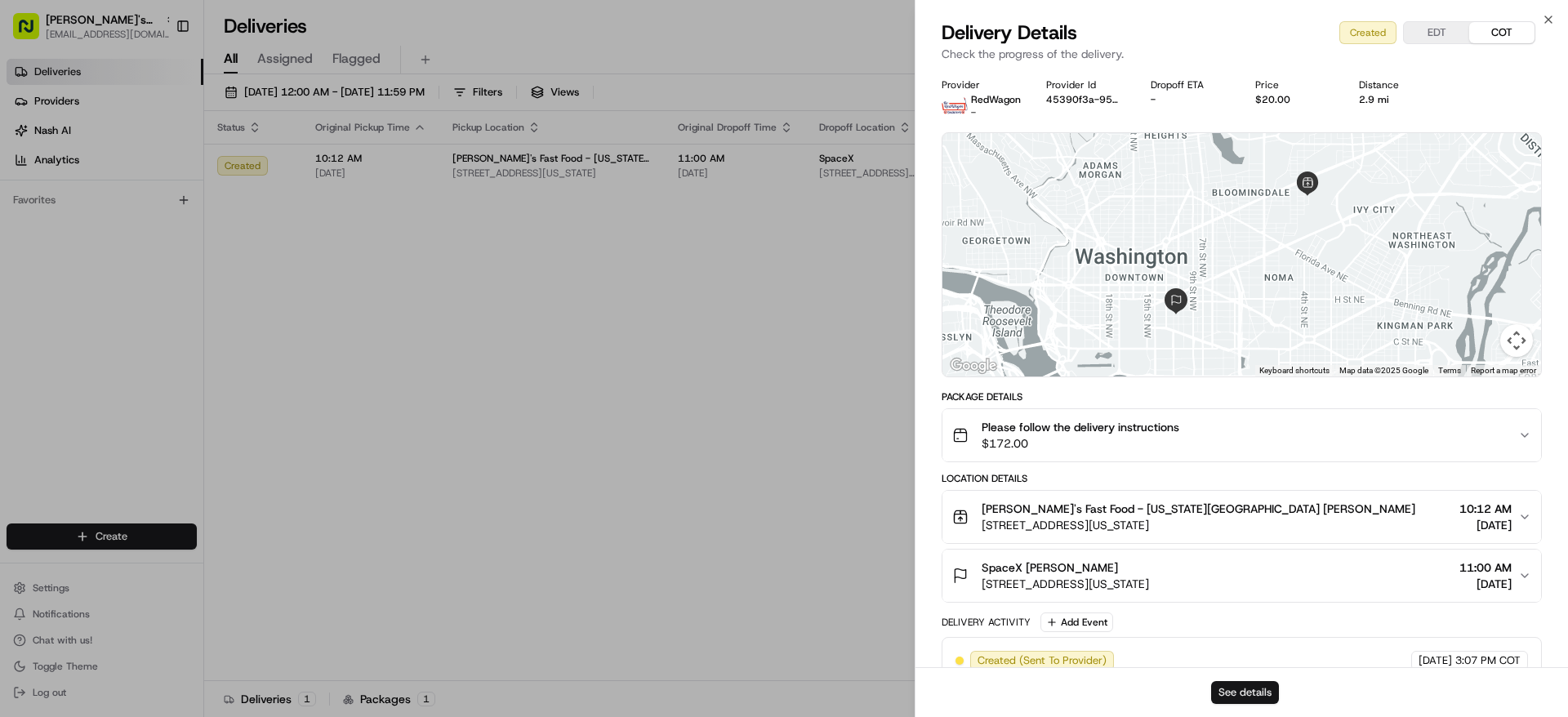
click at [1256, 684] on button "See details" at bounding box center [1245, 691] width 68 height 23
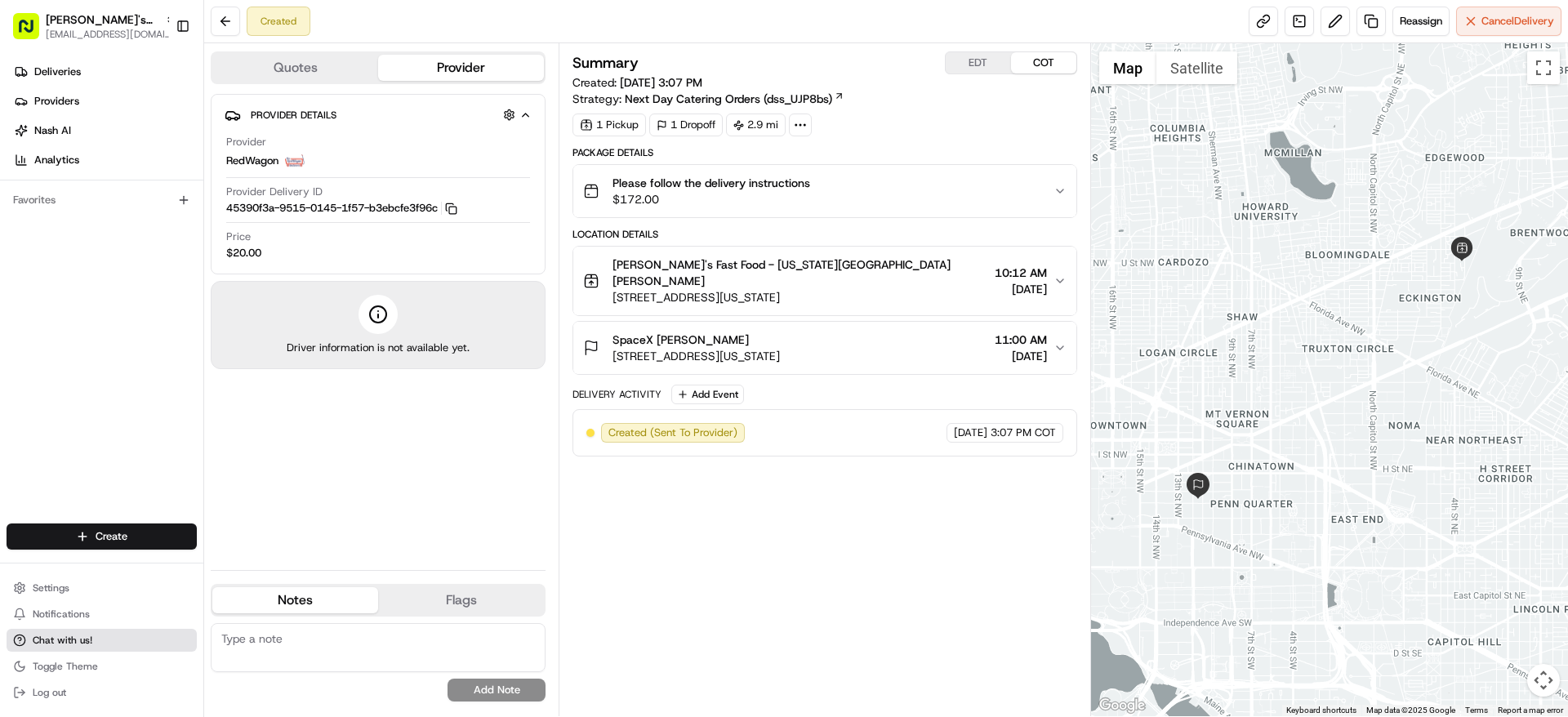
click at [72, 629] on button "Chat with us!" at bounding box center [102, 639] width 191 height 23
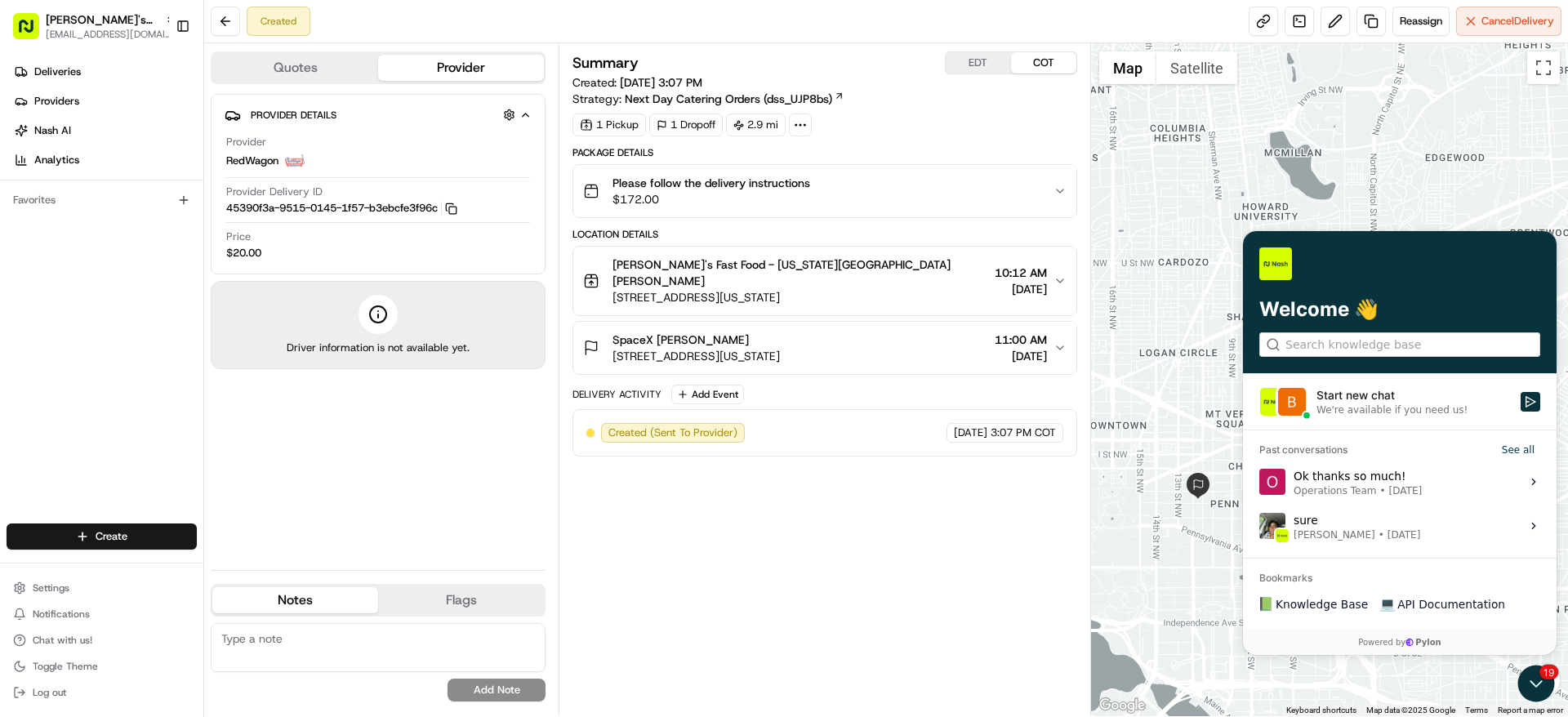
click at [1387, 532] on span "[DATE]" at bounding box center [1404, 534] width 34 height 13
click at [1260, 526] on button "View issue" at bounding box center [1259, 525] width 1 height 1
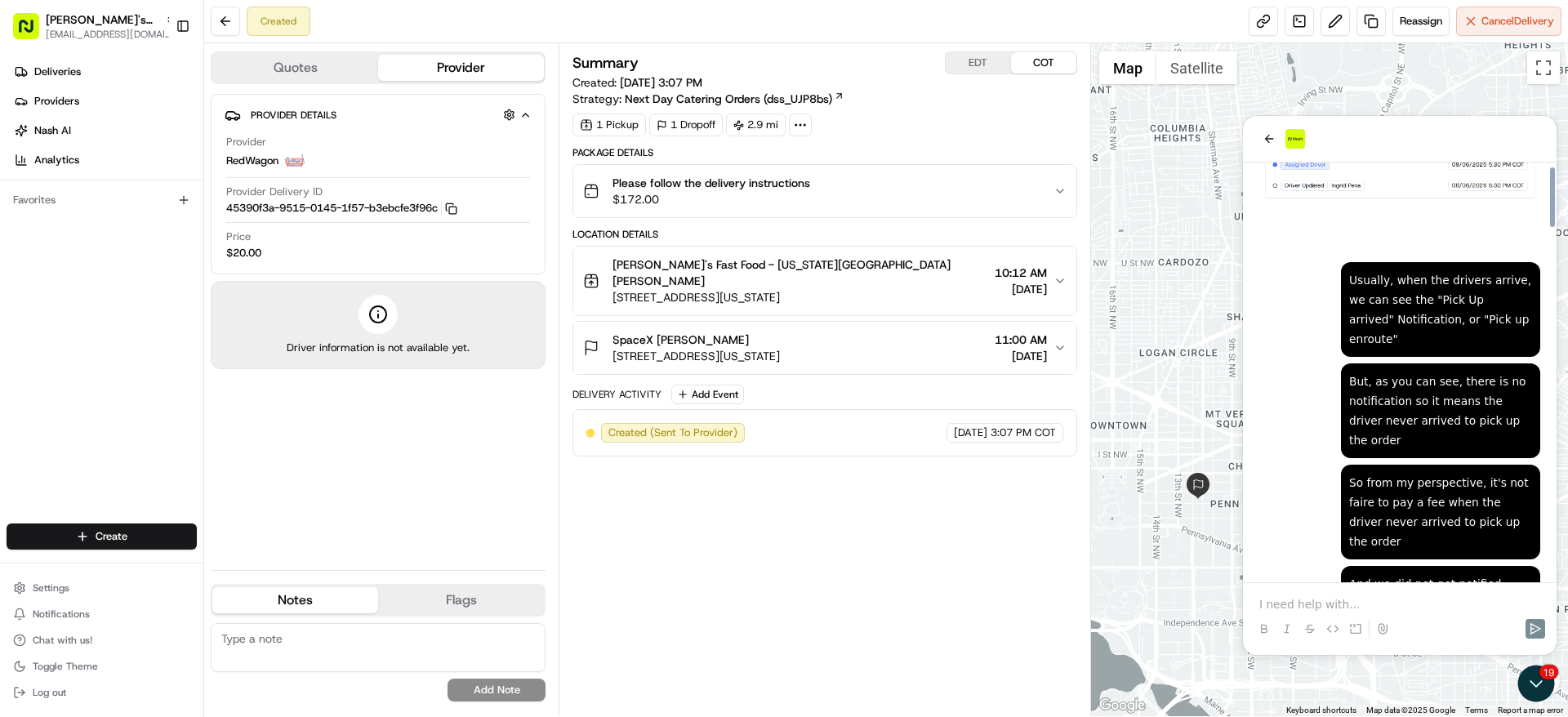
scroll to position [2610, 0]
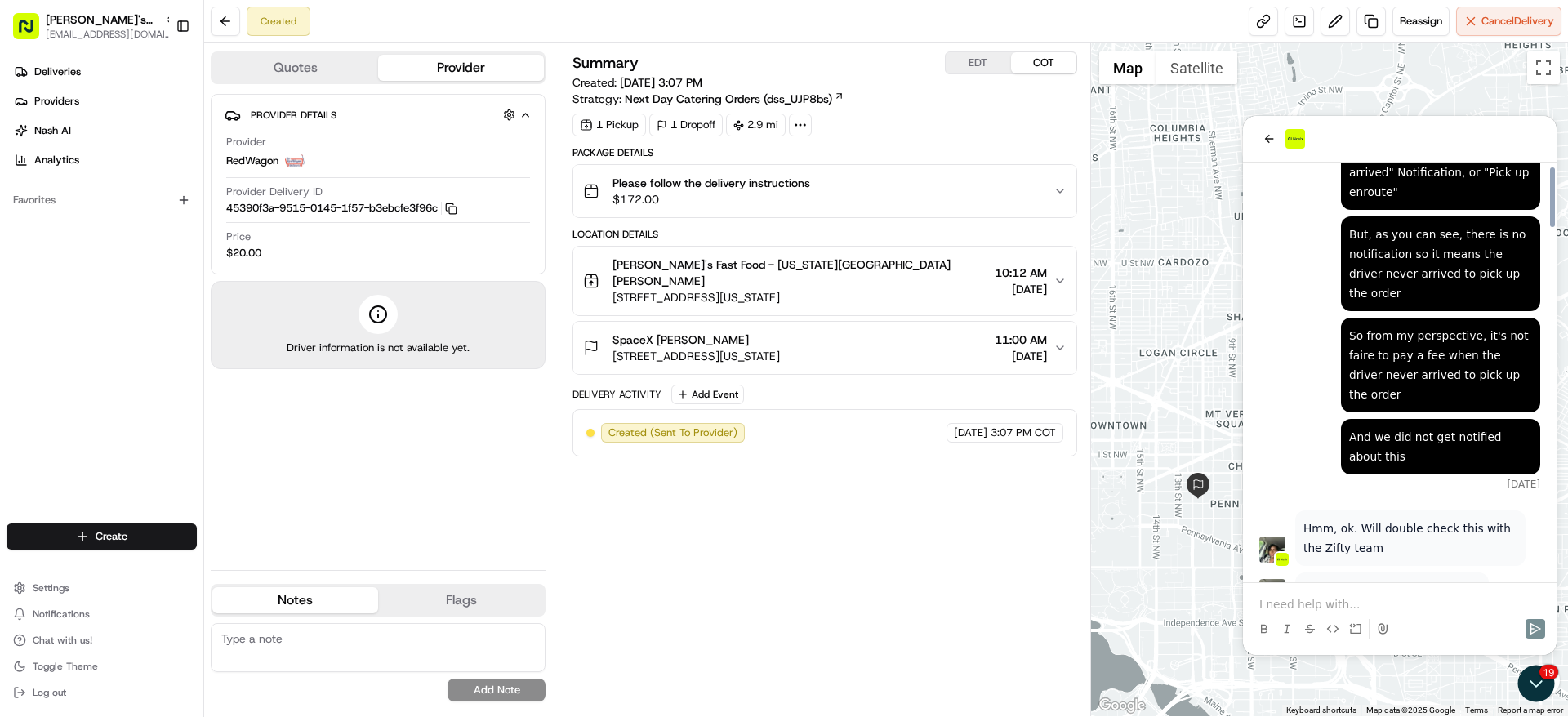
click at [1373, 600] on p at bounding box center [1400, 603] width 281 height 17
click at [1408, 619] on div at bounding box center [1400, 628] width 300 height 33
click at [1267, 132] on icon "back" at bounding box center [1269, 138] width 13 height 13
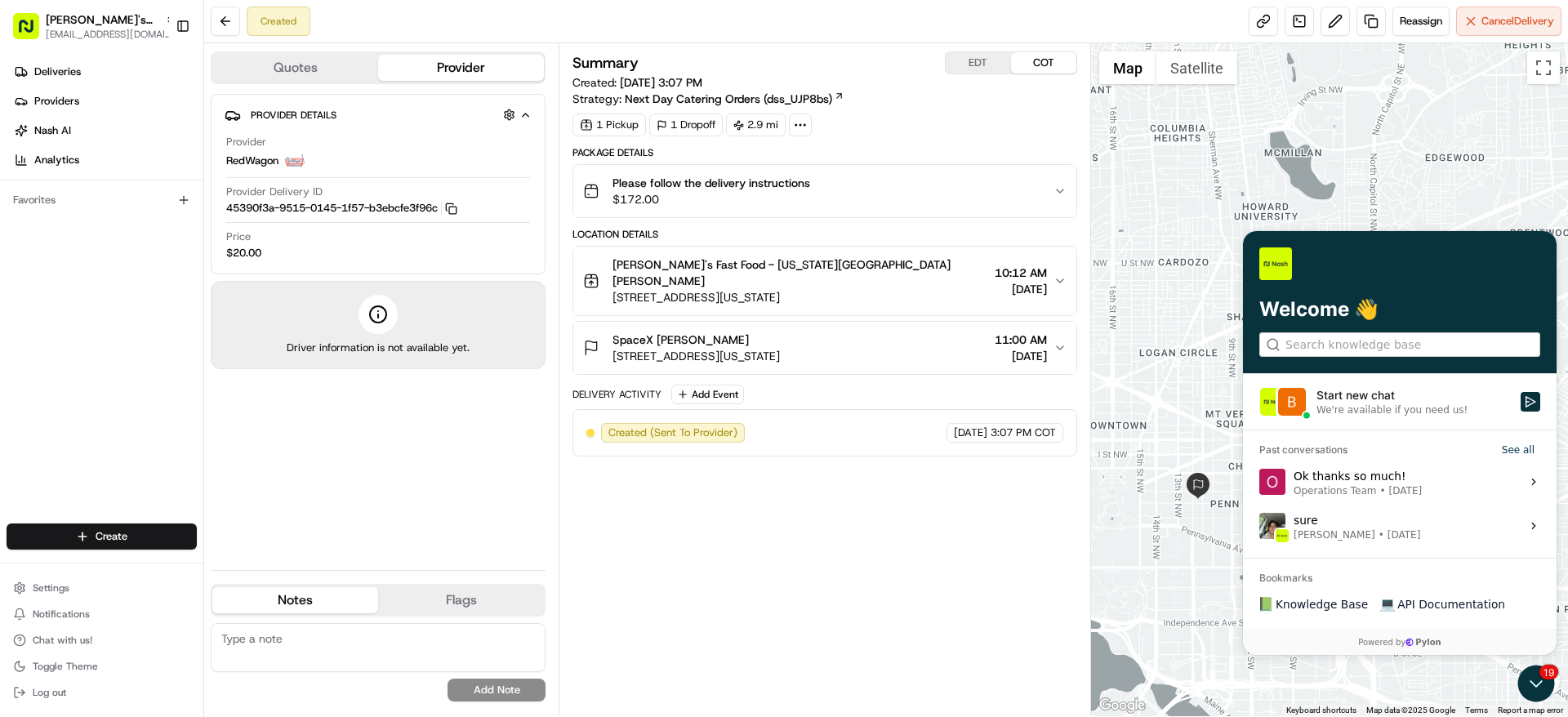
click at [1435, 399] on div "Start new chat" at bounding box center [1413, 395] width 195 height 17
click at [1521, 399] on button "Start new chat We're available if you need us!" at bounding box center [1530, 402] width 20 height 20
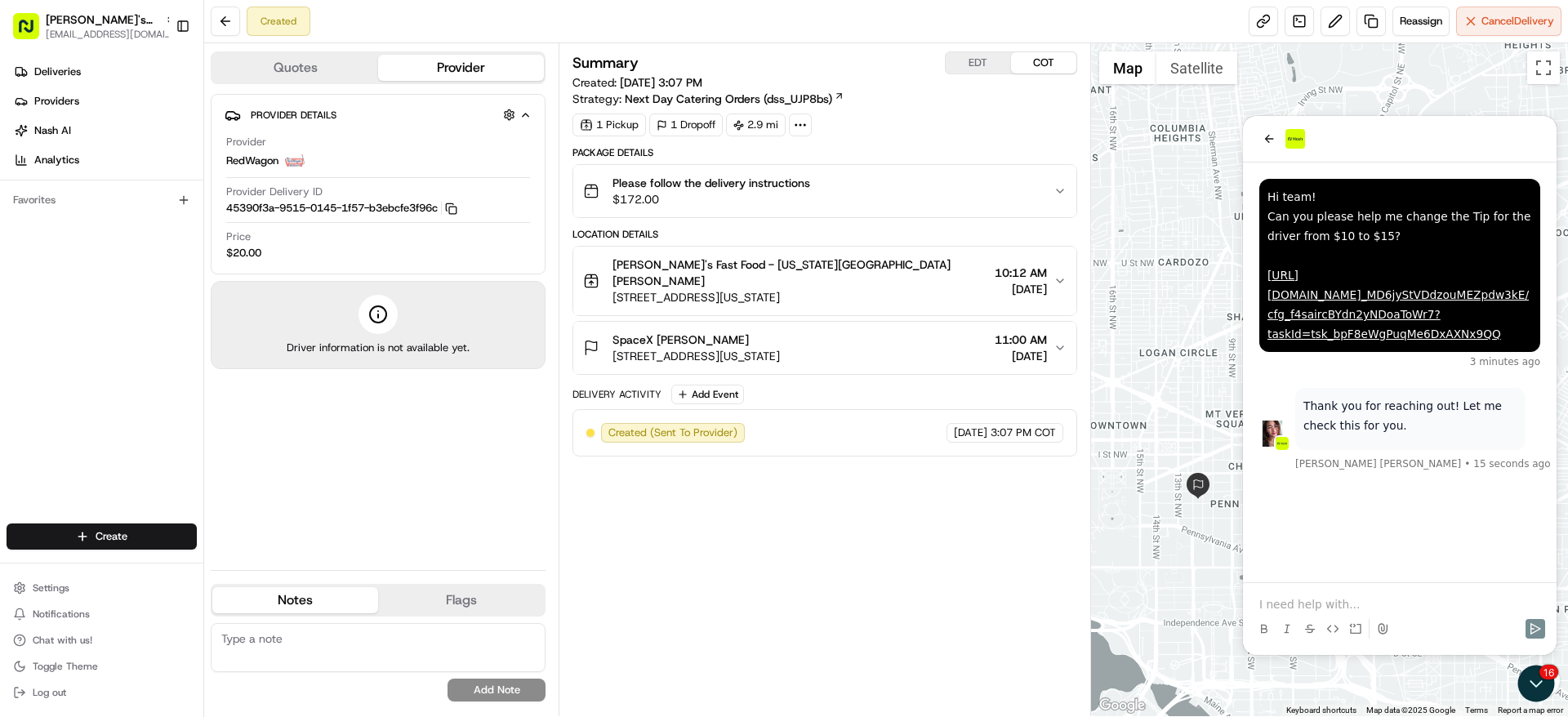
click at [1429, 621] on div at bounding box center [1400, 628] width 300 height 33
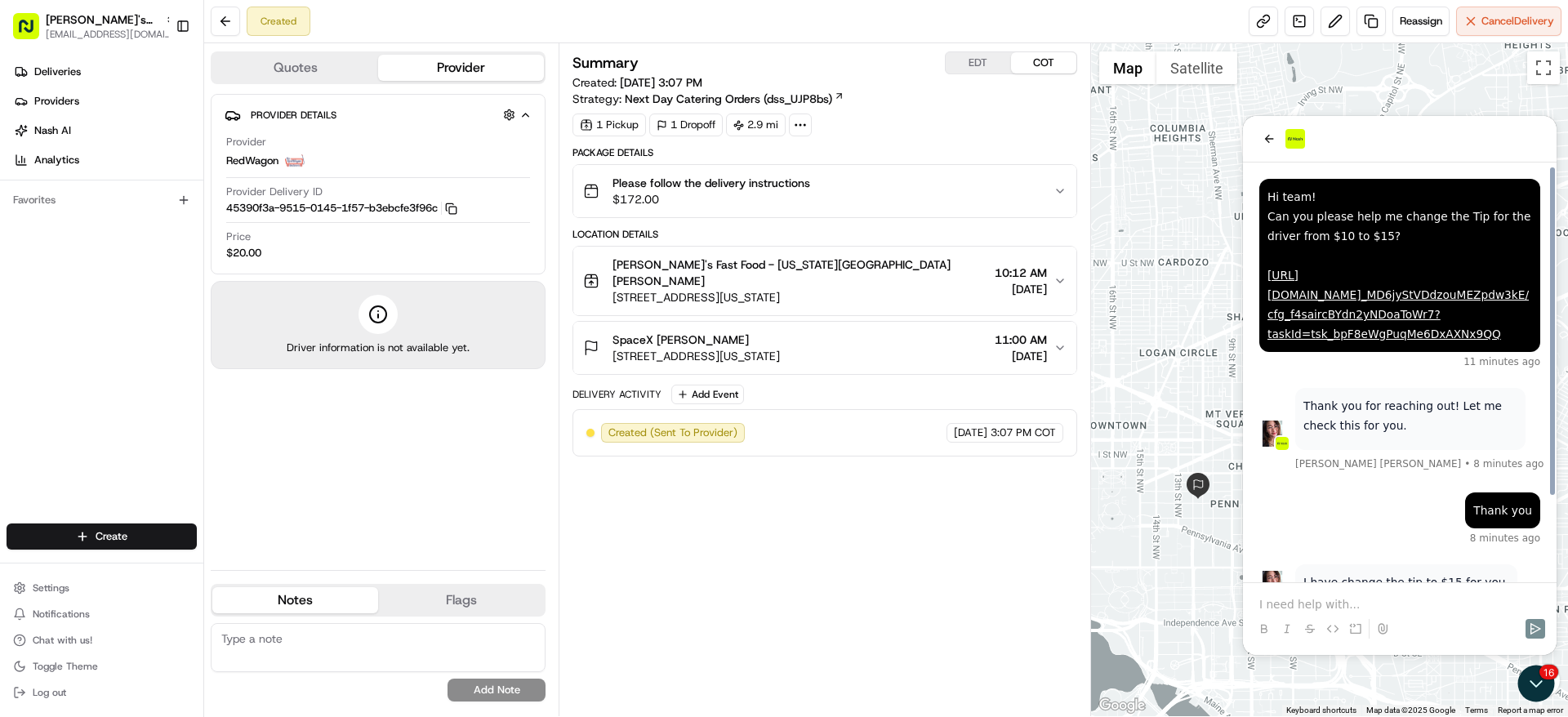
scroll to position [106, 0]
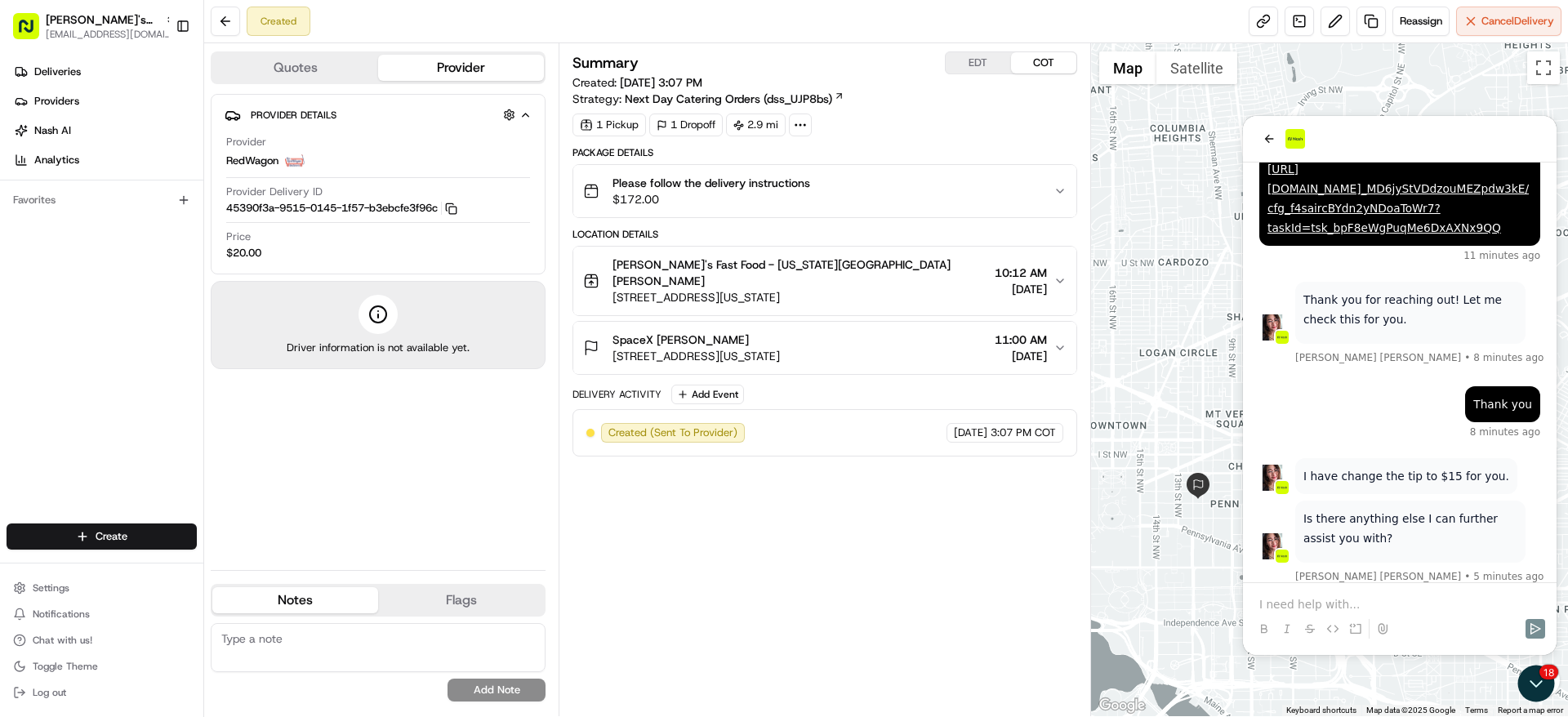
click at [1394, 601] on p at bounding box center [1400, 603] width 281 height 17
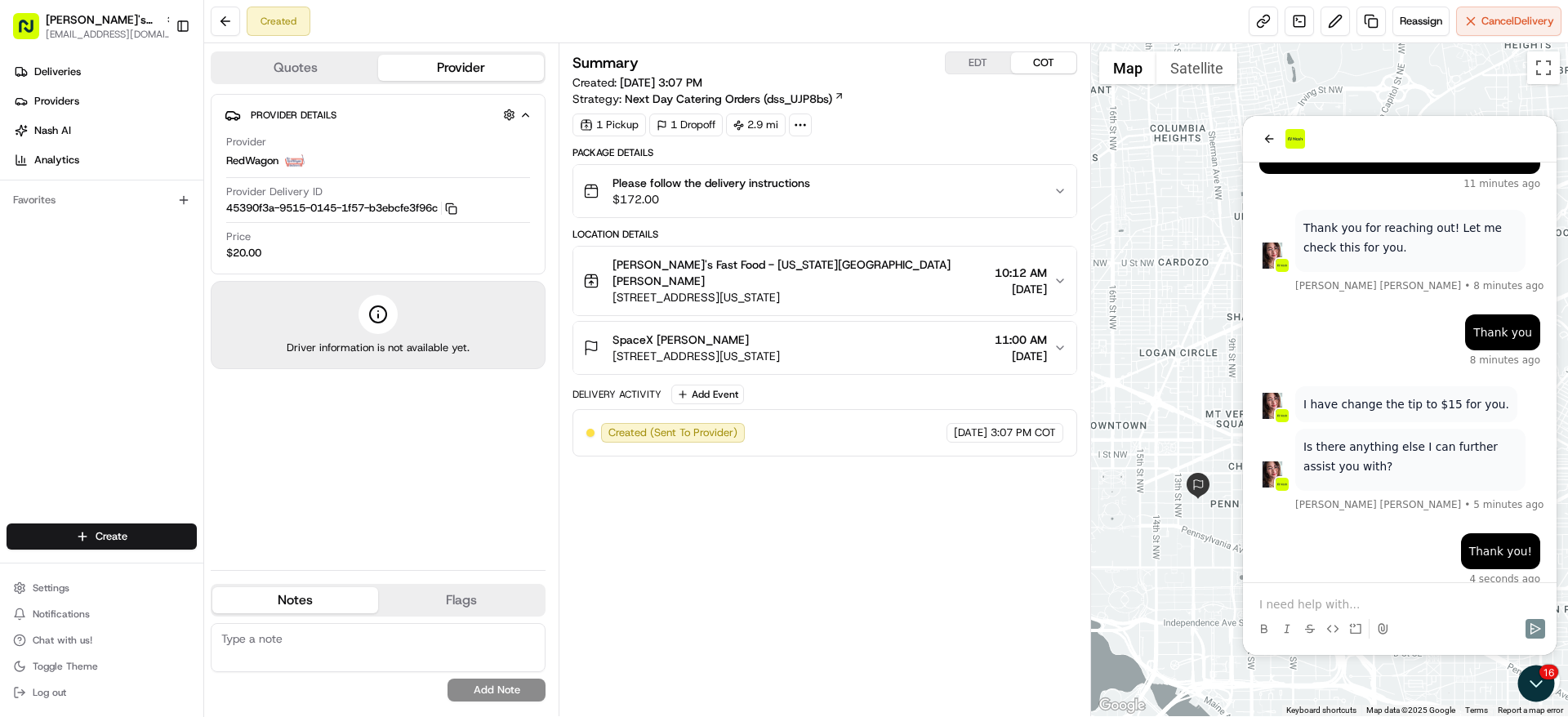
click at [1394, 601] on p at bounding box center [1400, 603] width 281 height 17
